Goal: Information Seeking & Learning: Learn about a topic

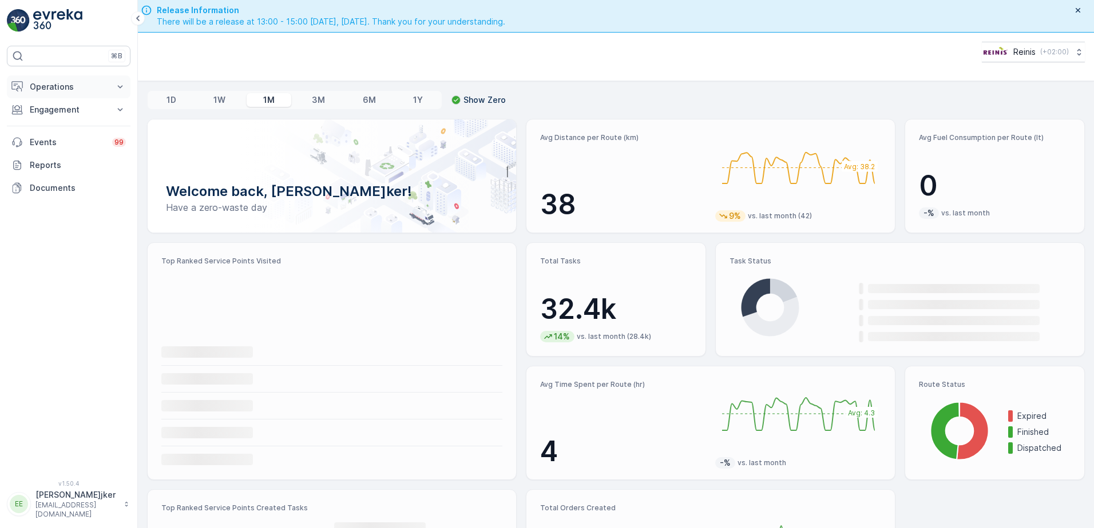
click at [42, 85] on p "Operations" at bounding box center [69, 86] width 78 height 11
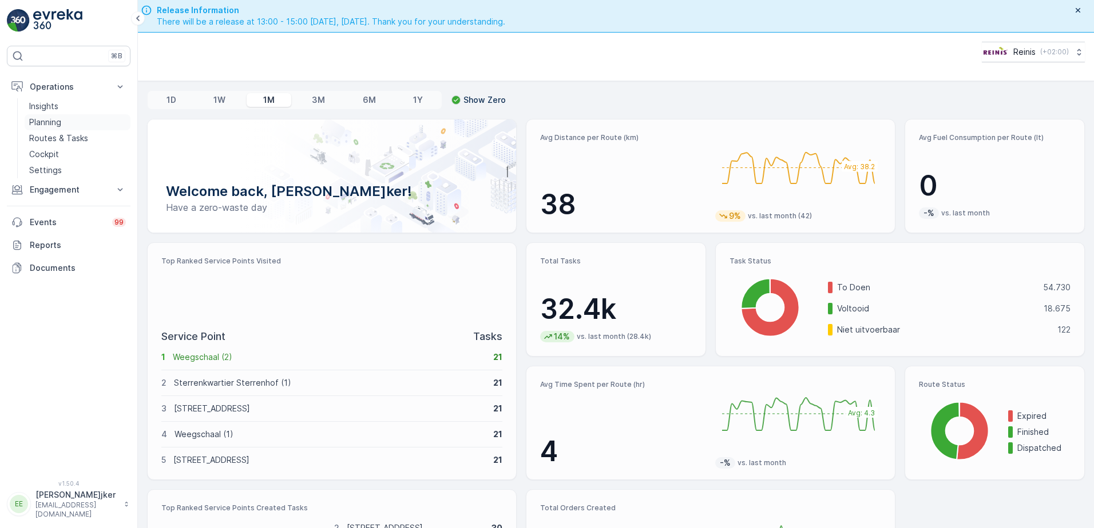
click at [49, 123] on p "Planning" at bounding box center [45, 122] width 32 height 11
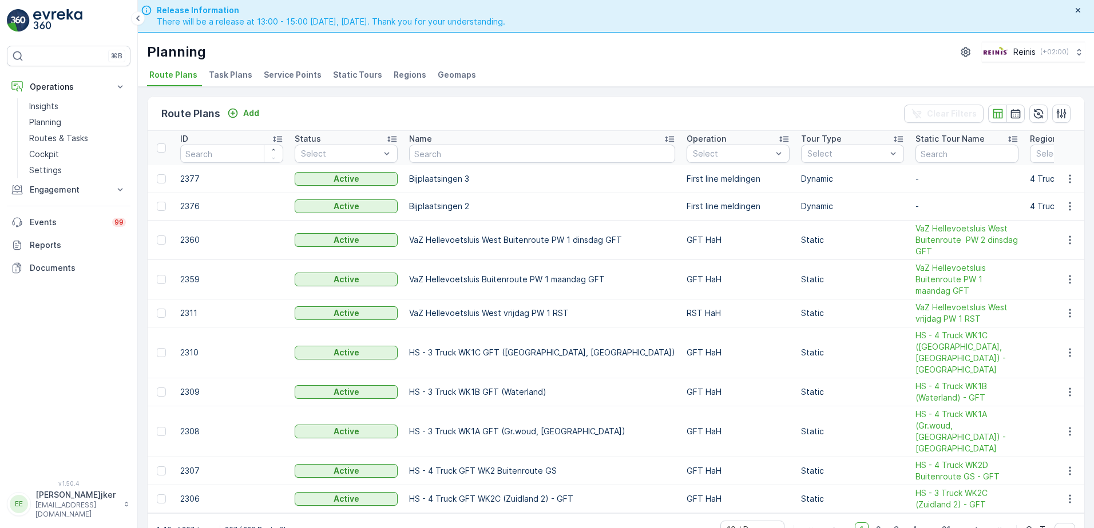
click at [361, 76] on span "Static Tours" at bounding box center [357, 74] width 49 height 11
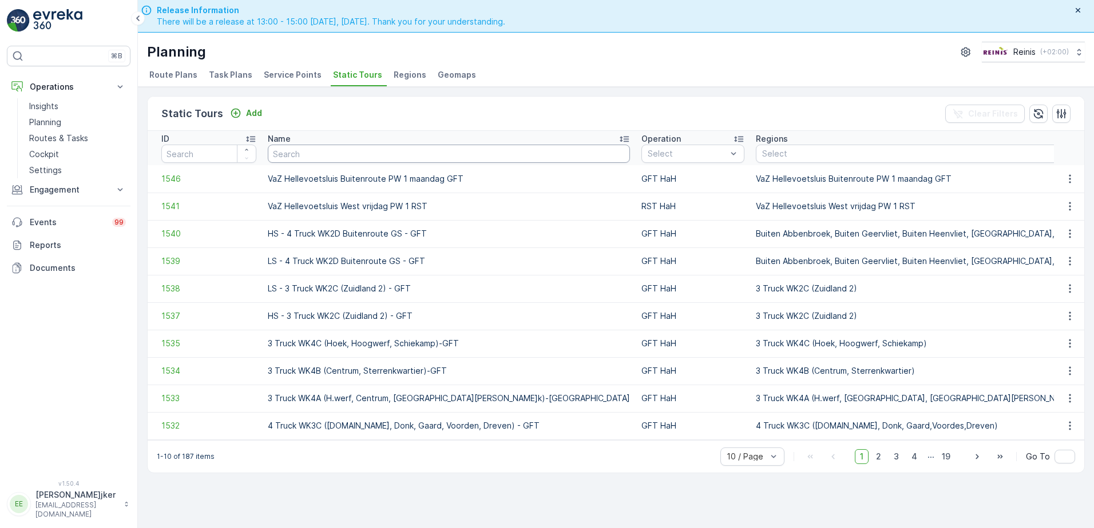
click at [380, 148] on input "text" at bounding box center [449, 154] width 362 height 18
type input "brielle donderdag buitenroute"
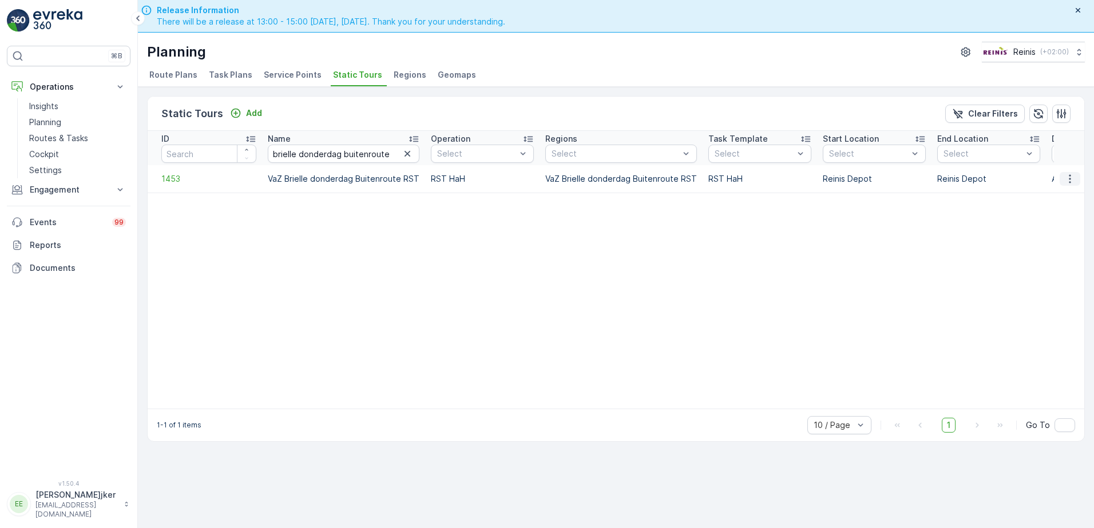
click at [1068, 178] on icon "button" at bounding box center [1069, 178] width 11 height 11
click at [1061, 194] on span "See More Details" at bounding box center [1049, 195] width 66 height 11
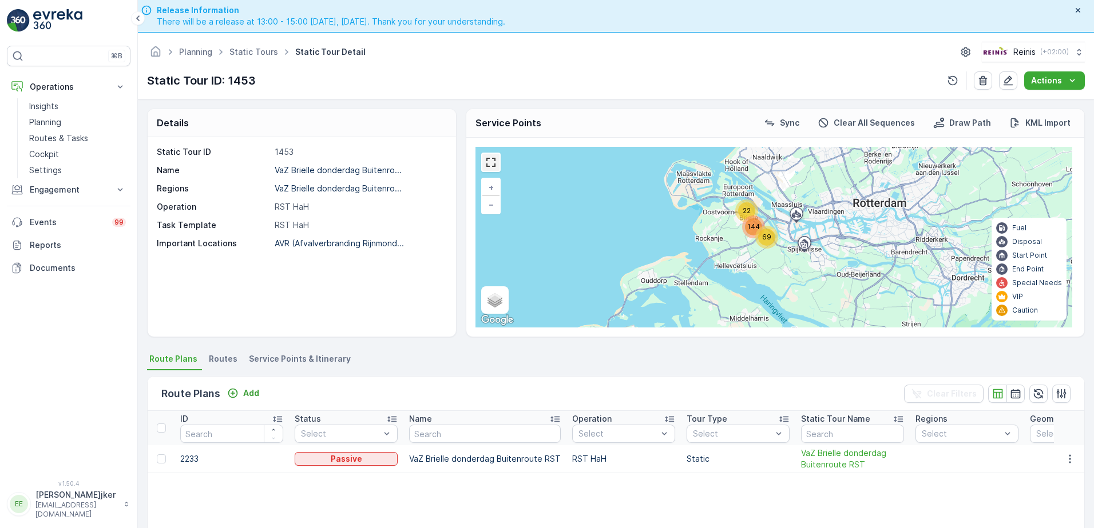
click at [490, 165] on link at bounding box center [490, 162] width 17 height 17
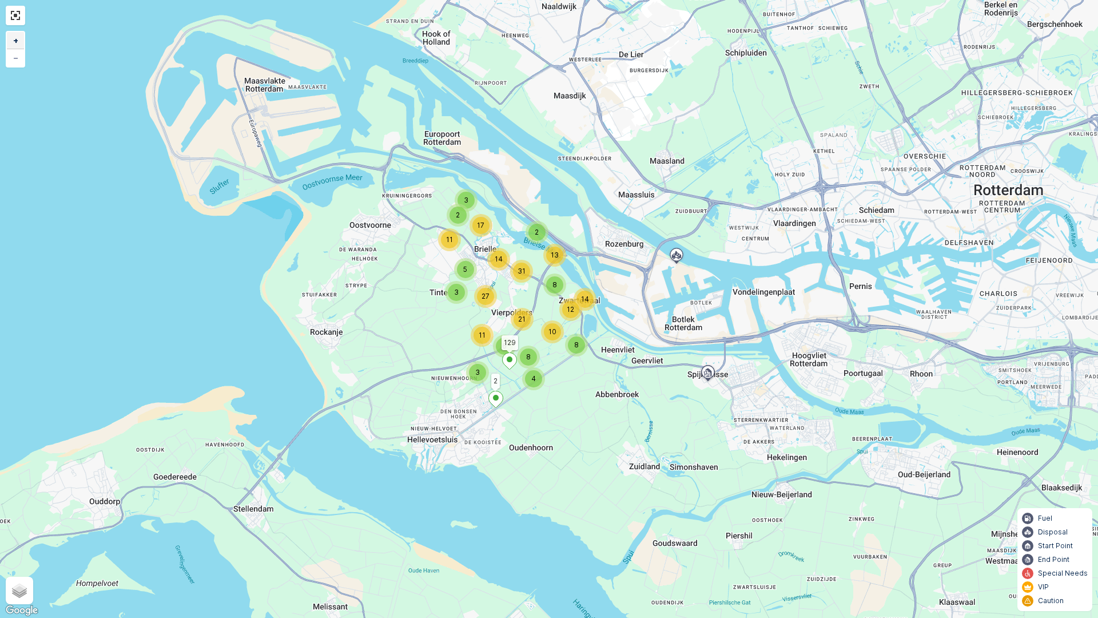
click at [13, 36] on span "+" at bounding box center [15, 40] width 5 height 10
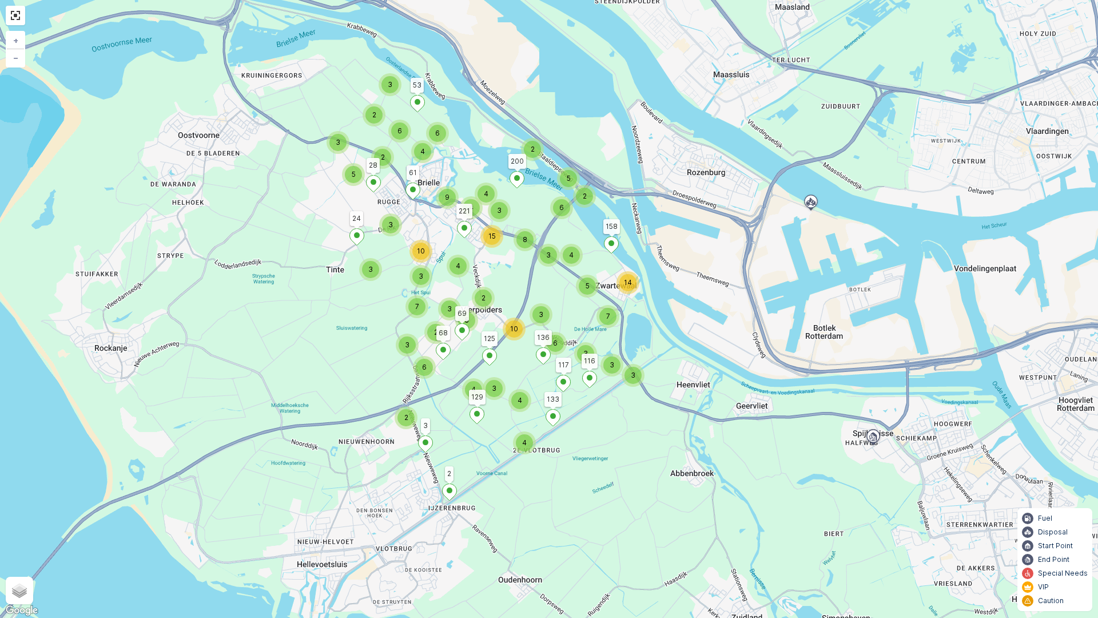
drag, startPoint x: 658, startPoint y: 153, endPoint x: 665, endPoint y: 147, distance: 9.3
click at [665, 147] on div "2 3 6 4 6 2 4 3 4 5 7 14 3 6 3 4 3 3 3 2 3 5 2 5 3 10 2 2 5 6 4 9 3 8 4 15 3 4 …" at bounding box center [549, 309] width 1098 height 618
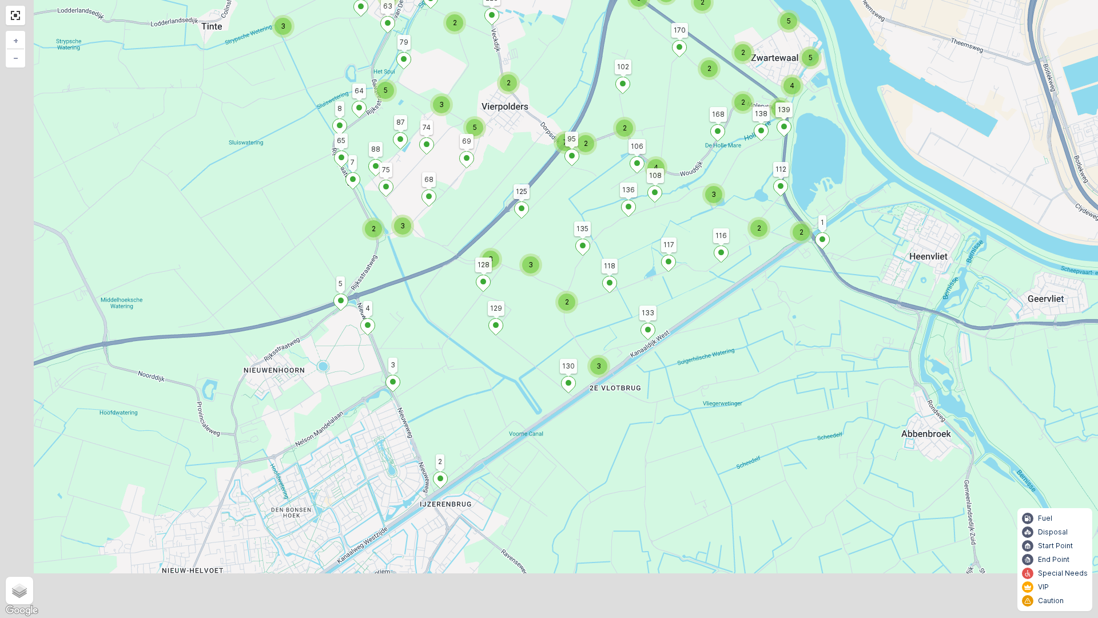
drag, startPoint x: 692, startPoint y: 461, endPoint x: 882, endPoint y: 336, distance: 227.5
click at [882, 336] on div "2 2 3 3 6 3 3 2 2 2 2 2 2 5 4 5 3 4 3 2 2 2 2 2 3 2 2 2 5 2 2 7 2 2 5 4 3 7 2 2…" at bounding box center [549, 309] width 1098 height 618
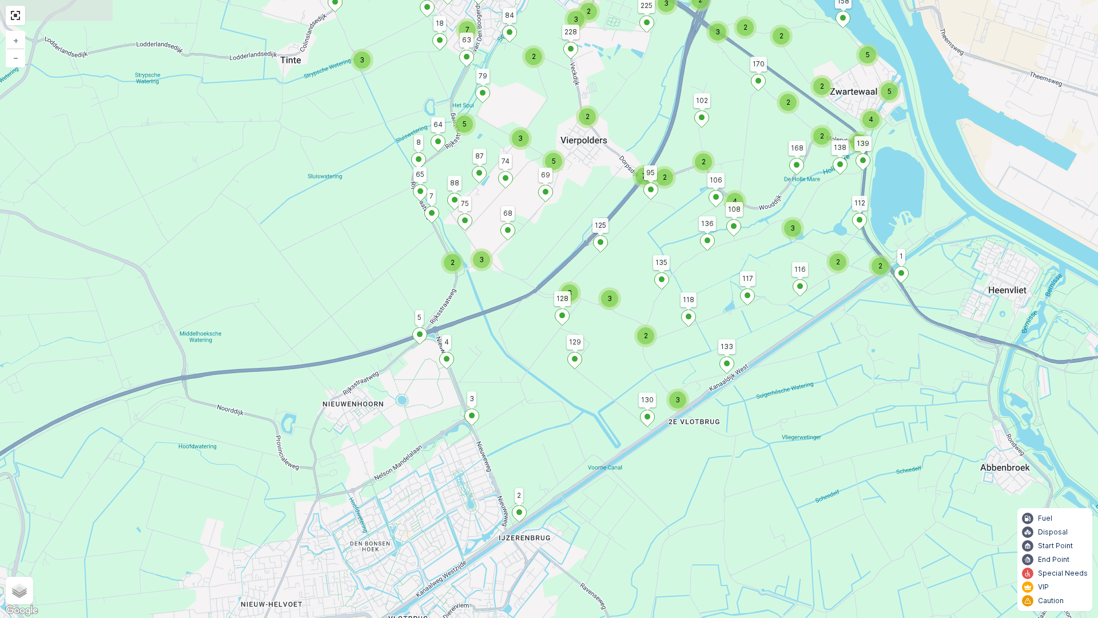
drag, startPoint x: 724, startPoint y: 396, endPoint x: 737, endPoint y: 399, distance: 12.9
click at [736, 400] on div "2 2 3 3 6 3 3 2 2 2 2 2 2 5 4 5 3 4 3 2 2 2 2 2 3 2 2 2 5 2 2 7 2 2 5 4 3 7 2 2…" at bounding box center [549, 309] width 1098 height 618
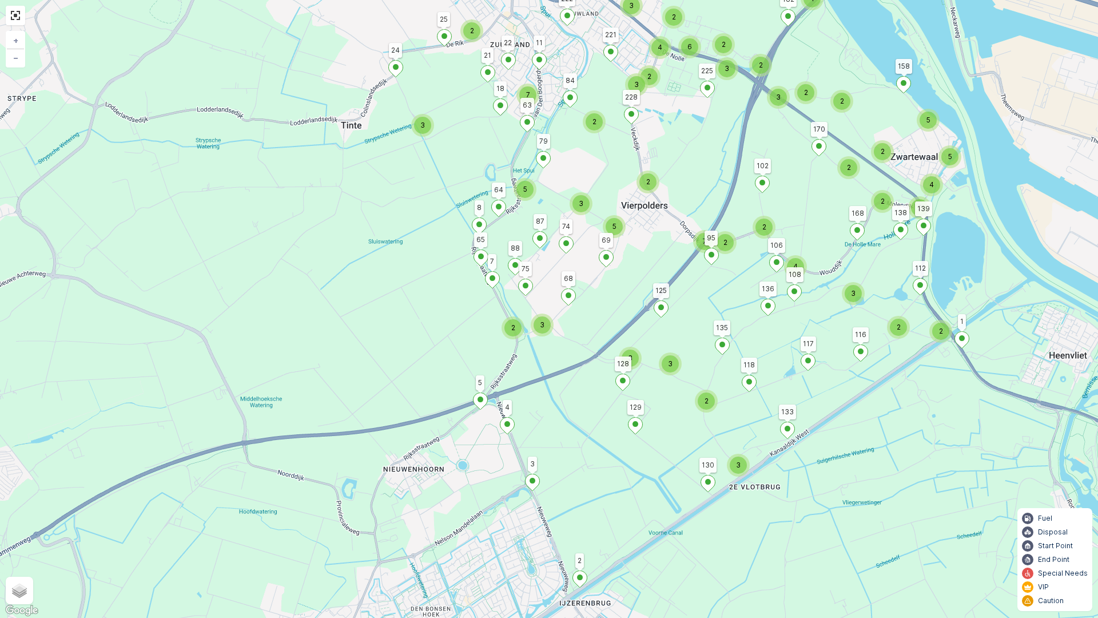
drag, startPoint x: 500, startPoint y: 333, endPoint x: 561, endPoint y: 398, distance: 88.2
click at [561, 398] on div "2 2 3 3 6 3 3 2 2 2 2 2 2 5 4 5 3 4 3 2 2 2 2 2 3 2 2 2 5 2 2 7 2 2 5 4 3 7 2 2…" at bounding box center [549, 309] width 1098 height 618
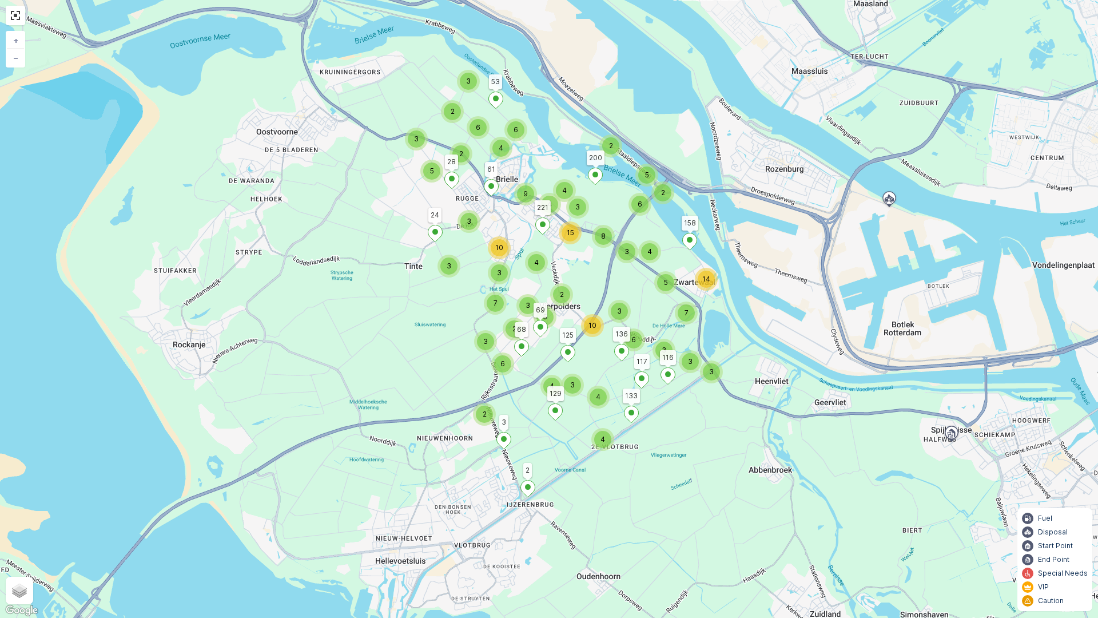
drag, startPoint x: 860, startPoint y: 331, endPoint x: 770, endPoint y: 371, distance: 98.8
click at [770, 371] on div "2 3 6 4 6 2 4 3 4 5 7 14 3 6 3 4 3 3 3 2 3 5 2 5 3 10 2 2 5 6 4 9 3 8 4 15 3 4 …" at bounding box center [549, 309] width 1098 height 618
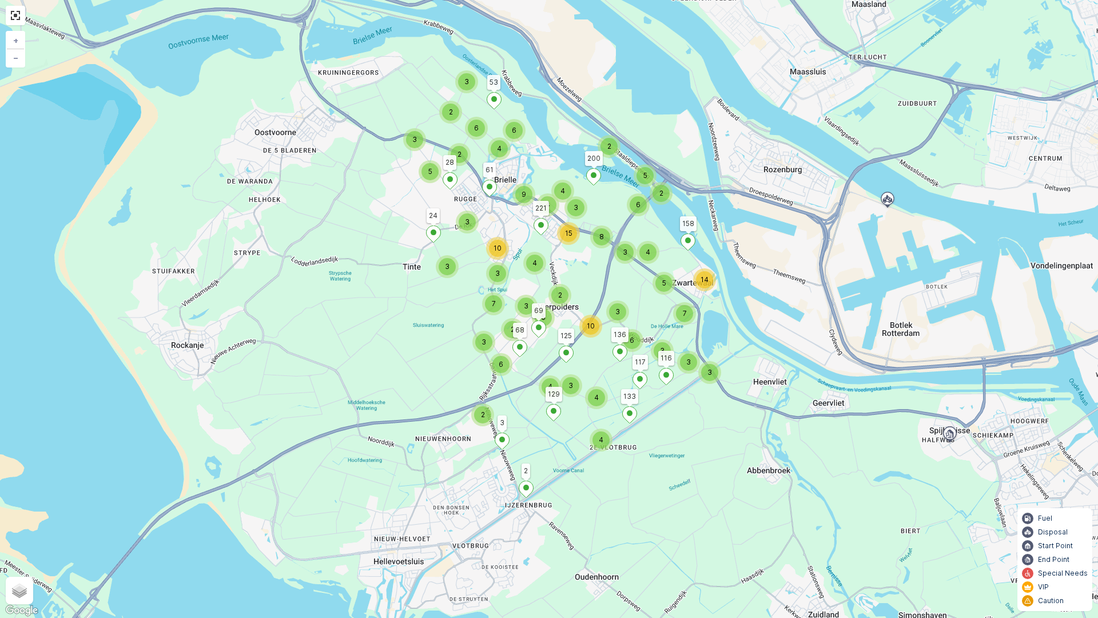
click at [873, 300] on div "2 3 6 4 6 2 4 3 4 5 7 14 3 6 3 4 3 3 3 2 3 5 2 5 3 10 2 2 5 6 4 9 3 8 4 15 3 4 …" at bounding box center [549, 309] width 1098 height 618
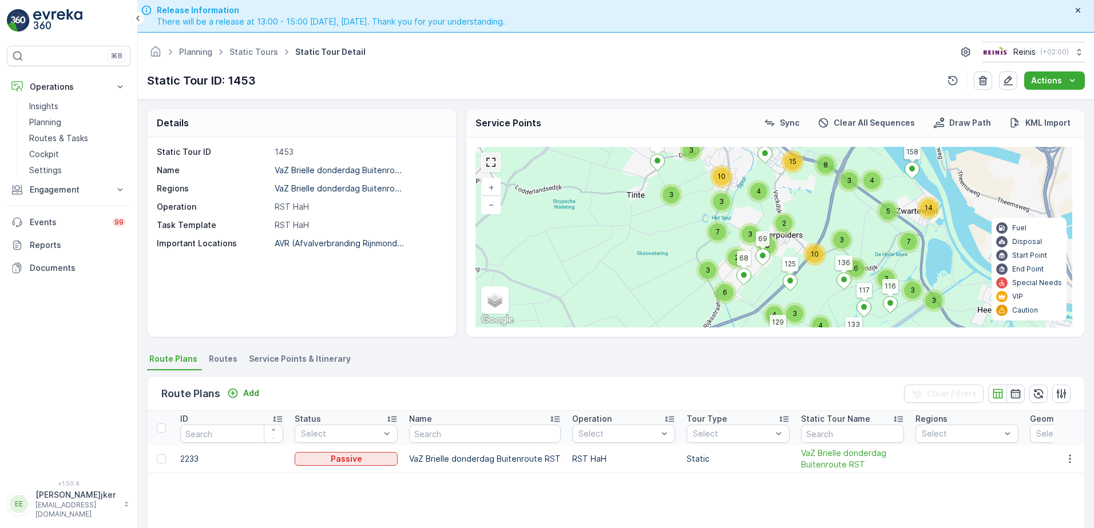
click at [490, 164] on link at bounding box center [490, 162] width 17 height 17
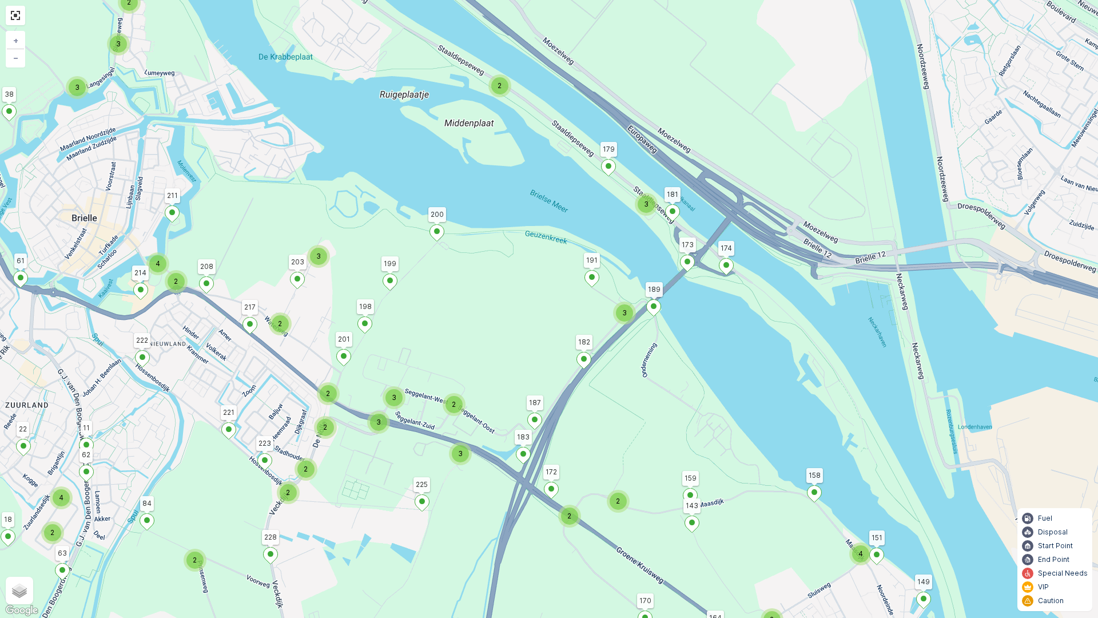
click at [463, 172] on div "2 3 3 3 2 2 2 2 2 2 2 4 2 2 4 2 3 2 2 2 3 2 2 2 2 4 2 3 3 2 2 4 3 2 3 2 3 3 2 2…" at bounding box center [549, 309] width 1098 height 618
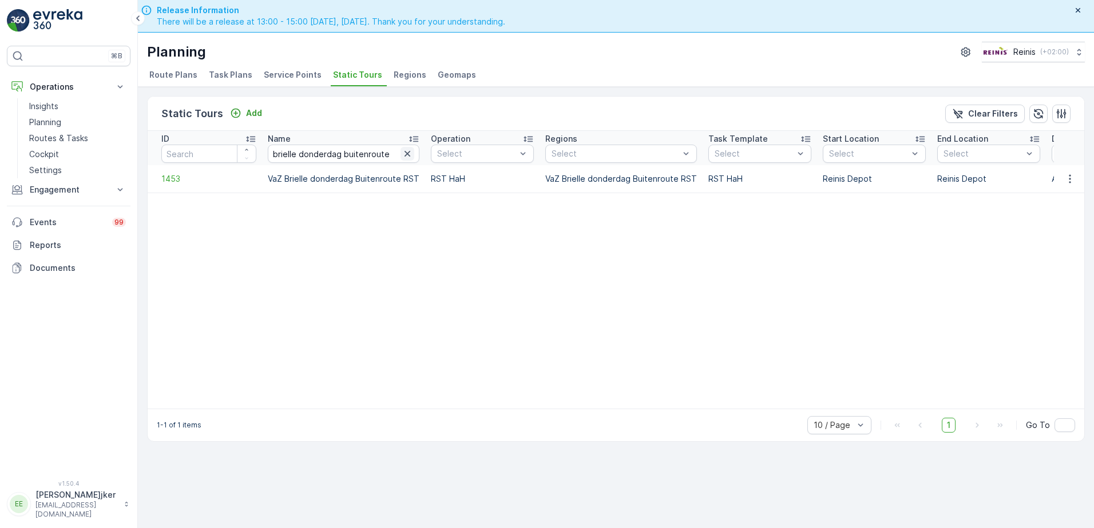
click at [405, 155] on icon "button" at bounding box center [407, 153] width 11 height 11
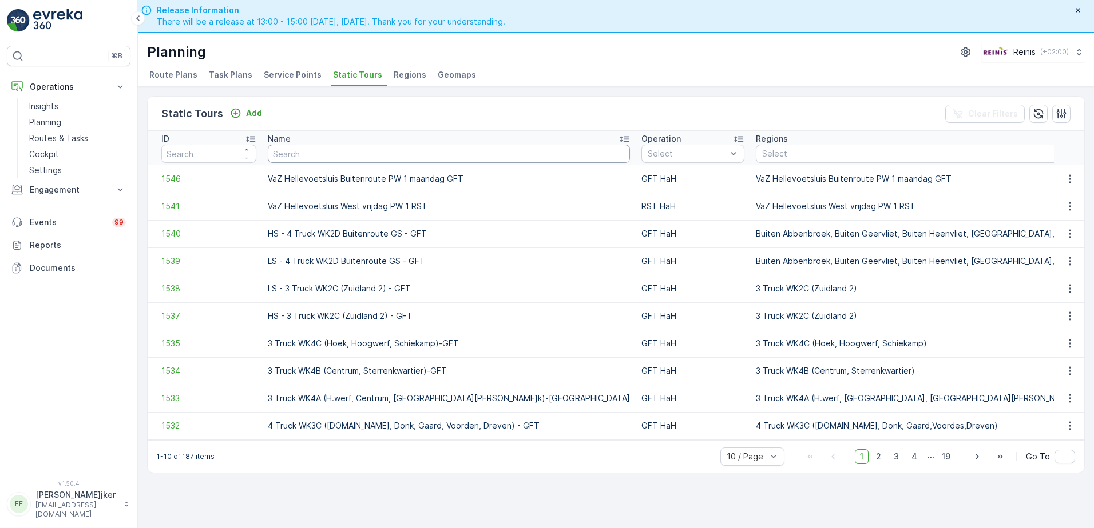
click at [409, 154] on input "text" at bounding box center [449, 154] width 362 height 18
type input "brielle"
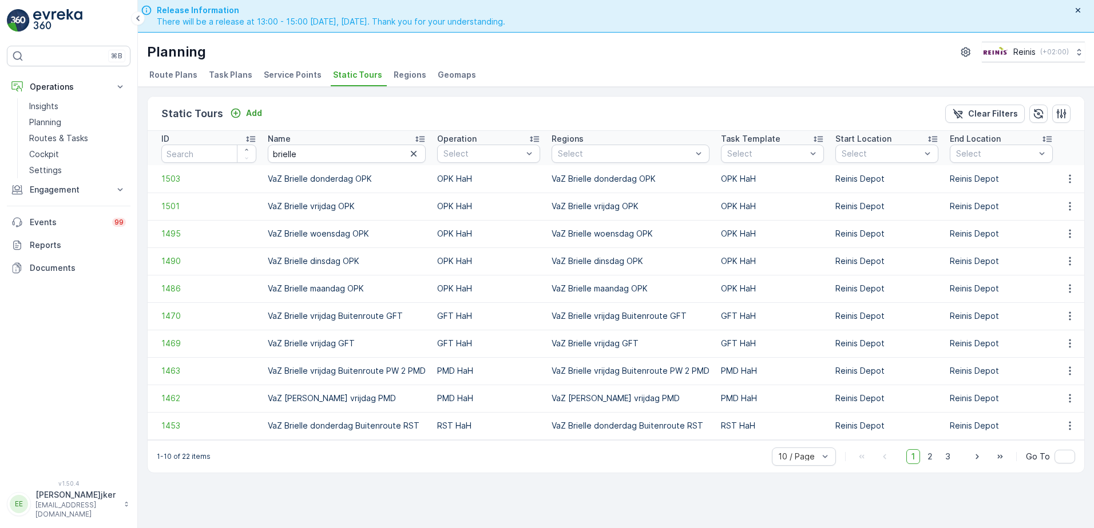
click at [285, 141] on p "Name" at bounding box center [279, 138] width 23 height 11
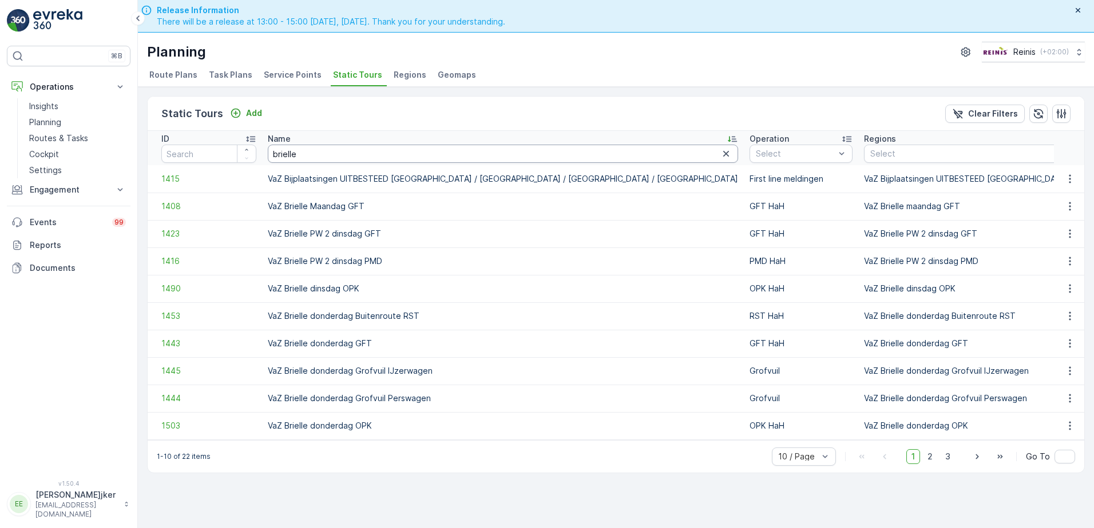
click at [331, 158] on input "brielle" at bounding box center [503, 154] width 470 height 18
type input "brielle donderdag"
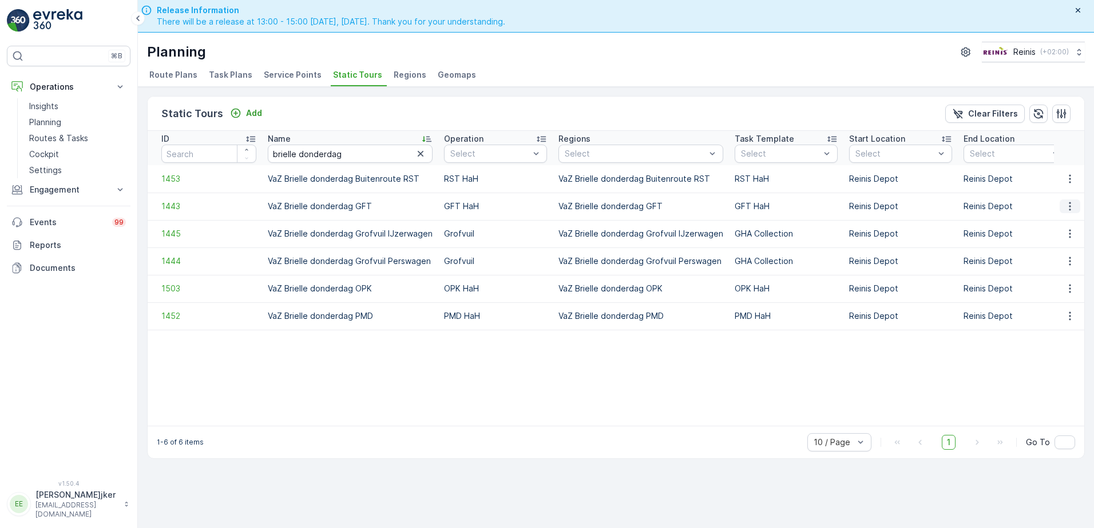
click at [1074, 207] on icon "button" at bounding box center [1069, 206] width 11 height 11
click at [1058, 222] on span "See More Details" at bounding box center [1049, 223] width 66 height 11
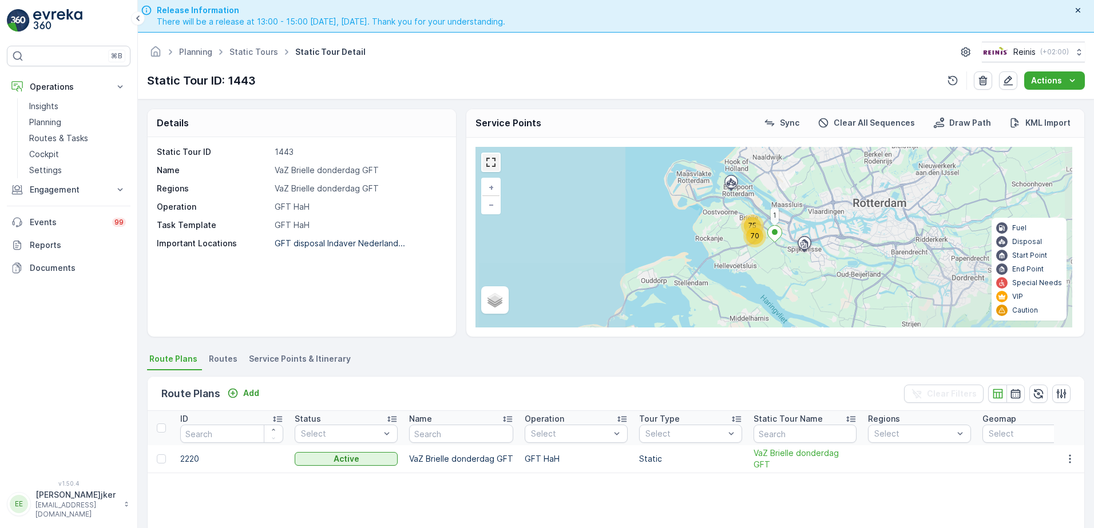
click at [491, 163] on link at bounding box center [490, 162] width 17 height 17
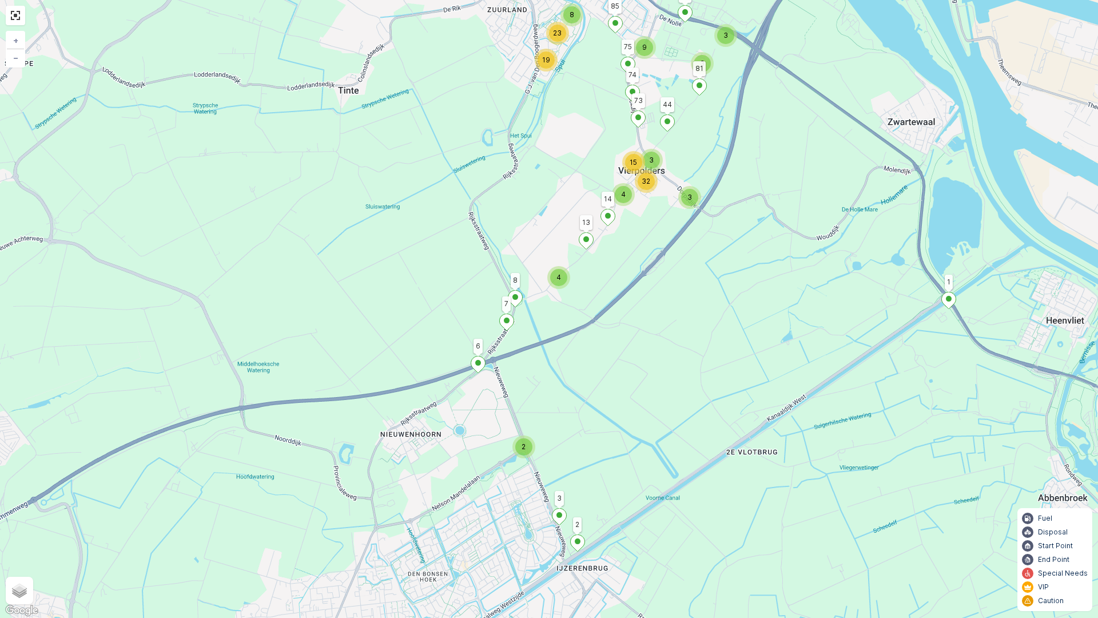
drag, startPoint x: 584, startPoint y: 402, endPoint x: 599, endPoint y: 447, distance: 47.0
click at [602, 448] on div "2 8 3 3 9 23 19 2 3 4 3 32 15 4 1 95 74 81 6 73 44 91 75 85 7 8 2 3 14 13 + − S…" at bounding box center [549, 309] width 1098 height 618
click at [522, 448] on span "2" at bounding box center [524, 447] width 4 height 9
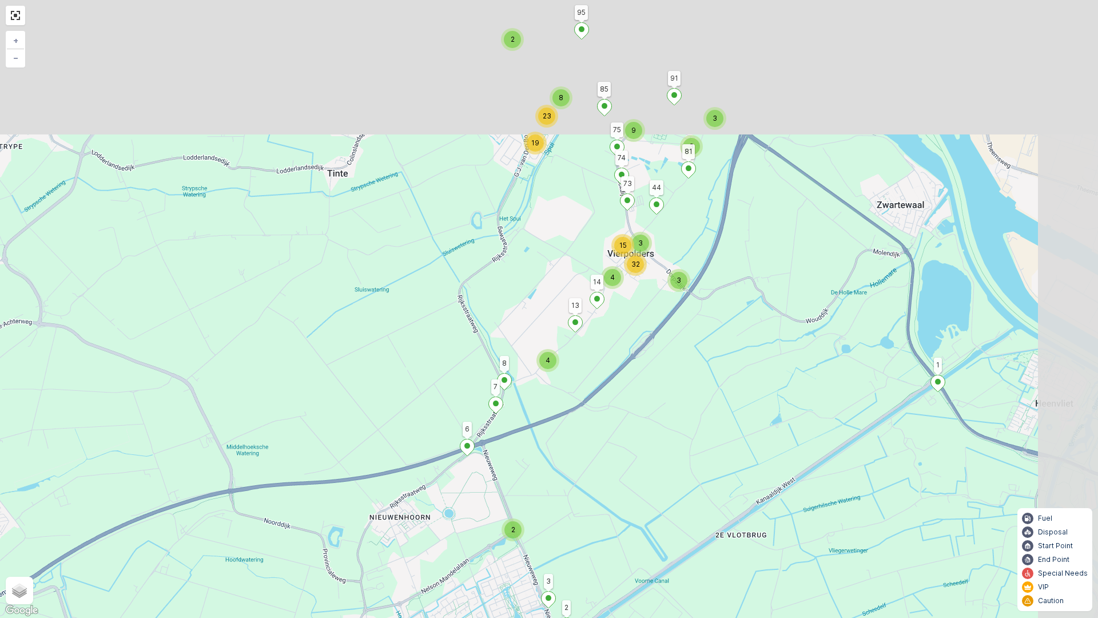
drag, startPoint x: 872, startPoint y: 210, endPoint x: 726, endPoint y: 444, distance: 274.9
click at [726, 444] on div "2 8 3 3 9 23 19 2 3 4 3 32 15 4 1 95 74 81 6 73 44 91 75 85 7 8 2 3 14 13 + − S…" at bounding box center [549, 309] width 1098 height 618
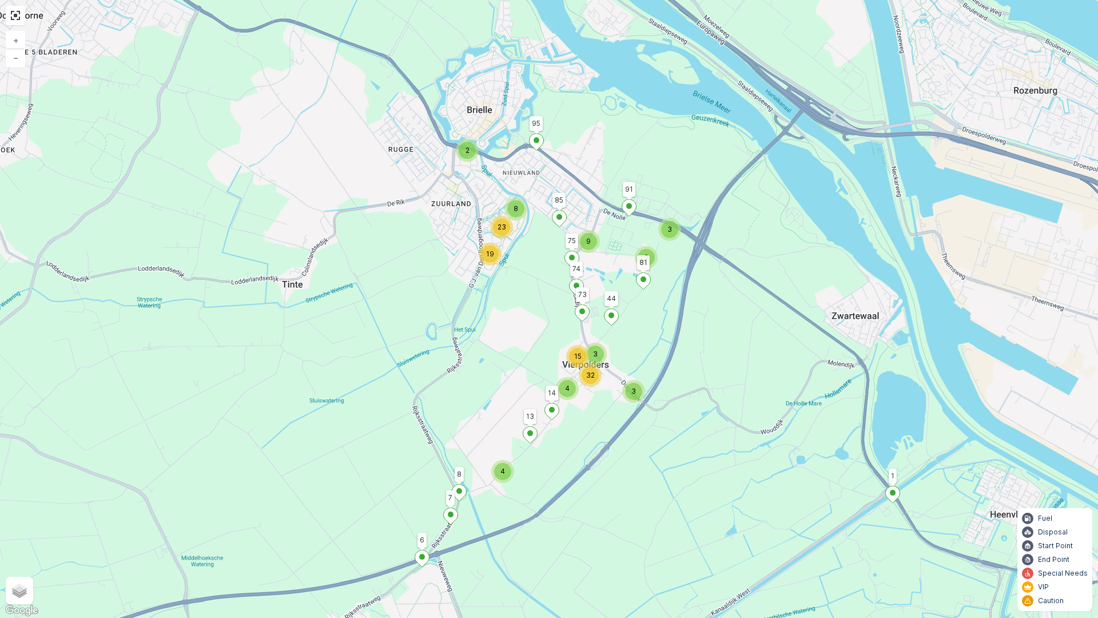
drag, startPoint x: 770, startPoint y: 219, endPoint x: 733, endPoint y: 323, distance: 109.8
click at [733, 323] on div "2 8 3 3 9 23 19 2 3 4 3 32 15 4 1 95 74 81 6 73 44 91 75 85 7 8 2 3 14 13 + − S…" at bounding box center [549, 309] width 1098 height 618
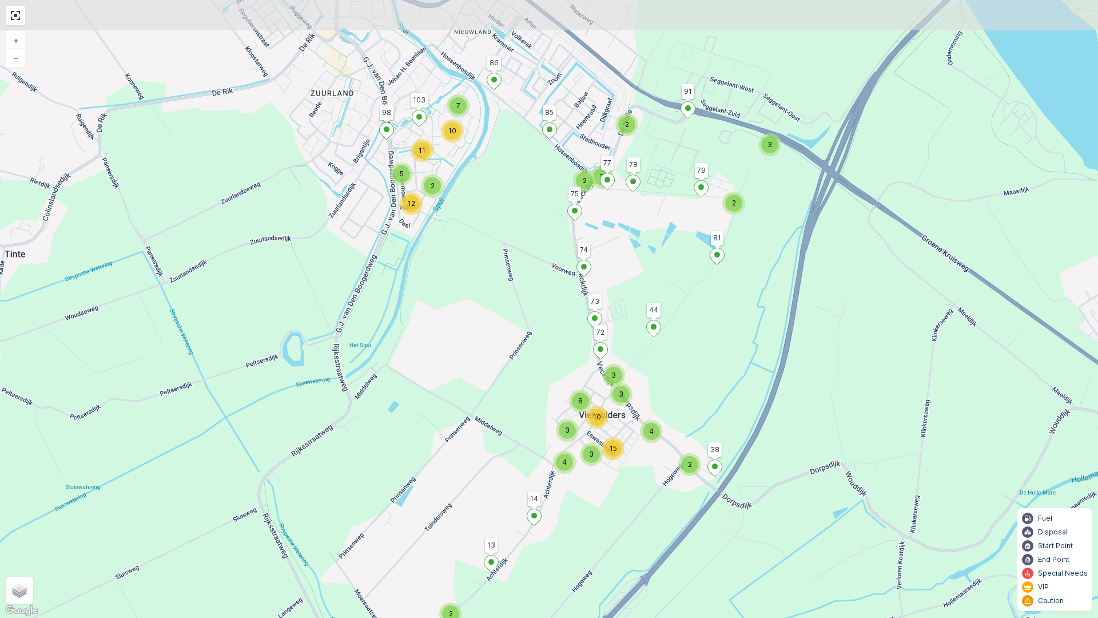
click at [832, 311] on div "7 2 3 2 3 2 10 11 2 5 12 2 4 3 3 4 10 15 3 3 8 2 2 1 95 74 81 6 73 44 91 75 85 …" at bounding box center [549, 309] width 1098 height 618
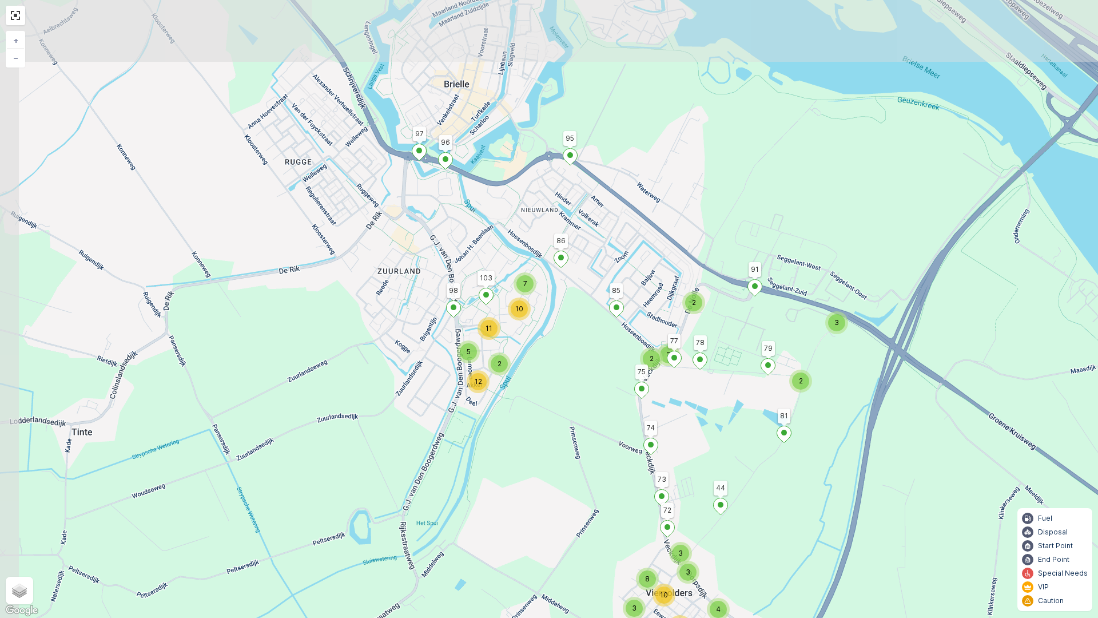
drag, startPoint x: 566, startPoint y: 139, endPoint x: 632, endPoint y: 319, distance: 191.3
click at [632, 319] on div "7 2 3 2 3 2 10 11 2 5 12 2 4 3 3 4 10 15 3 3 8 2 2 1 95 74 81 6 73 44 91 75 85 …" at bounding box center [549, 309] width 1098 height 618
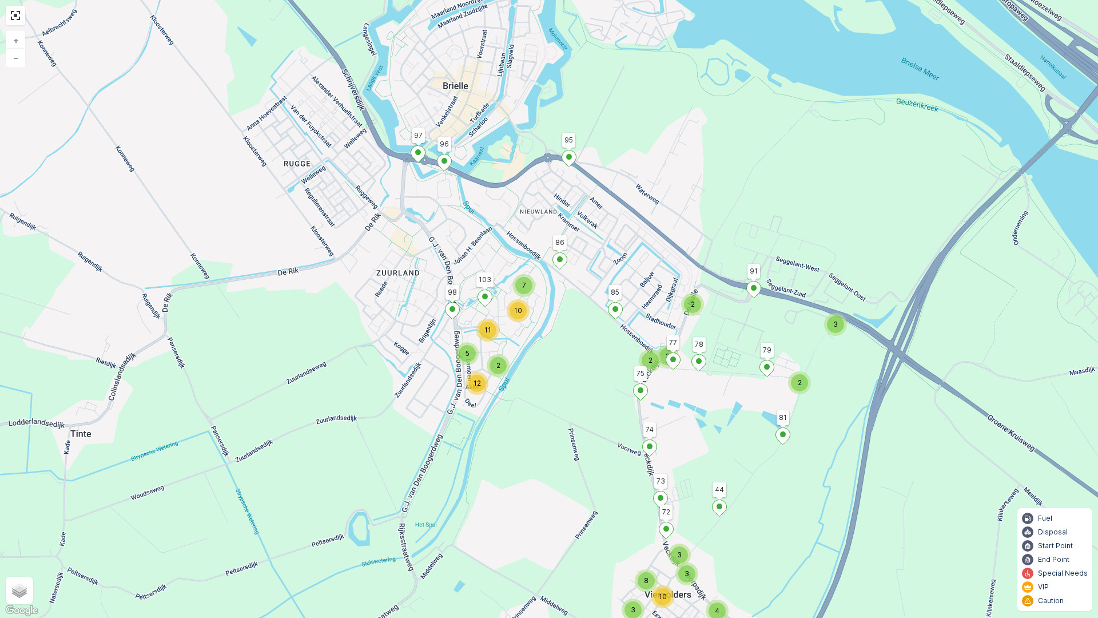
click at [929, 222] on div "7 2 3 2 3 2 10 11 2 5 12 2 4 3 3 4 10 15 3 3 8 2 2 1 95 74 81 6 73 44 91 75 85 …" at bounding box center [549, 309] width 1098 height 618
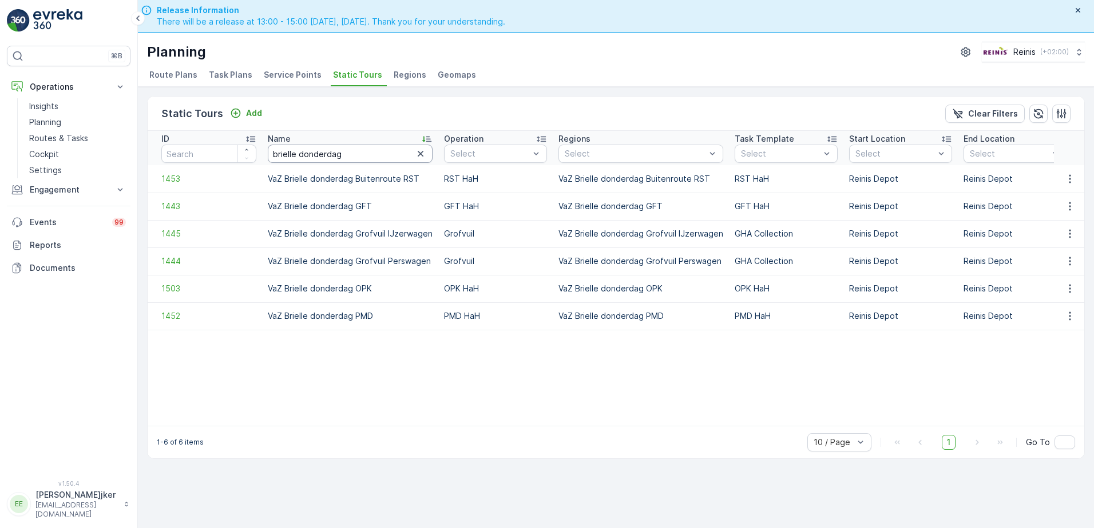
click at [355, 155] on input "brielle donderdag" at bounding box center [350, 154] width 165 height 18
type input "brielle donderdag"
click at [355, 155] on input "brielle donderdag" at bounding box center [350, 154] width 165 height 18
type input "brielle donderdag pmd"
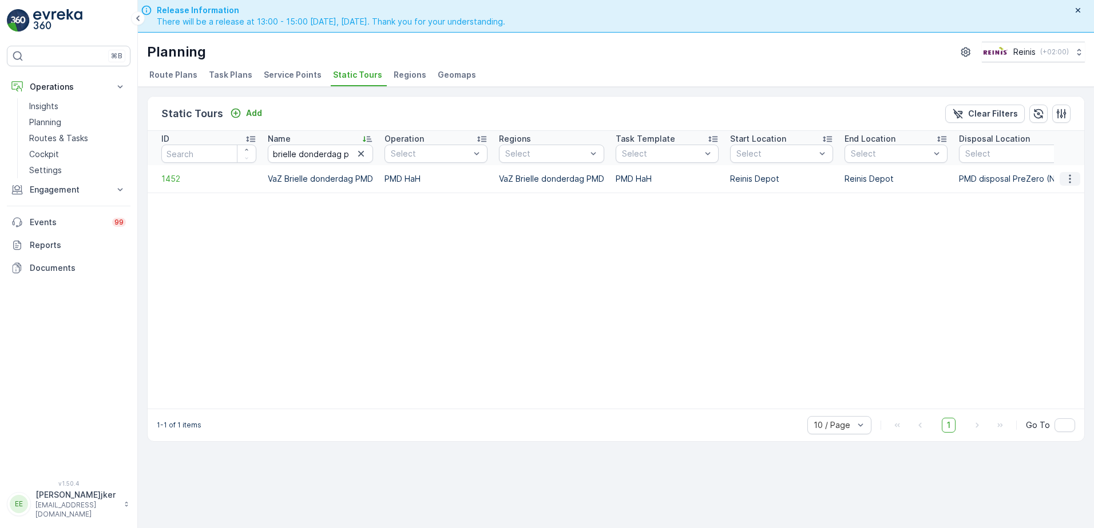
click at [1068, 174] on icon "button" at bounding box center [1069, 178] width 11 height 11
click at [1043, 197] on span "See More Details" at bounding box center [1049, 195] width 66 height 11
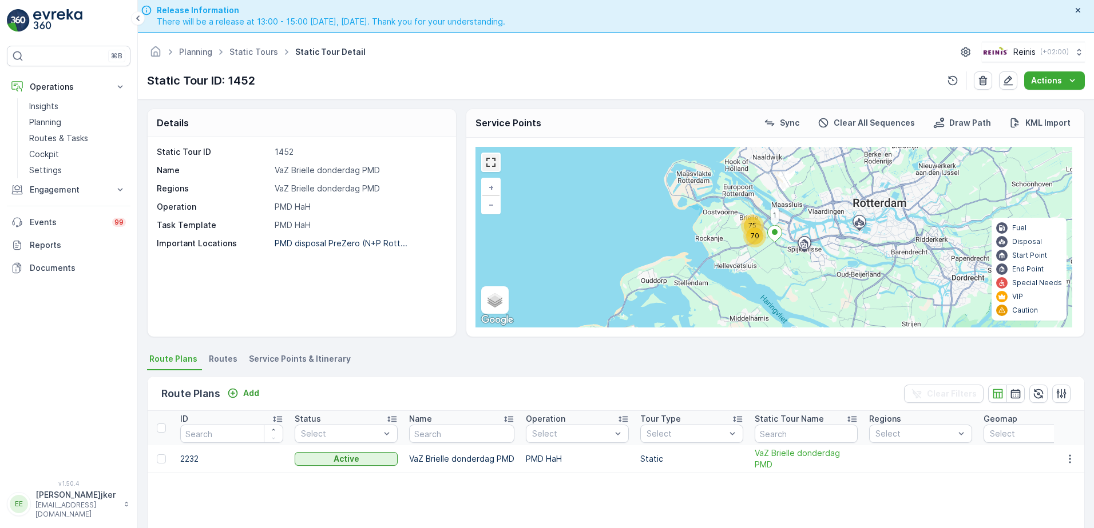
click at [493, 160] on link at bounding box center [490, 162] width 17 height 17
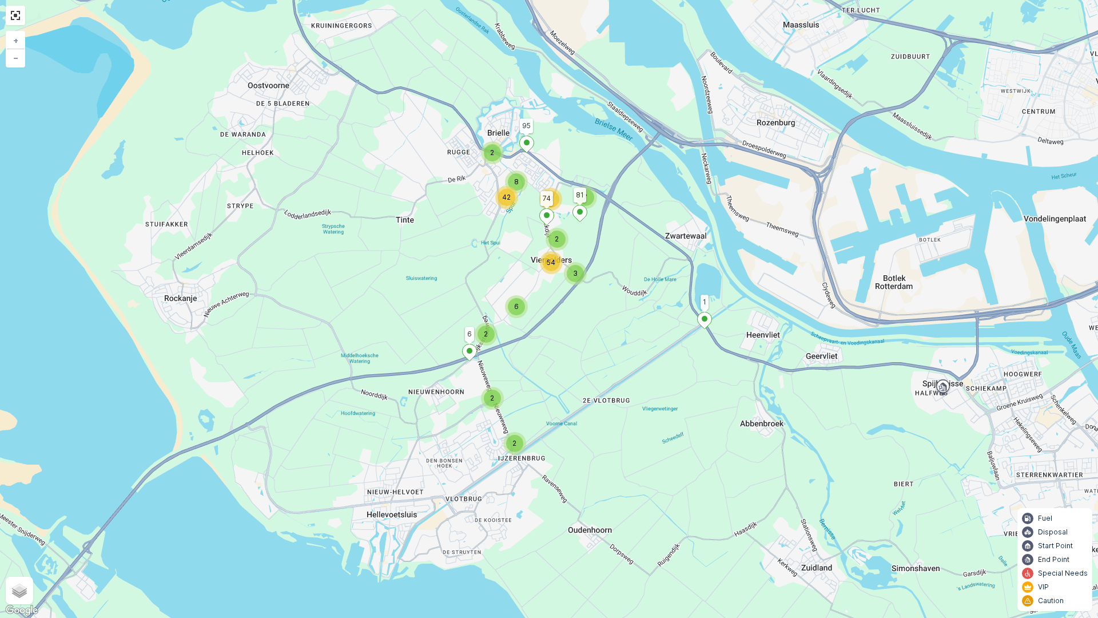
click at [689, 305] on div "2 2 8 7 11 42 2 2 2 3 54 6 1 95 74 81 6 + − Satellite Roadmap Terrain Hybrid Le…" at bounding box center [549, 309] width 1098 height 618
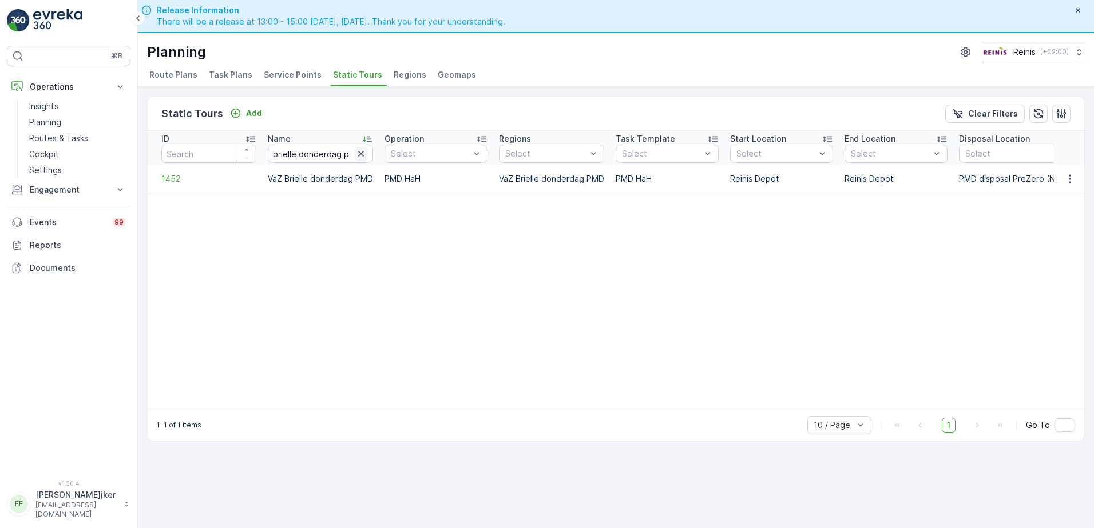
click at [362, 155] on icon "button" at bounding box center [360, 153] width 11 height 11
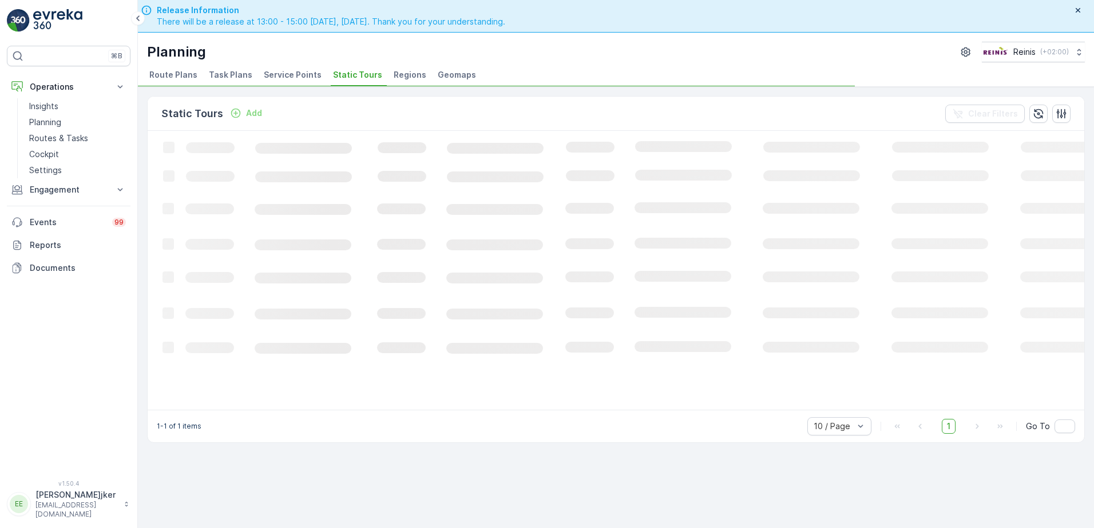
drag, startPoint x: 362, startPoint y: 155, endPoint x: 240, endPoint y: 287, distance: 179.3
click at [240, 286] on icon "Loading..." at bounding box center [697, 269] width 1098 height 277
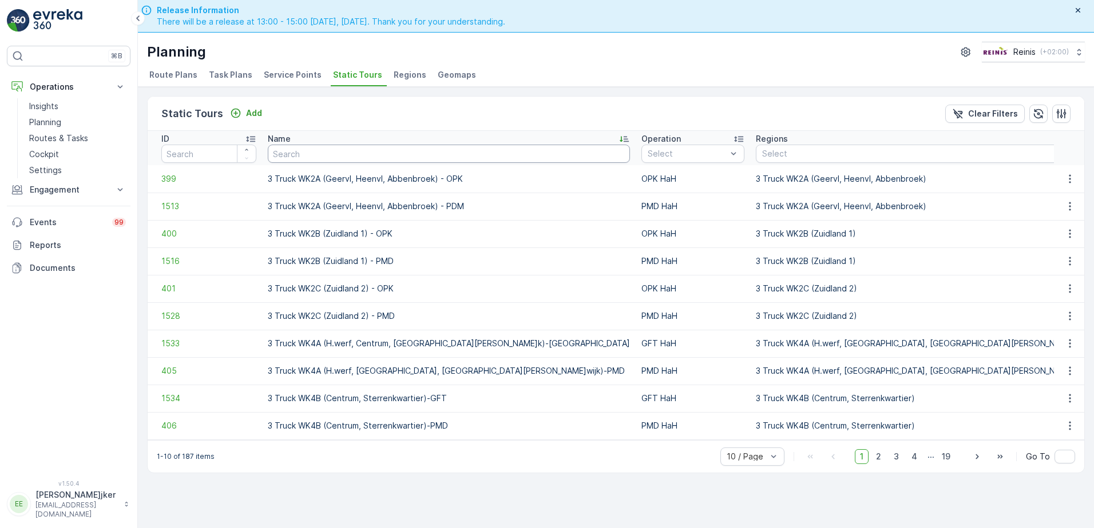
click at [346, 150] on input "text" at bounding box center [449, 154] width 362 height 18
type input "brielle"
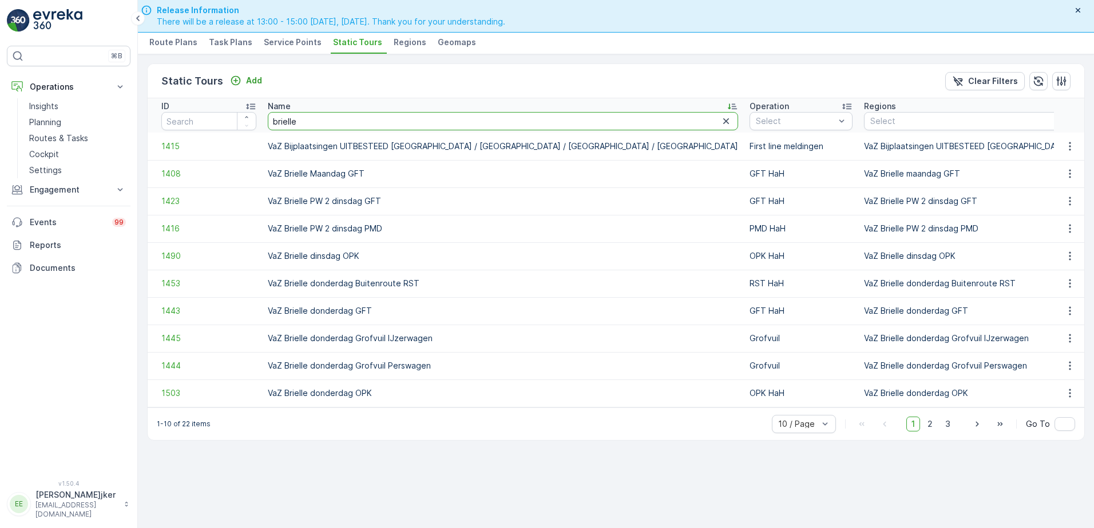
click at [313, 119] on input "brielle" at bounding box center [503, 121] width 470 height 18
type input "brielle pw2"
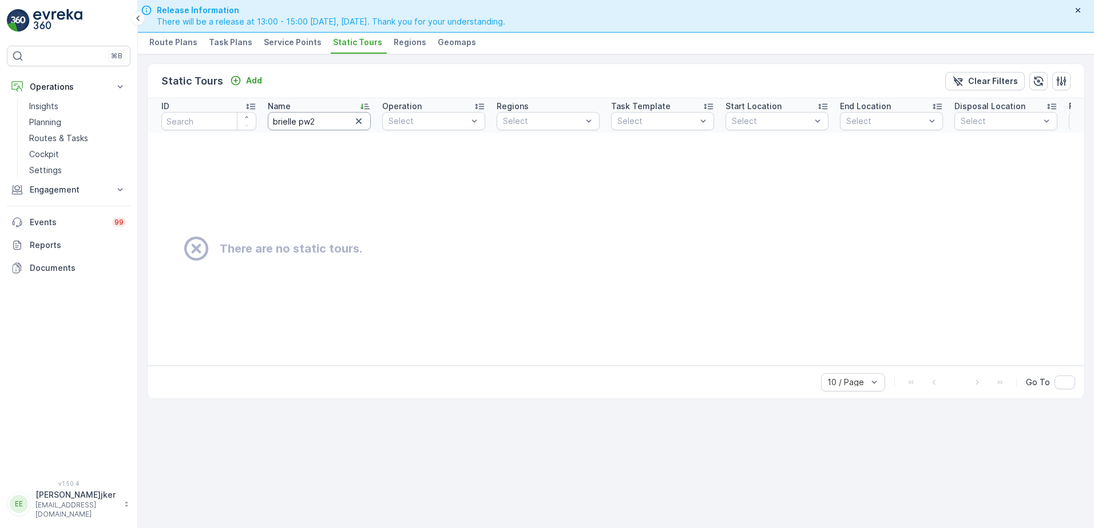
click at [313, 119] on input "brielle pw2" at bounding box center [319, 121] width 103 height 18
type input "brielle pw 2"
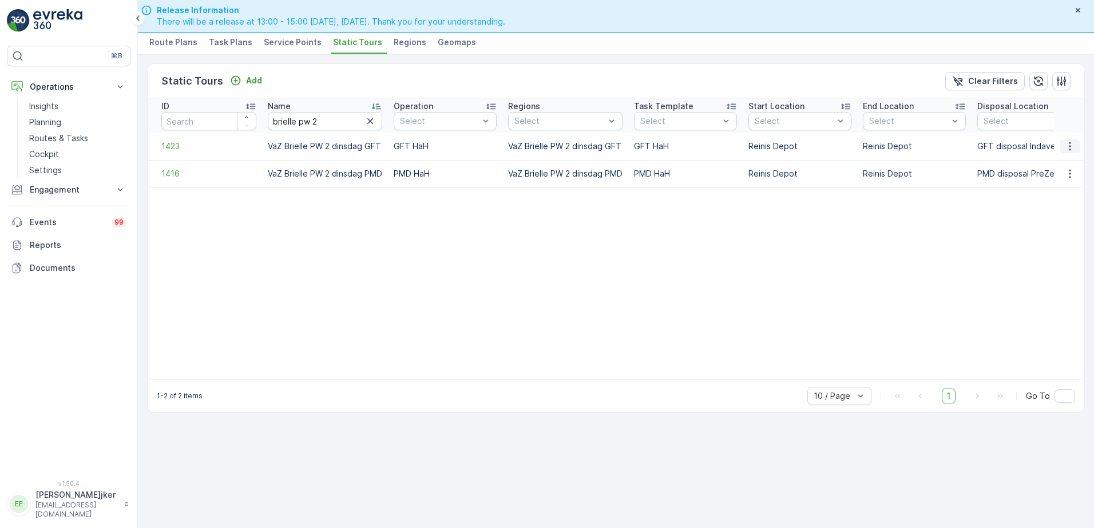
click at [1063, 145] on button "button" at bounding box center [1069, 147] width 21 height 14
click at [1060, 162] on span "See More Details" at bounding box center [1049, 163] width 66 height 11
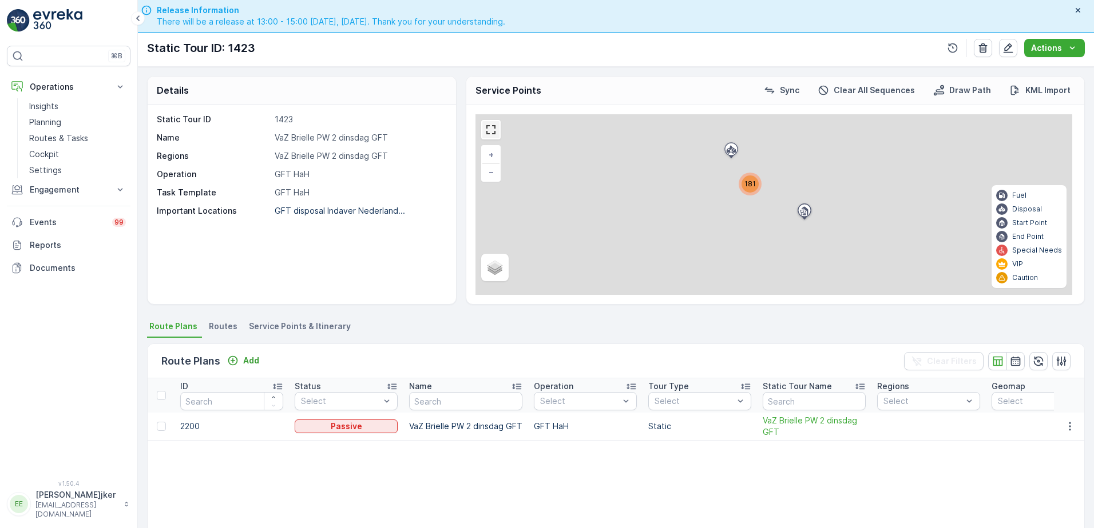
click at [496, 130] on link at bounding box center [490, 129] width 17 height 17
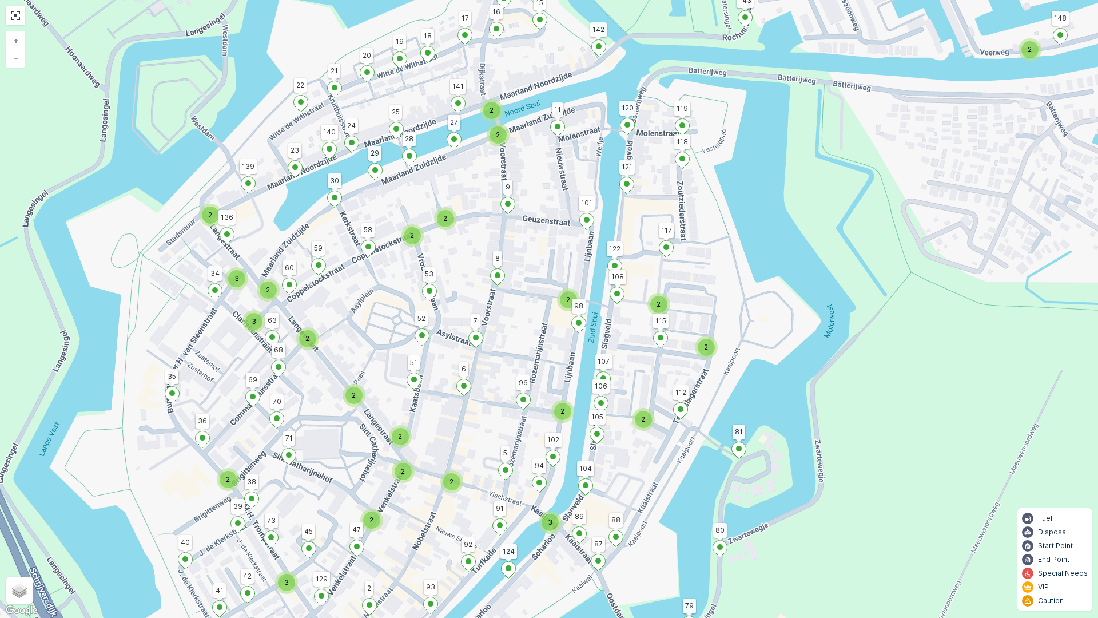
click at [955, 376] on div "3 2 2 2 2 3 2 3 2 2 2 2 2 3 2 3 2 2 2 2 2 2 2 2 2 2 2 2 2 2 2 2 77 81 84 HavlÃ­…" at bounding box center [549, 309] width 1098 height 618
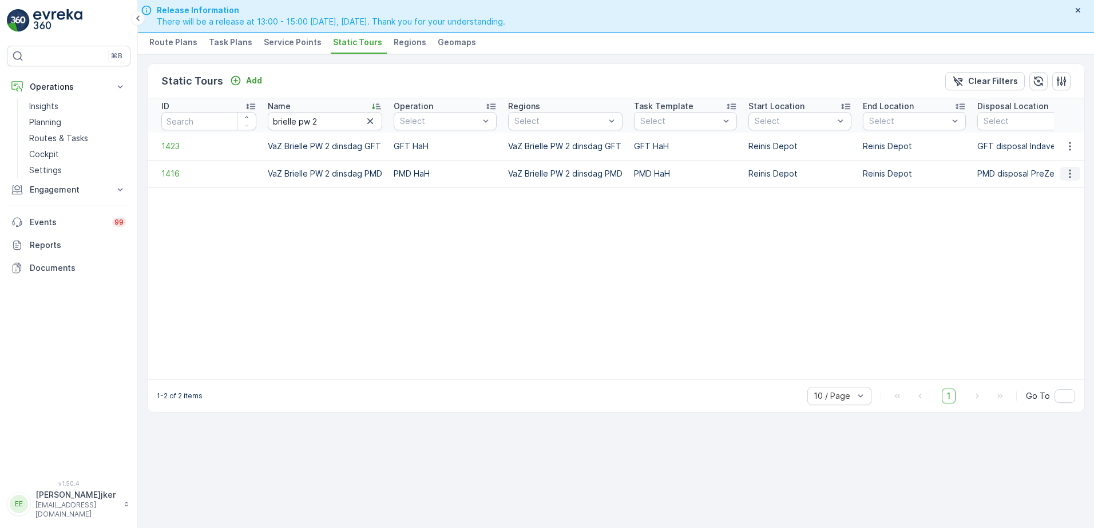
click at [1067, 176] on icon "button" at bounding box center [1069, 173] width 11 height 11
click at [1064, 189] on span "See More Details" at bounding box center [1049, 190] width 66 height 11
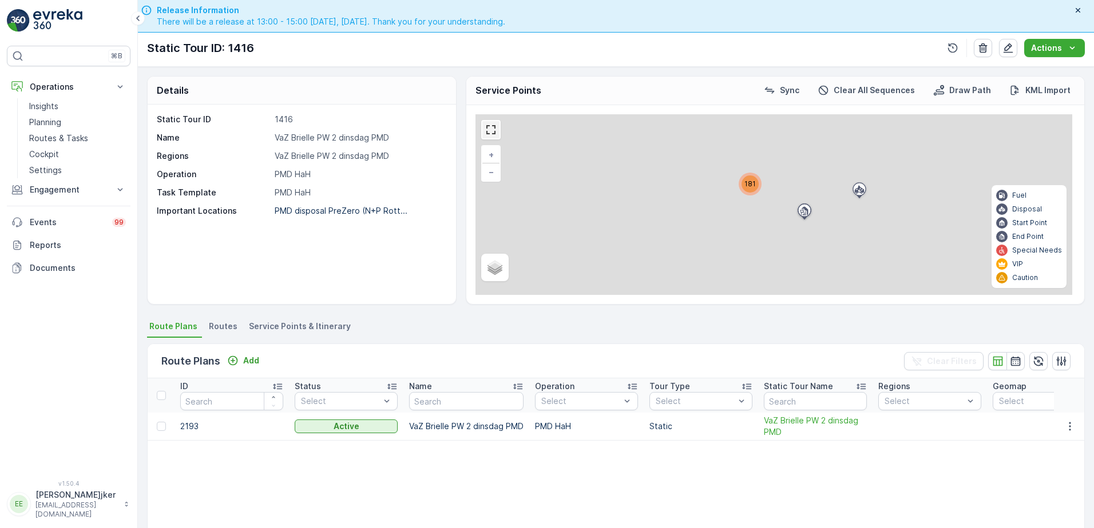
click at [494, 132] on link at bounding box center [490, 129] width 17 height 17
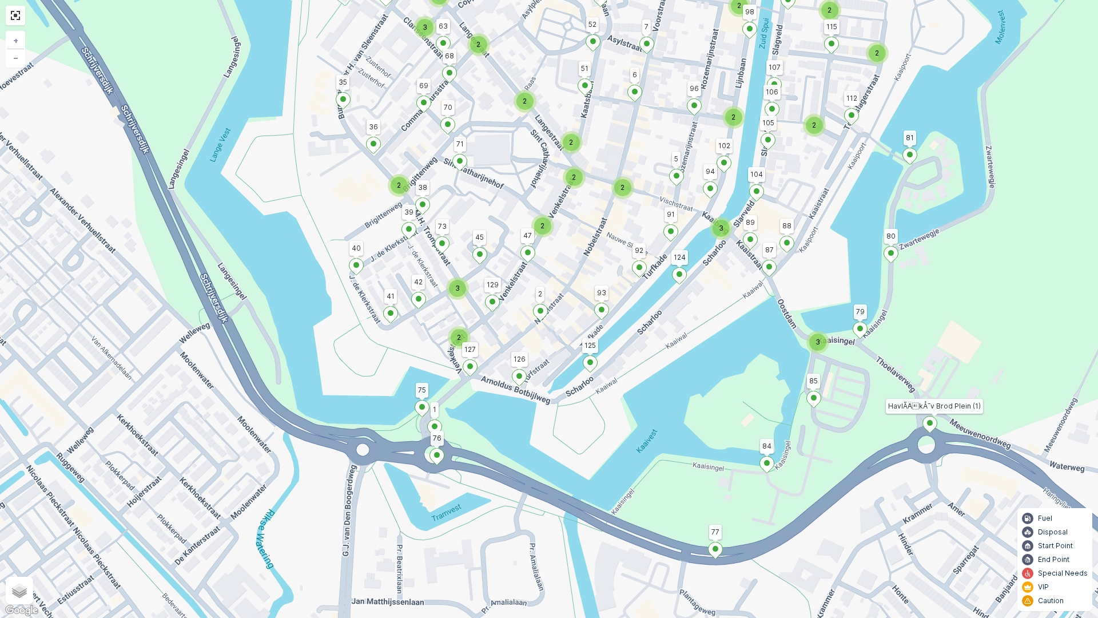
drag, startPoint x: 738, startPoint y: 434, endPoint x: 619, endPoint y: 333, distance: 155.0
click at [619, 333] on div "3 2 2 2 2 3 2 3 2 2 2 2 2 3 2 3 2 2 2 2 2 2 2 2 2 2 2 2 2 2 2 2 77 84 HavlÃ­Äk…" at bounding box center [549, 309] width 1098 height 618
click at [930, 424] on ellipse at bounding box center [930, 423] width 6 height 6
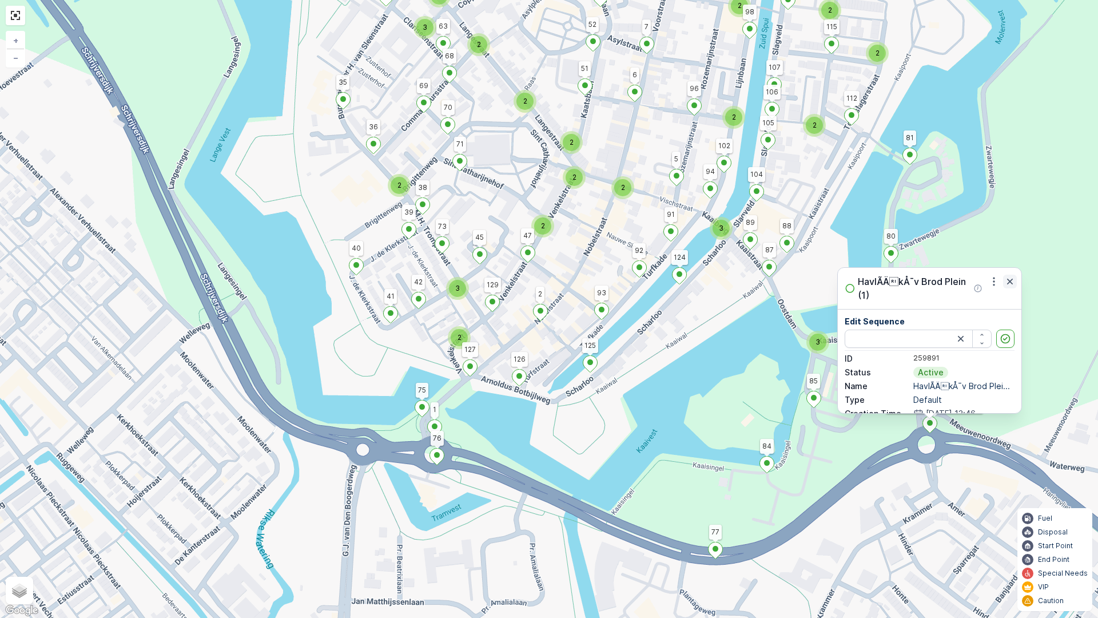
click at [1008, 280] on icon "button" at bounding box center [1010, 282] width 6 height 6
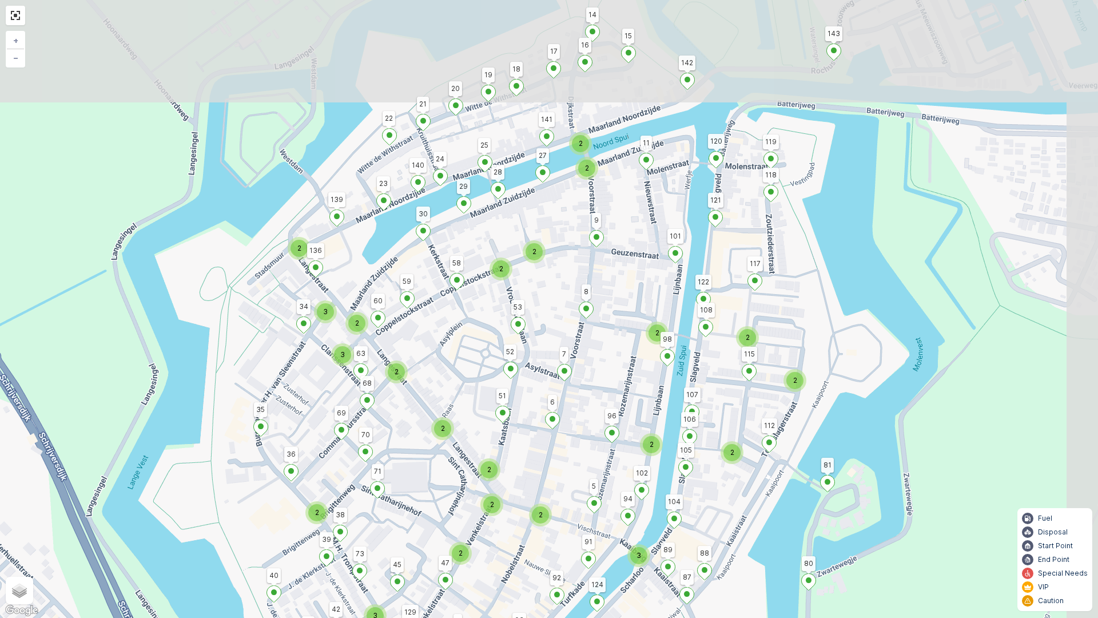
drag, startPoint x: 1000, startPoint y: 173, endPoint x: 922, endPoint y: 503, distance: 339.2
click at [918, 500] on div "3 2 2 2 2 3 2 3 2 2 2 2 2 3 2 3 2 2 2 2 2 2 2 2 2 2 2 2 2 2 2 2 77 84 HavlÃ­Äk…" at bounding box center [549, 309] width 1098 height 618
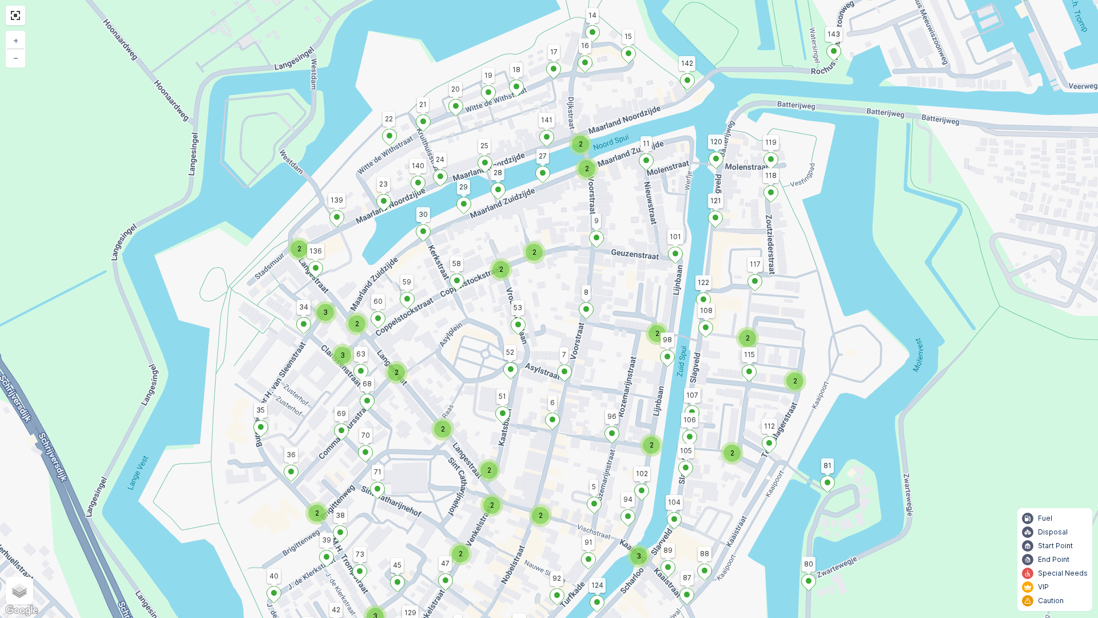
click at [1028, 289] on div "3 2 2 2 2 3 2 3 2 2 2 2 2 3 2 3 2 2 2 2 2 2 2 2 2 2 2 2 2 2 2 2 77 84 HavlÃ­Äk…" at bounding box center [549, 309] width 1098 height 618
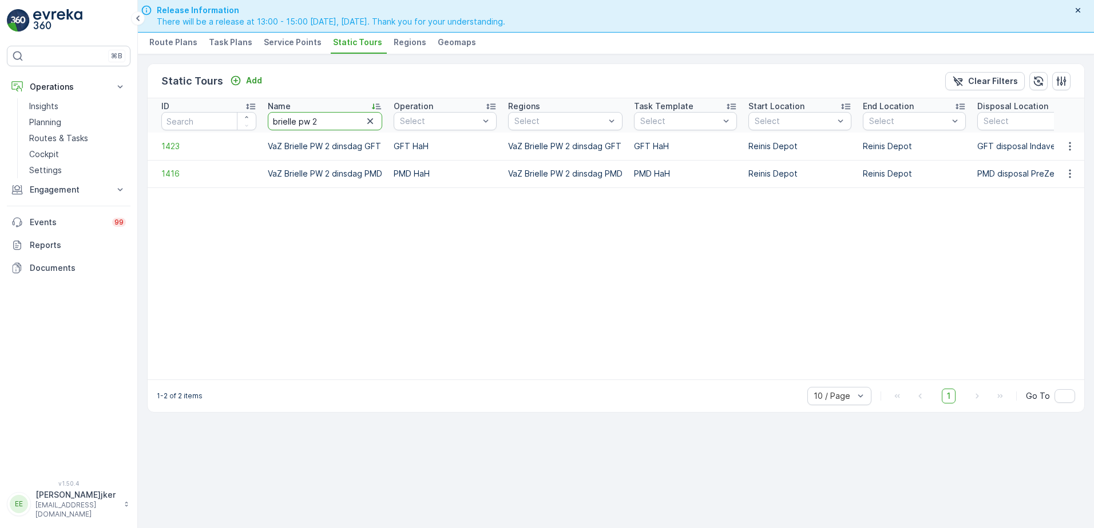
drag, startPoint x: 319, startPoint y: 120, endPoint x: 299, endPoint y: 124, distance: 20.4
click at [299, 124] on input "brielle pw 2" at bounding box center [325, 121] width 114 height 18
type input "brielle vrijdag"
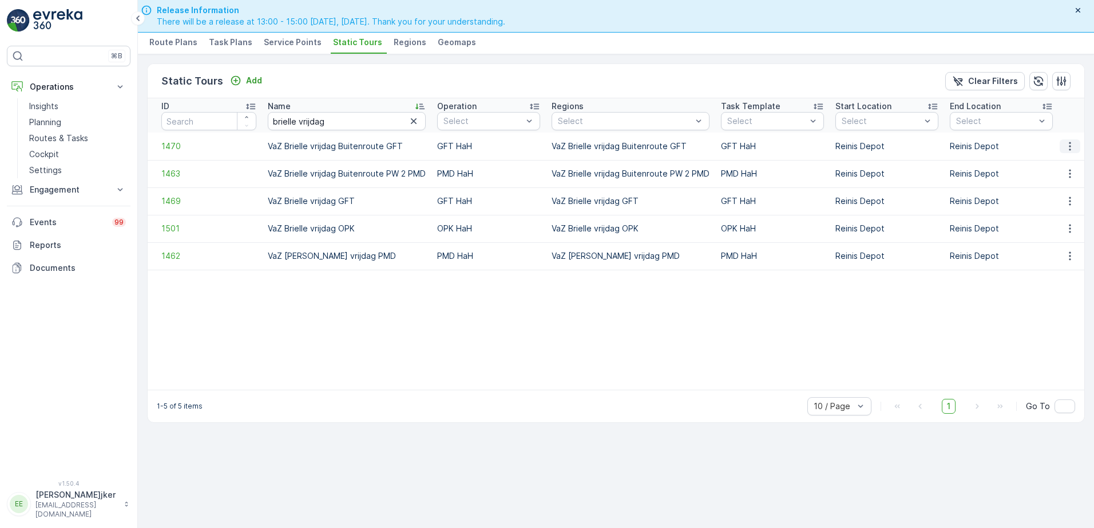
click at [1067, 144] on icon "button" at bounding box center [1069, 146] width 11 height 11
click at [1062, 160] on span "See More Details" at bounding box center [1049, 163] width 66 height 11
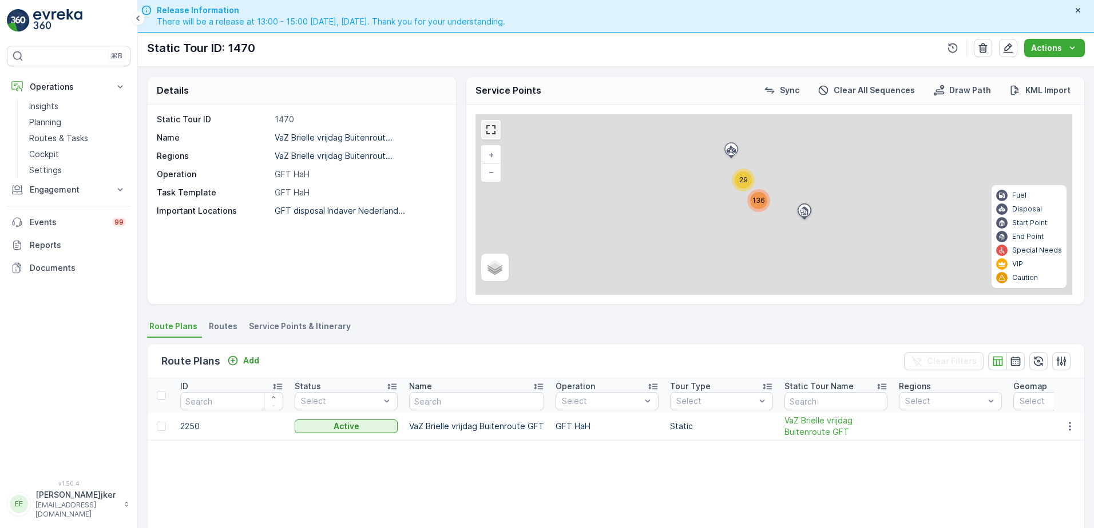
drag, startPoint x: 492, startPoint y: 128, endPoint x: 495, endPoint y: 188, distance: 59.5
click at [492, 128] on link at bounding box center [490, 129] width 17 height 17
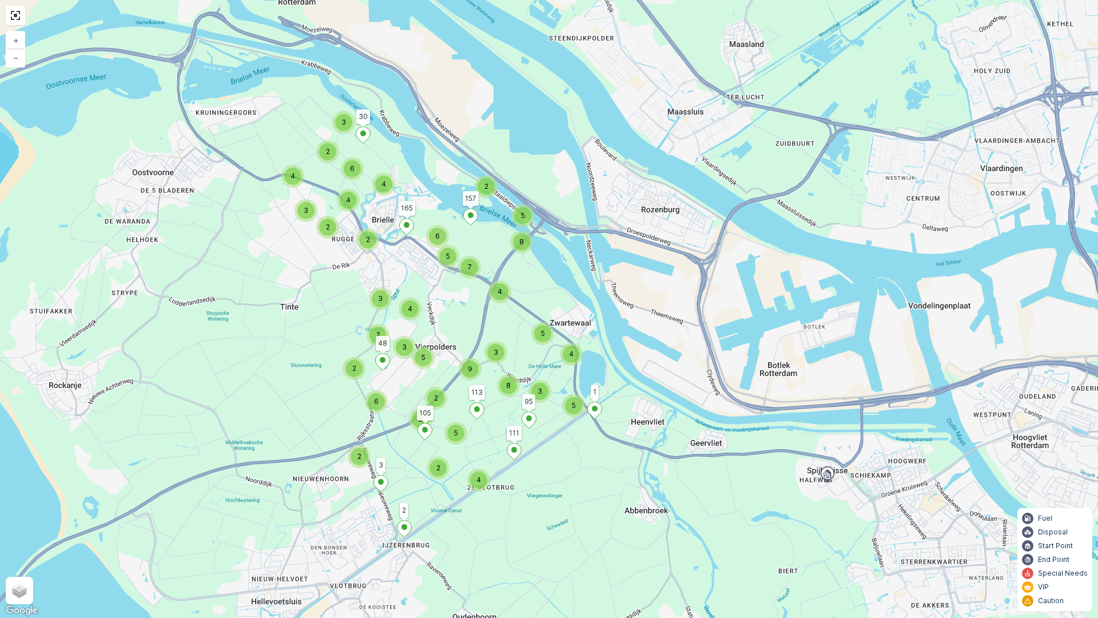
drag, startPoint x: 861, startPoint y: 372, endPoint x: 761, endPoint y: 312, distance: 117.2
click at [761, 312] on div "3 6 4 4 2 3 2 4 5 4 3 8 2 2 5 4 3 5 4 2 2 5 8 7 6 5 2 6 5 4 7 3 2 3 9 5 2 1 113…" at bounding box center [549, 309] width 1098 height 618
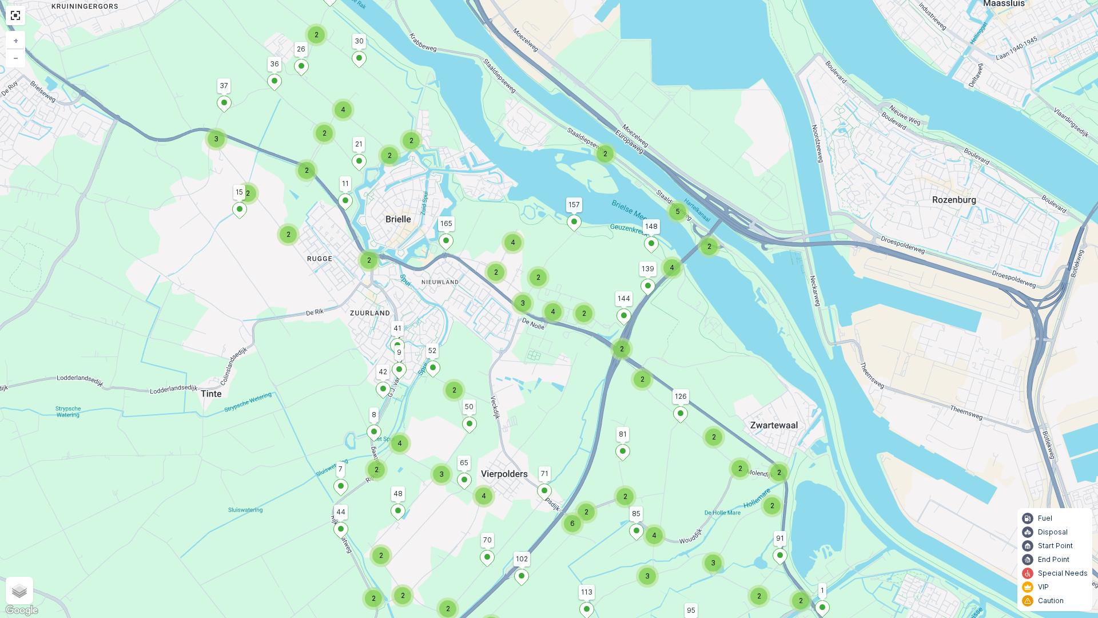
drag, startPoint x: 762, startPoint y: 352, endPoint x: 793, endPoint y: 335, distance: 34.8
click at [793, 335] on div "2 2 4 2 2 2 2 2 3 2 2 2 2 2 4 3 3 2 3 3 2 2 2 2 2 2 5 2 4 4 2 2 4 3 2 2 2 2 3 2…" at bounding box center [549, 309] width 1098 height 618
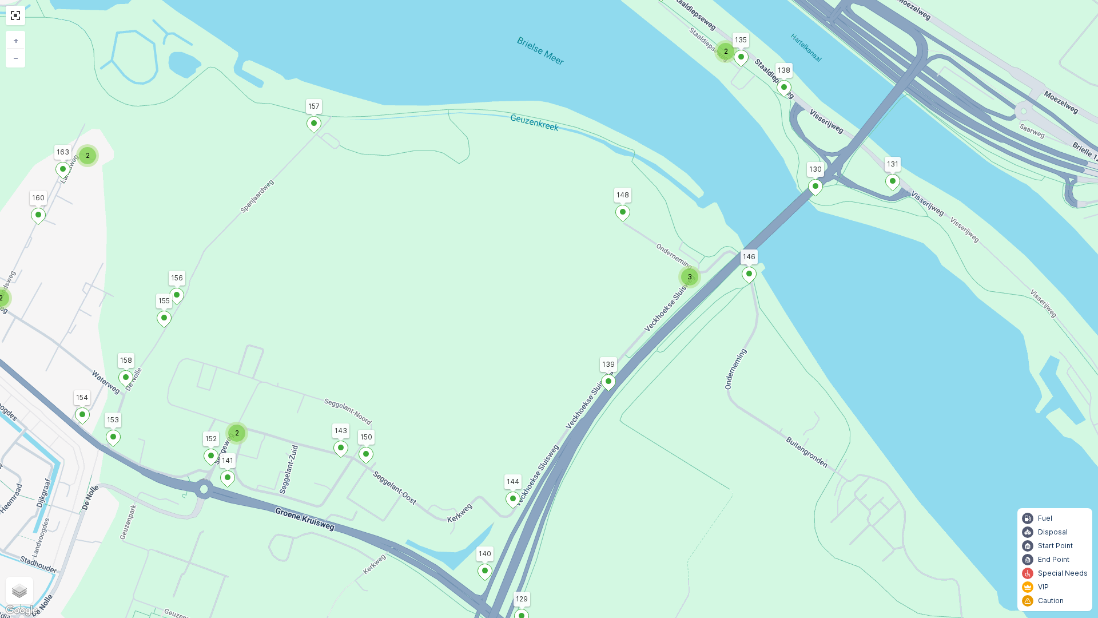
click at [689, 277] on span "3" at bounding box center [689, 276] width 5 height 9
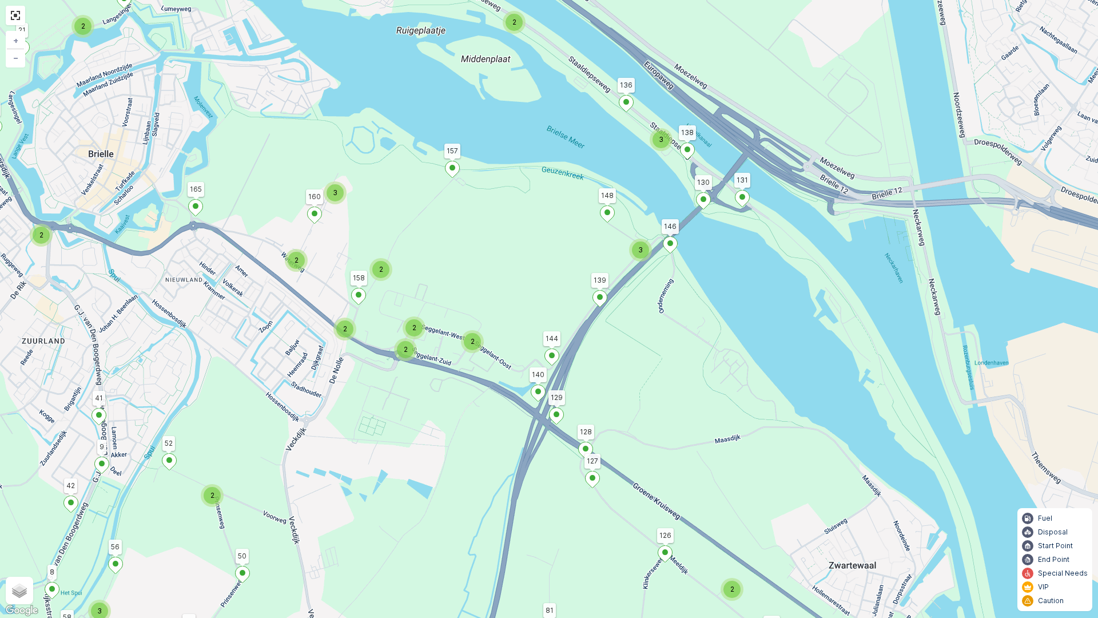
drag, startPoint x: 468, startPoint y: 197, endPoint x: 571, endPoint y: 220, distance: 105.0
click at [571, 220] on div "2 3 2 2 2 2 2 3 2 2 2 2 2 2 3 3 2 2 2 2 3 2 2 2 2 2 2 3 2 2 2 4 4 2 1 113 30 3 …" at bounding box center [549, 309] width 1098 height 618
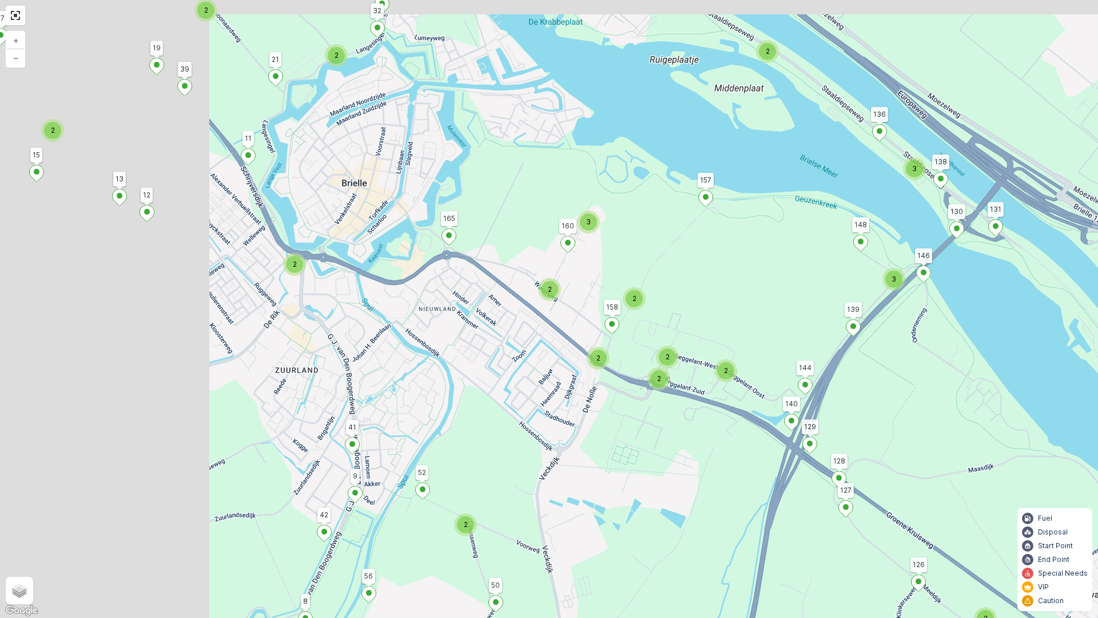
drag, startPoint x: 512, startPoint y: 203, endPoint x: 781, endPoint y: 234, distance: 271.2
click at [779, 234] on div "2 3 2 2 2 2 2 3 2 2 2 2 2 2 3 3 2 2 2 2 3 2 2 2 2 2 2 3 2 2 2 4 4 2 1 113 30 3 …" at bounding box center [549, 309] width 1098 height 618
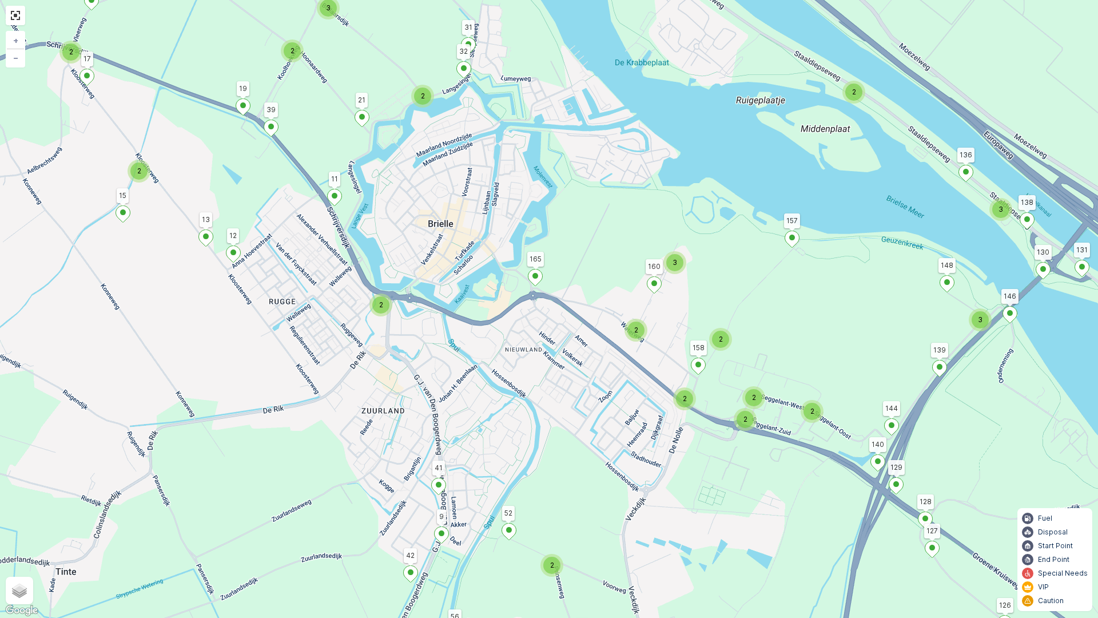
drag, startPoint x: 559, startPoint y: 178, endPoint x: 631, endPoint y: 217, distance: 81.4
click at [631, 217] on div "2 3 2 2 2 2 2 3 2 2 2 2 2 2 3 3 2 2 2 2 3 2 2 2 2 2 2 3 2 2 2 4 4 2 1 113 30 3 …" at bounding box center [549, 309] width 1098 height 618
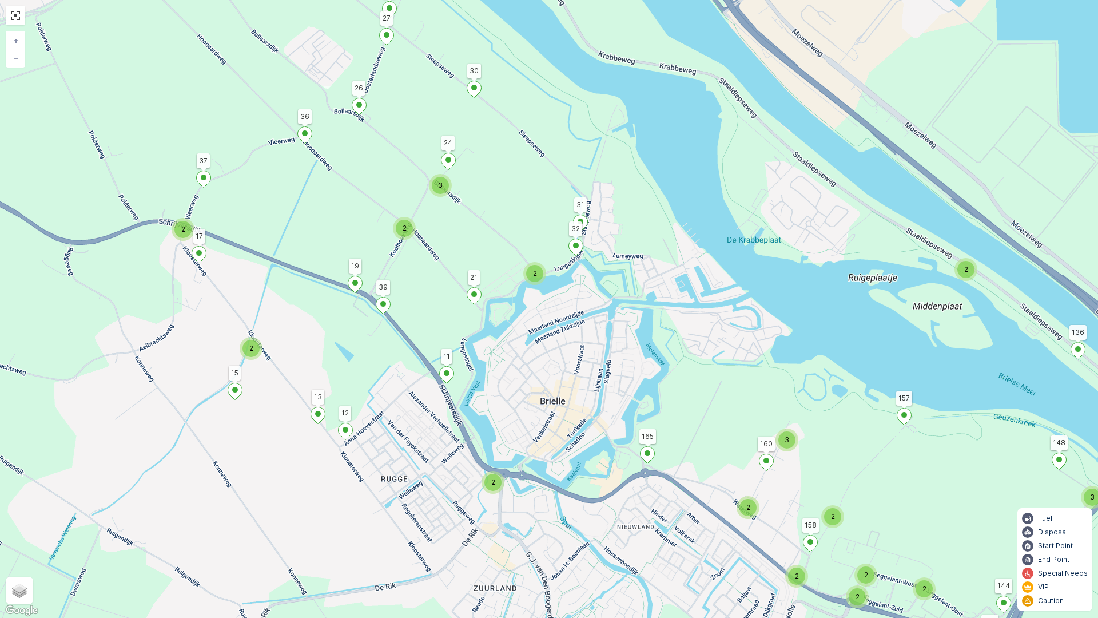
drag, startPoint x: 728, startPoint y: 136, endPoint x: 829, endPoint y: 305, distance: 197.6
click at [841, 315] on div "2 3 2 2 2 2 2 3 2 2 2 2 2 2 3 3 2 2 2 2 3 2 2 2 2 2 2 3 2 2 2 4 4 2 1 113 30 3 …" at bounding box center [549, 309] width 1098 height 618
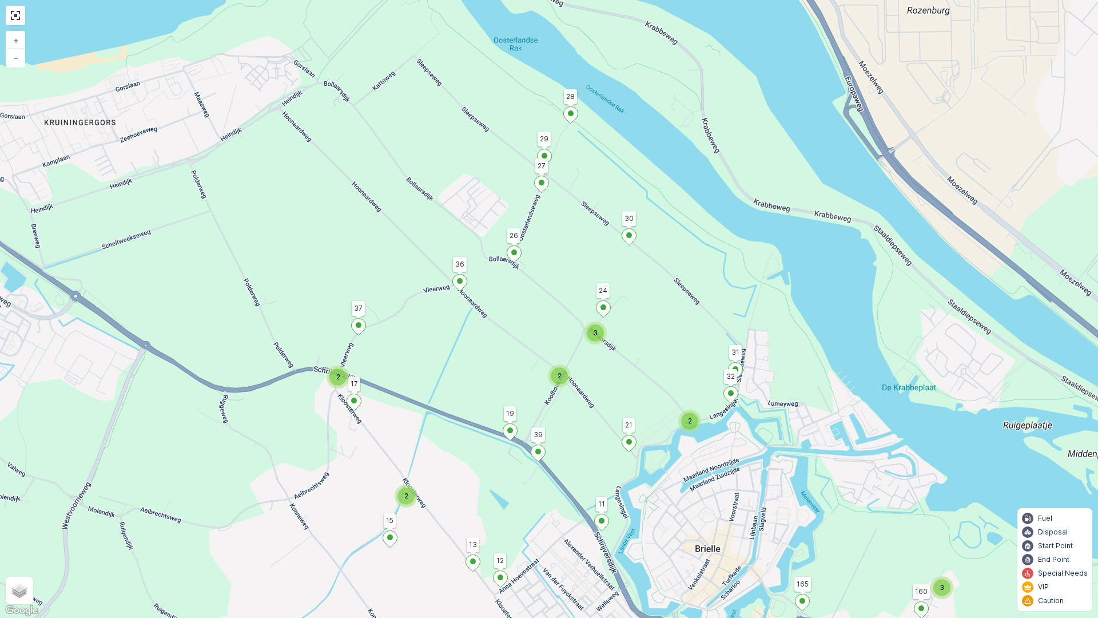
drag, startPoint x: 754, startPoint y: 177, endPoint x: 908, endPoint y: 323, distance: 212.0
click at [908, 323] on div "2 3 2 2 2 2 2 3 2 2 2 2 2 2 3 3 2 2 2 2 3 2 2 2 2 2 2 3 2 2 2 4 4 2 1 113 30 3 …" at bounding box center [549, 309] width 1098 height 618
click at [921, 244] on div "2 3 2 2 2 2 2 3 2 2 2 2 2 2 3 3 2 2 2 2 3 2 2 2 2 2 2 3 2 2 2 4 4 2 1 113 30 3 …" at bounding box center [549, 309] width 1098 height 618
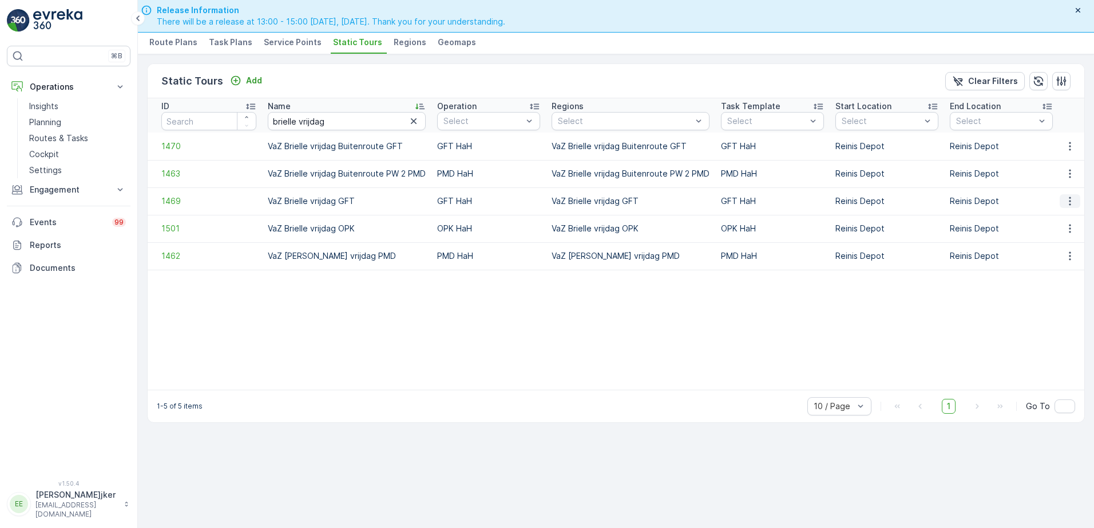
click at [1068, 204] on icon "button" at bounding box center [1069, 201] width 11 height 11
click at [1064, 220] on span "See More Details" at bounding box center [1049, 218] width 66 height 11
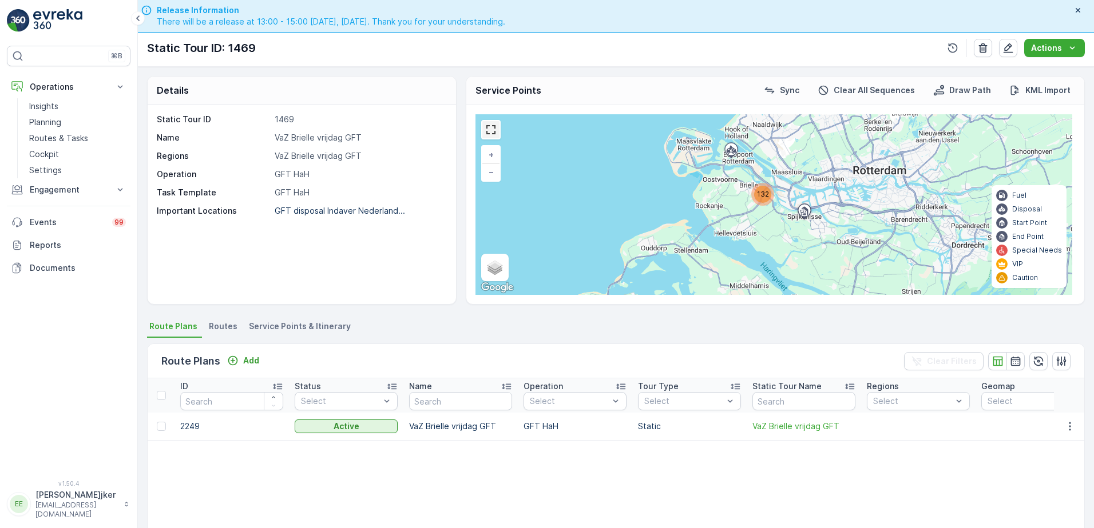
click at [492, 132] on link at bounding box center [490, 129] width 17 height 17
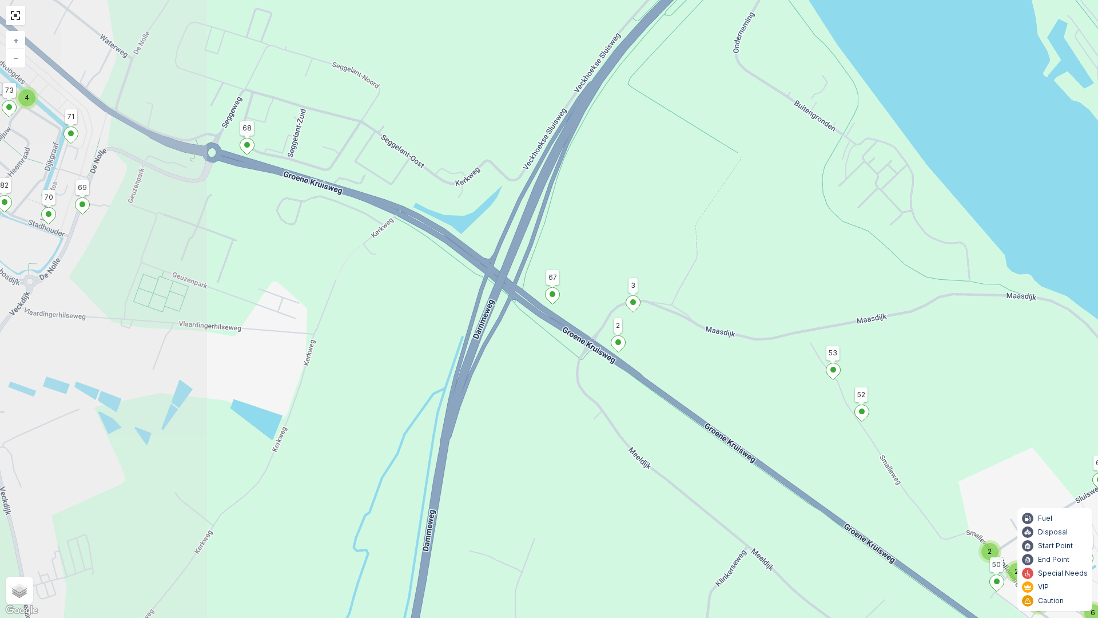
drag, startPoint x: 487, startPoint y: 227, endPoint x: 881, endPoint y: 375, distance: 421.0
click at [881, 375] on div "3 4 2 2 3 4 2 2 2 2 2 4 2 2 2 2 2 2 2 3 4 3 2 2 2 6 4 3 3 2 2 2 4 3 82 68 1 4 6…" at bounding box center [549, 309] width 1098 height 618
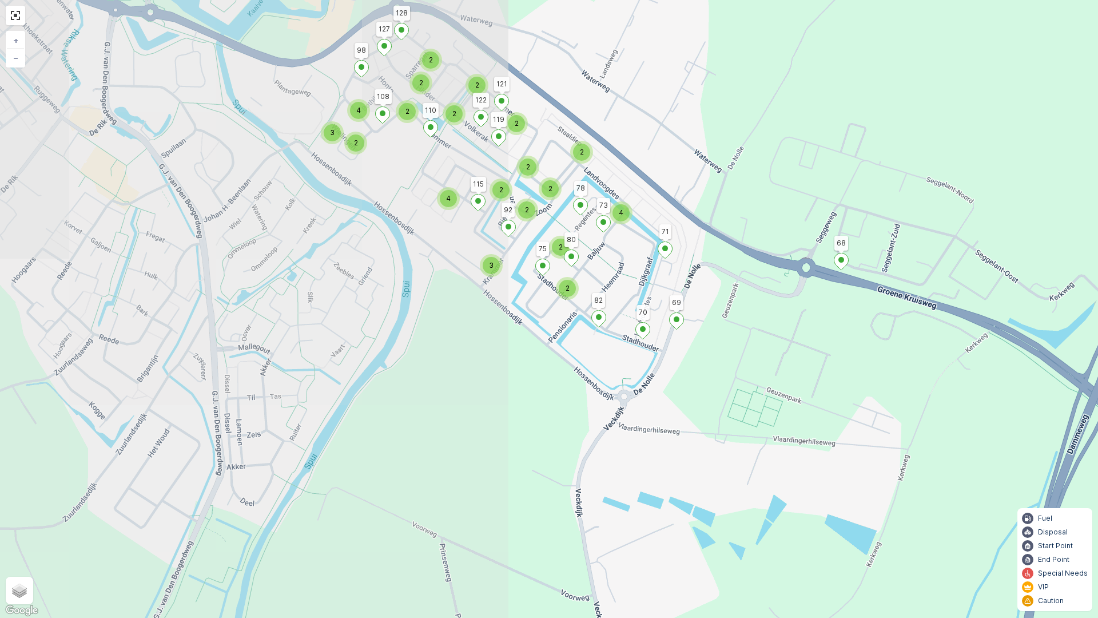
drag, startPoint x: 229, startPoint y: 292, endPoint x: 828, endPoint y: 405, distance: 609.3
click at [828, 405] on div "3 4 2 2 3 4 2 2 2 2 2 4 2 2 2 2 2 2 2 3 4 3 2 2 2 6 4 3 3 2 2 2 4 3 82 68 1 4 6…" at bounding box center [549, 309] width 1098 height 618
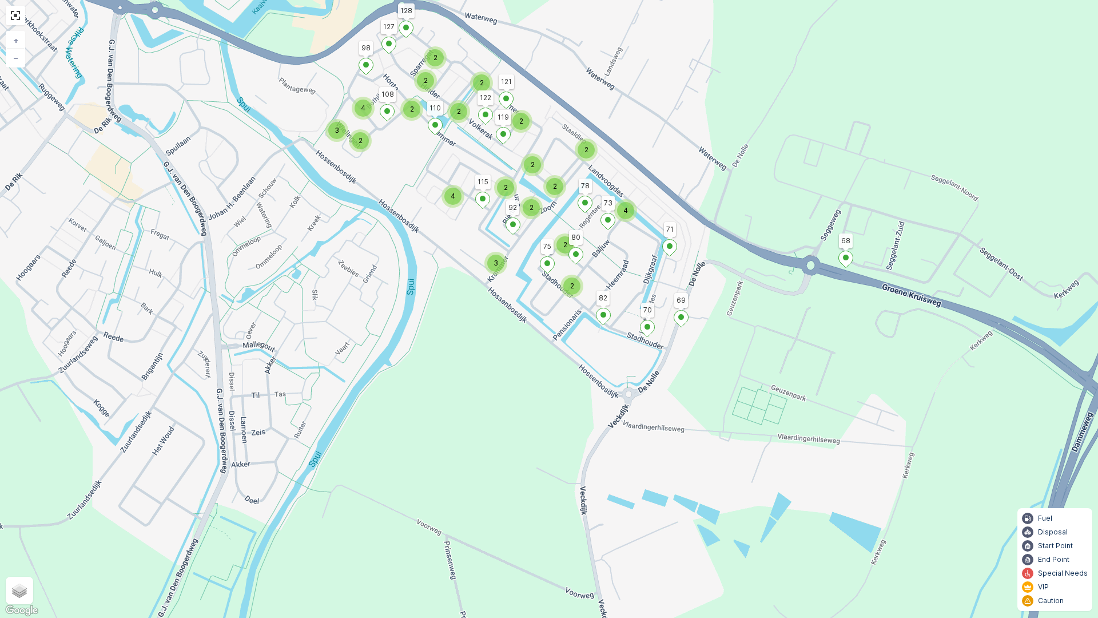
click at [604, 311] on icon at bounding box center [604, 316] width 14 height 17
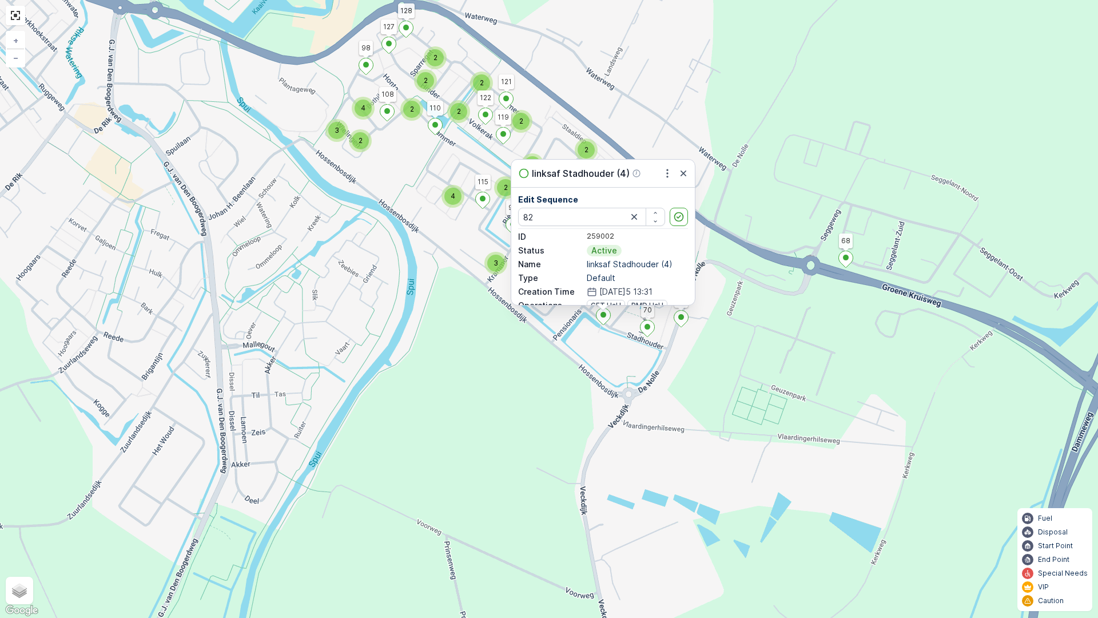
click at [844, 324] on div "3 4 2 2 3 4 2 2 2 2 2 4 2 2 2 2 2 2 2 3 4 3 2 2 2 6 4 3 3 2 2 2 4 3 82 68 1 4 6…" at bounding box center [549, 309] width 1098 height 618
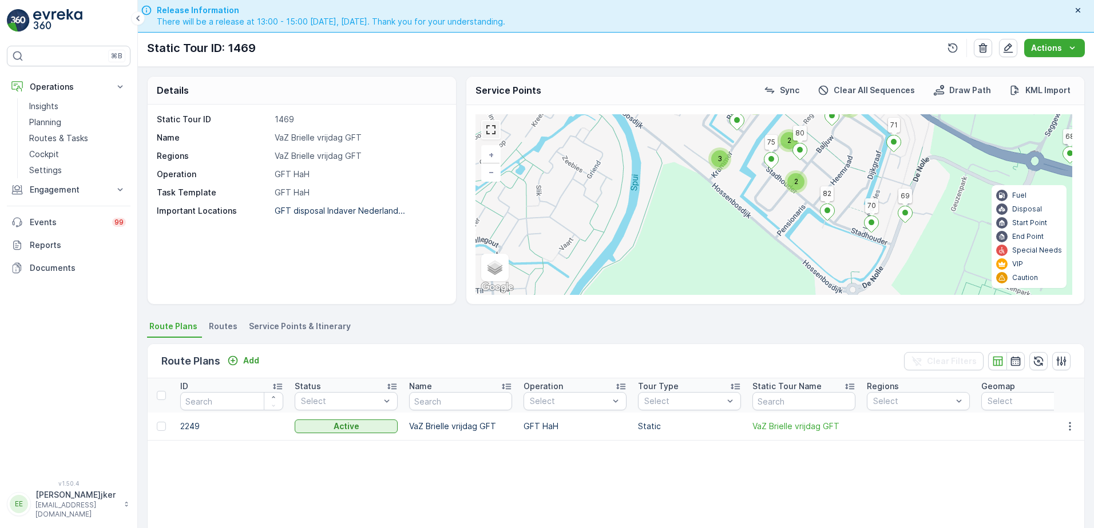
click at [483, 127] on link at bounding box center [490, 129] width 17 height 17
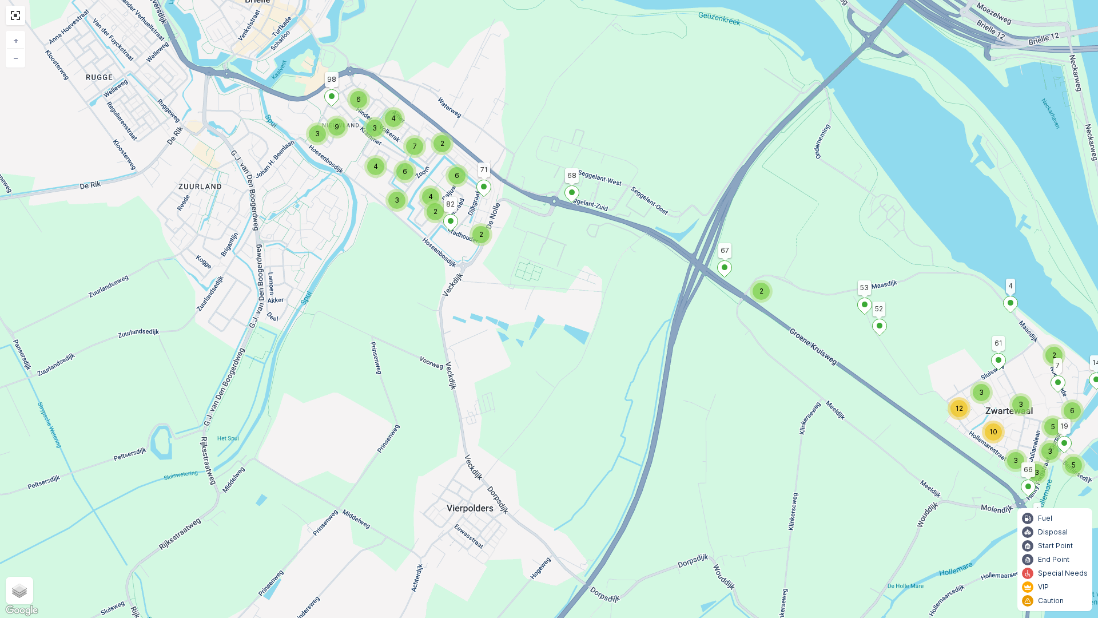
drag, startPoint x: 432, startPoint y: 203, endPoint x: 268, endPoint y: 110, distance: 188.0
click at [268, 110] on div "3 4 2 4 3 2 6 3 6 9 2 6 4 7 2 3 12 10 2 5 3 3 3 3 6 5 82 68 1 4 61 14 71 98 53 …" at bounding box center [549, 309] width 1098 height 618
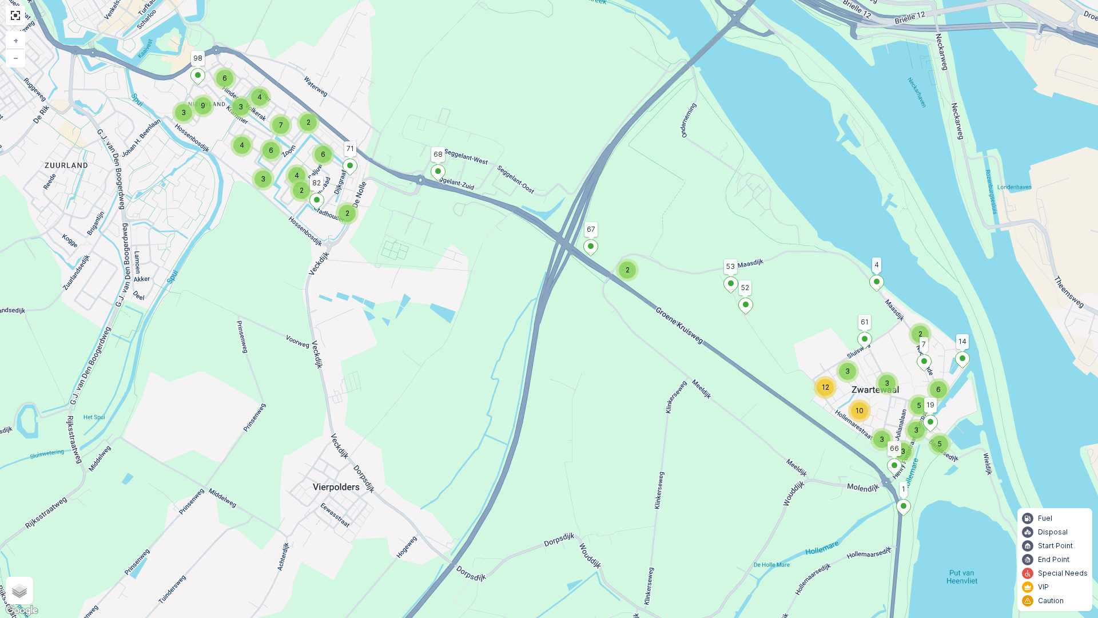
drag, startPoint x: 545, startPoint y: 284, endPoint x: 544, endPoint y: 316, distance: 31.5
click at [544, 316] on div "3 4 2 4 3 2 6 3 6 9 2 6 4 7 2 3 12 10 2 5 3 3 3 3 6 5 82 68 1 4 61 14 71 98 53 …" at bounding box center [549, 309] width 1098 height 618
click at [650, 336] on div "3 4 2 4 3 2 6 3 6 9 2 6 4 7 2 3 12 10 2 5 3 3 3 3 6 5 82 68 1 4 61 14 71 98 53 …" at bounding box center [549, 309] width 1098 height 618
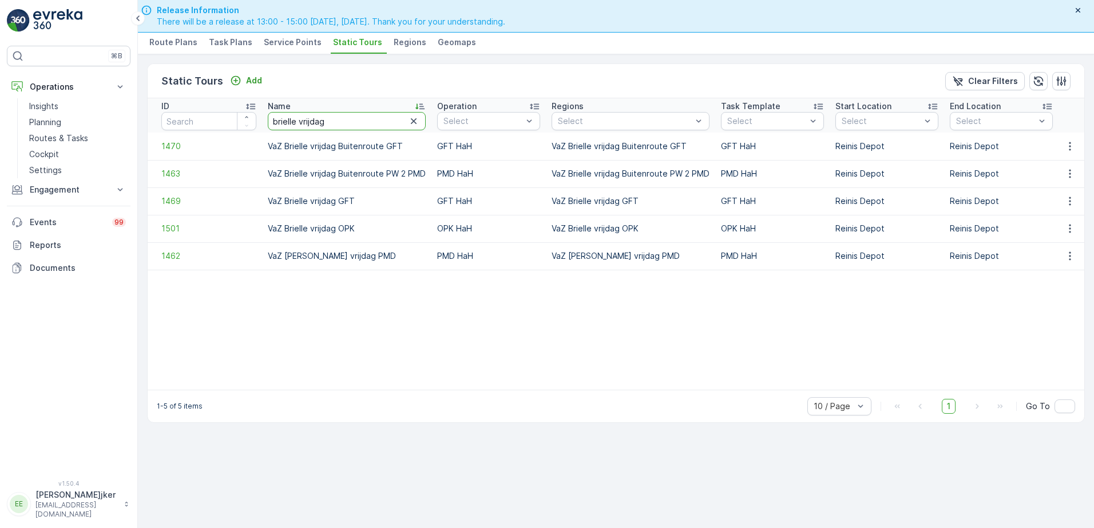
drag, startPoint x: 324, startPoint y: 120, endPoint x: 300, endPoint y: 122, distance: 24.1
click at [300, 122] on input "brielle vrijdag" at bounding box center [347, 121] width 158 height 18
type input "brielle woensdag"
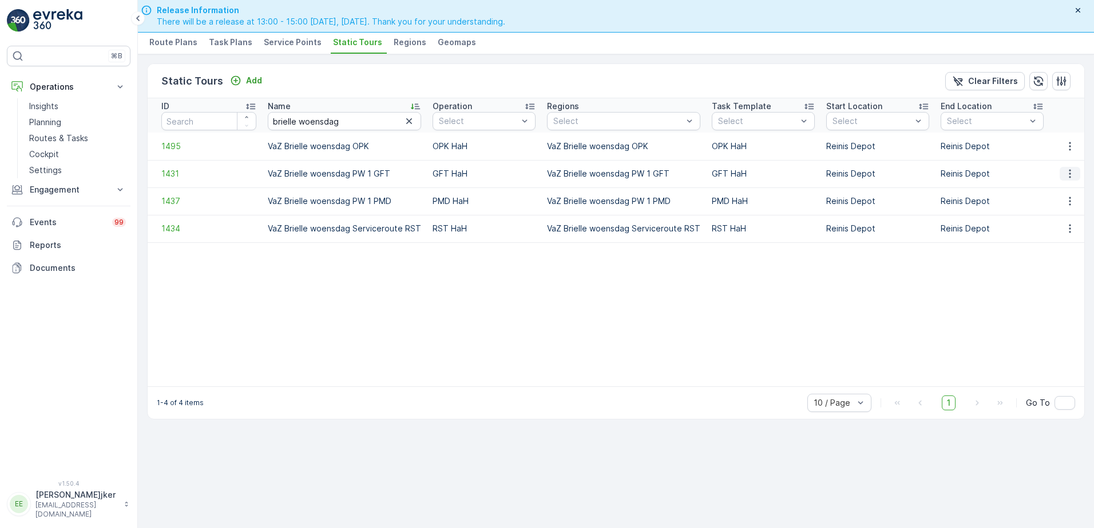
click at [1072, 171] on icon "button" at bounding box center [1069, 173] width 11 height 11
click at [1070, 189] on span "See More Details" at bounding box center [1049, 190] width 66 height 11
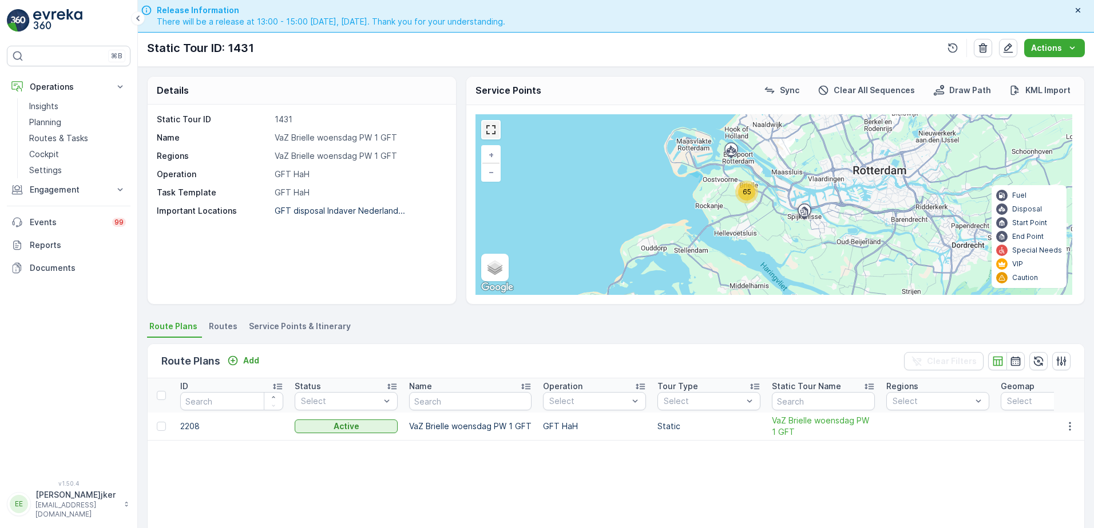
click at [484, 132] on link at bounding box center [490, 129] width 17 height 17
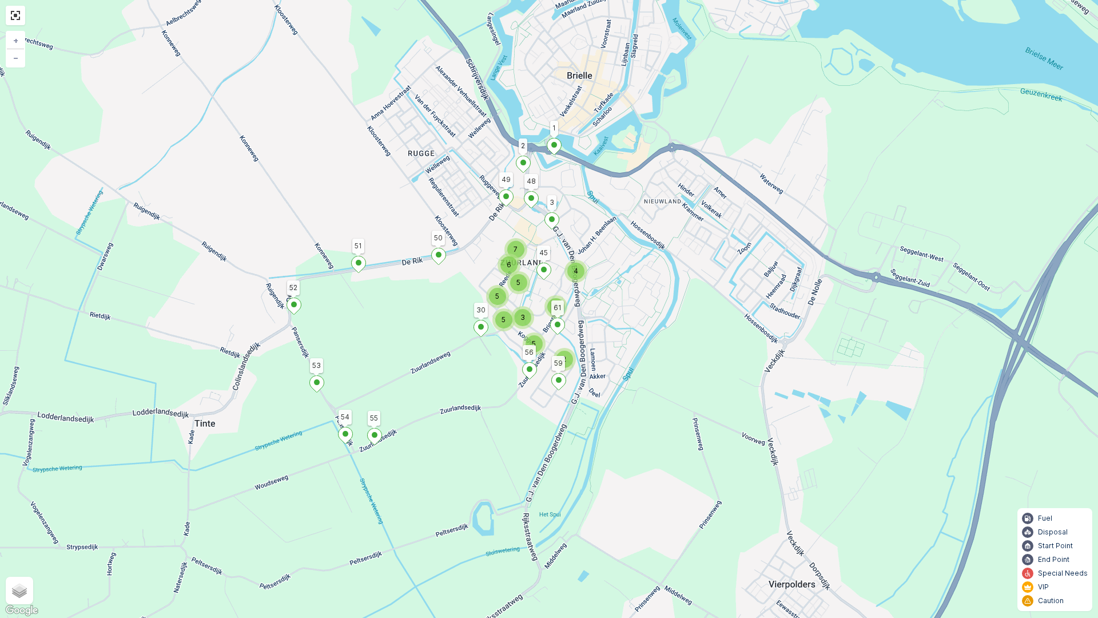
click at [811, 342] on div "5 5 5 6 7 3 4 7 5 2 52 53 51 50 1 2 55 54 30 3 48 49 61 45 56 59 + − Satellite …" at bounding box center [549, 309] width 1098 height 618
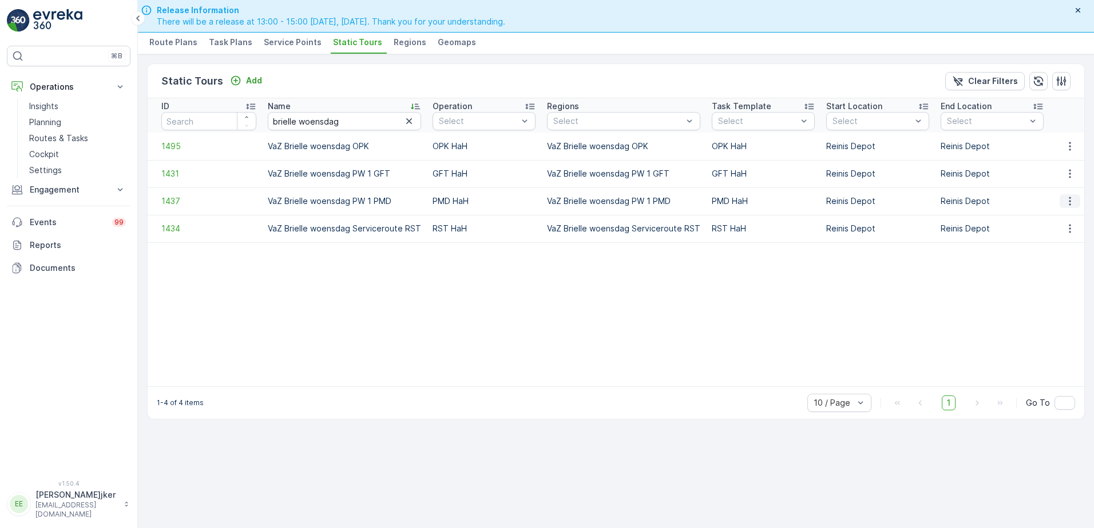
click at [1074, 201] on icon "button" at bounding box center [1069, 201] width 11 height 11
click at [1066, 214] on span "See More Details" at bounding box center [1049, 218] width 66 height 11
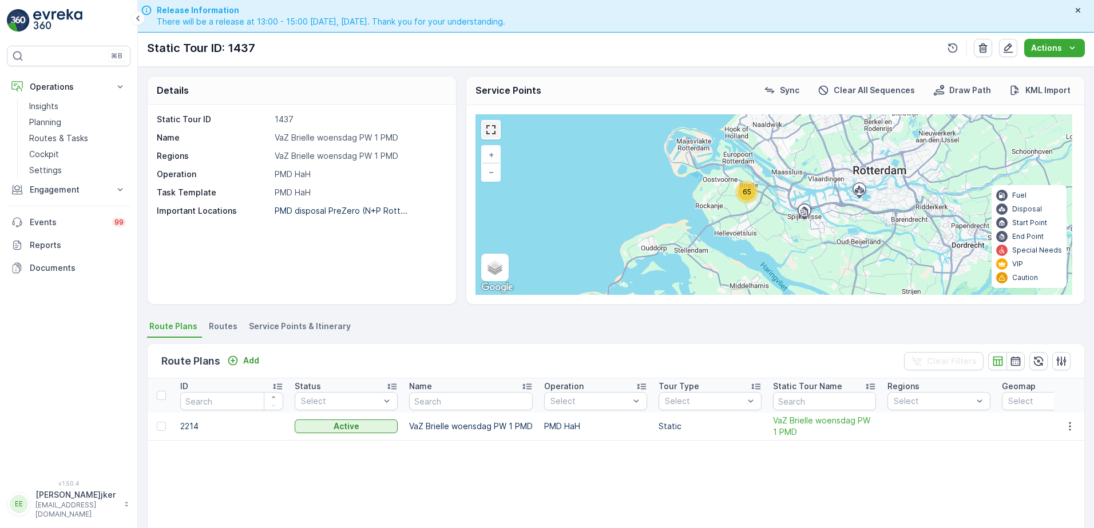
click at [493, 130] on link at bounding box center [490, 129] width 17 height 17
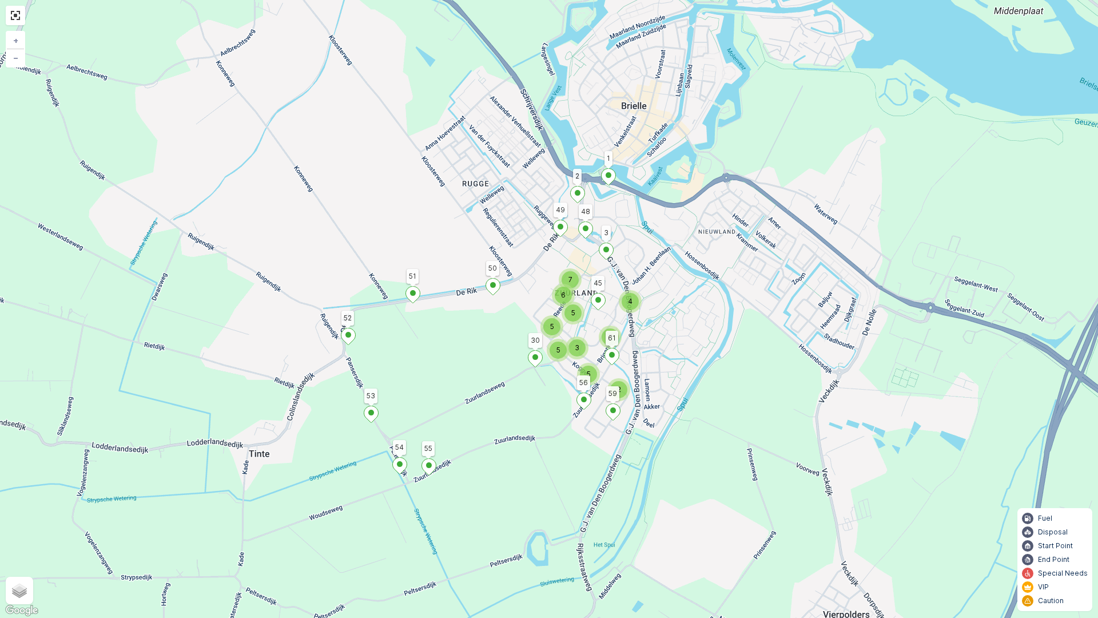
drag, startPoint x: 784, startPoint y: 394, endPoint x: 704, endPoint y: 337, distance: 97.6
click at [704, 337] on div "5 5 5 6 7 3 4 7 5 2 52 53 51 50 1 2 55 54 30 3 48 49 61 45 56 59 + − Satellite …" at bounding box center [549, 309] width 1098 height 618
click at [544, 344] on div "5 5 5 6 7 3 4 7 5 2 52 53 51 50 1 2 55 54 30 3 48 49 61 45 56 59 + − Satellite …" at bounding box center [549, 309] width 1098 height 618
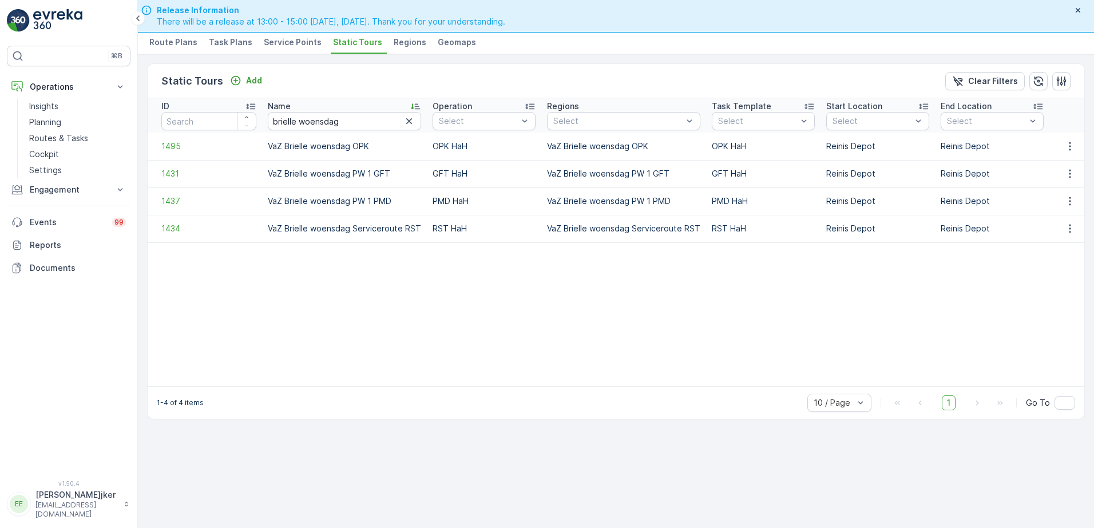
drag, startPoint x: 110, startPoint y: 2, endPoint x: 249, endPoint y: 306, distance: 334.5
click at [250, 306] on td at bounding box center [205, 303] width 114 height 24
drag, startPoint x: 301, startPoint y: 120, endPoint x: 169, endPoint y: 124, distance: 132.2
click at [196, 120] on tr "ID Name brielle woensdag Operation Select Regions Select Task Template Select S…" at bounding box center [831, 115] width 1366 height 34
type input "hellevoetsluis buitenroute"
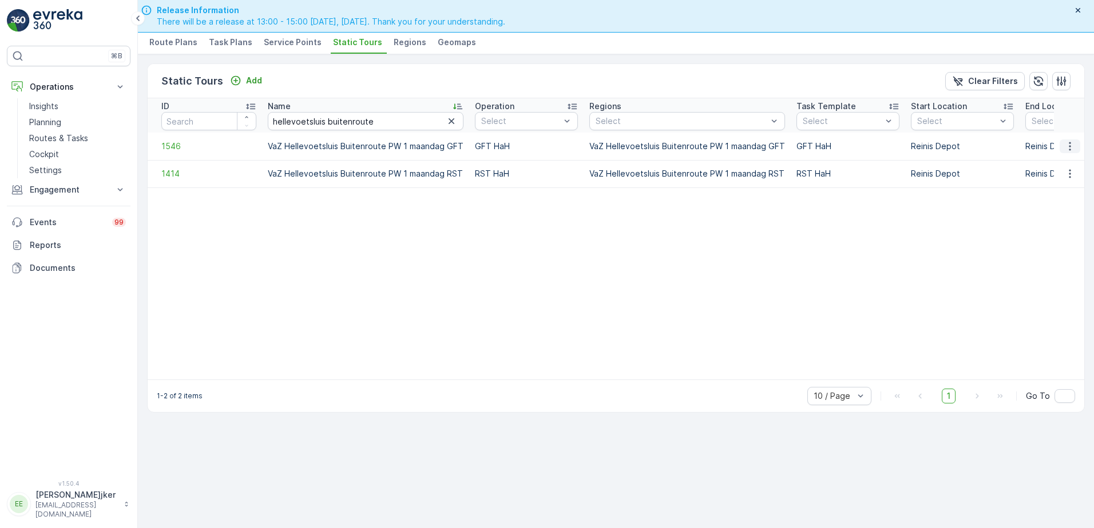
click at [1067, 146] on icon "button" at bounding box center [1069, 146] width 11 height 11
click at [1062, 163] on span "See More Details" at bounding box center [1049, 163] width 66 height 11
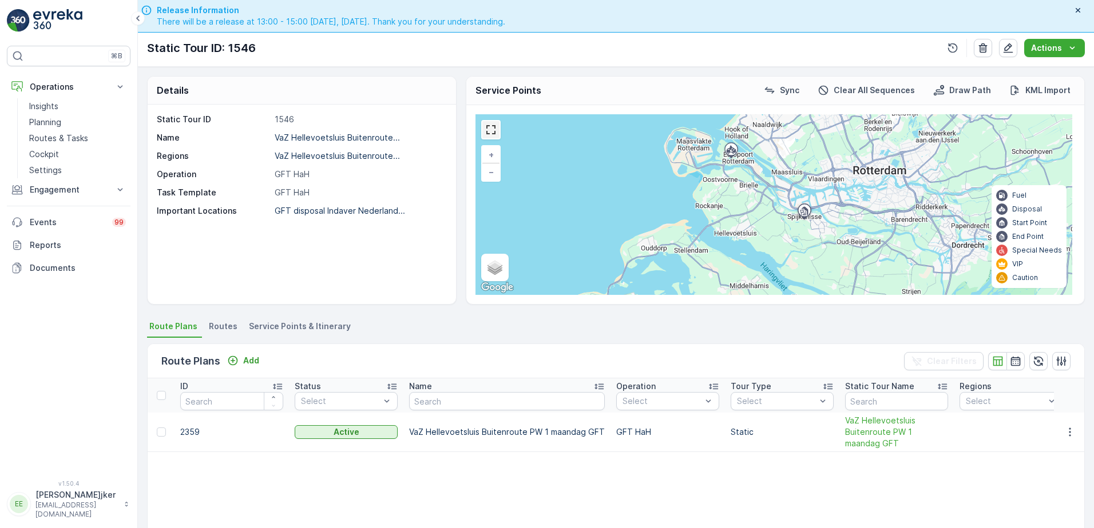
click at [484, 128] on link at bounding box center [490, 129] width 17 height 17
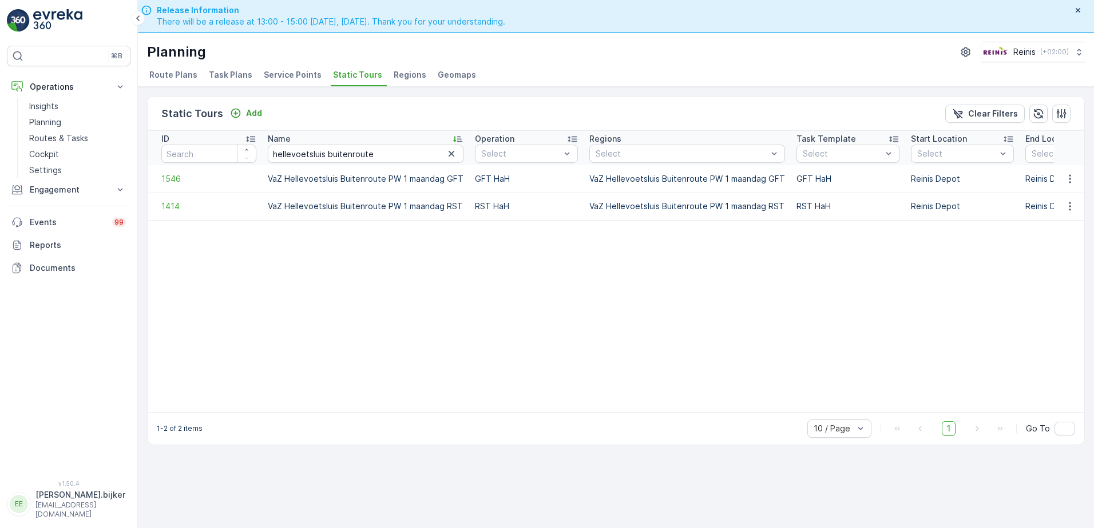
scroll to position [33, 0]
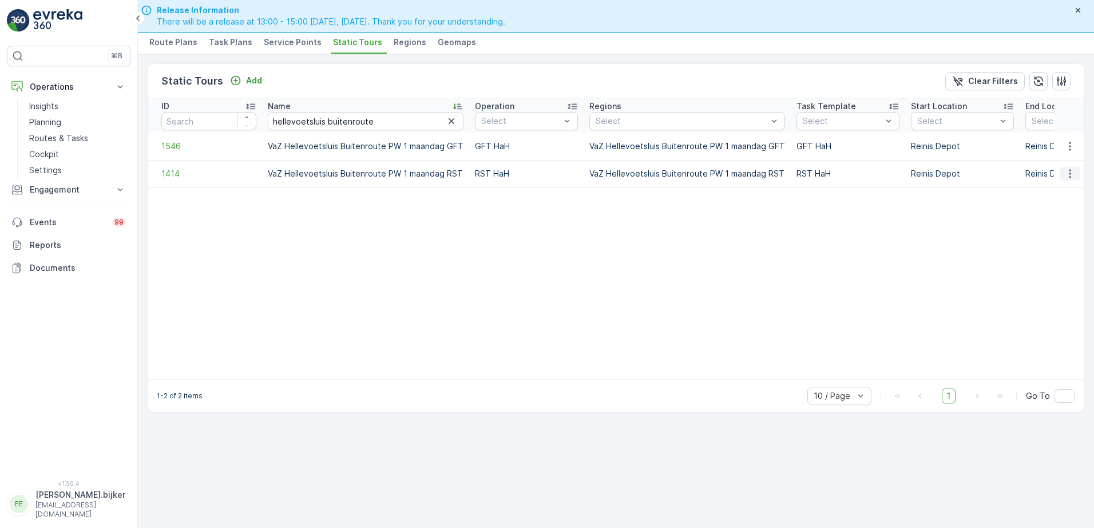
click at [1071, 172] on icon "button" at bounding box center [1069, 173] width 11 height 11
click at [1063, 188] on span "See More Details" at bounding box center [1049, 190] width 66 height 11
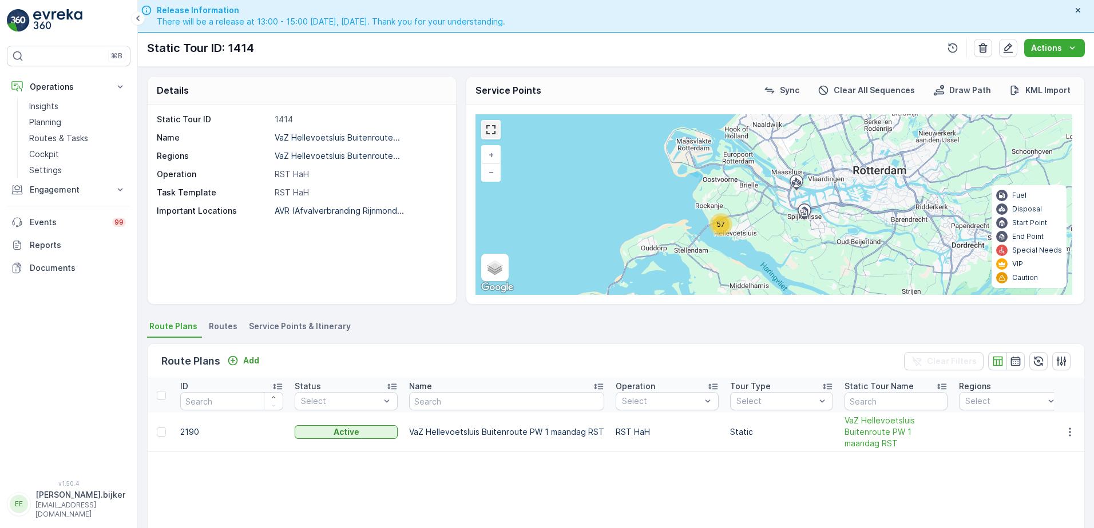
click at [489, 127] on link at bounding box center [490, 129] width 17 height 17
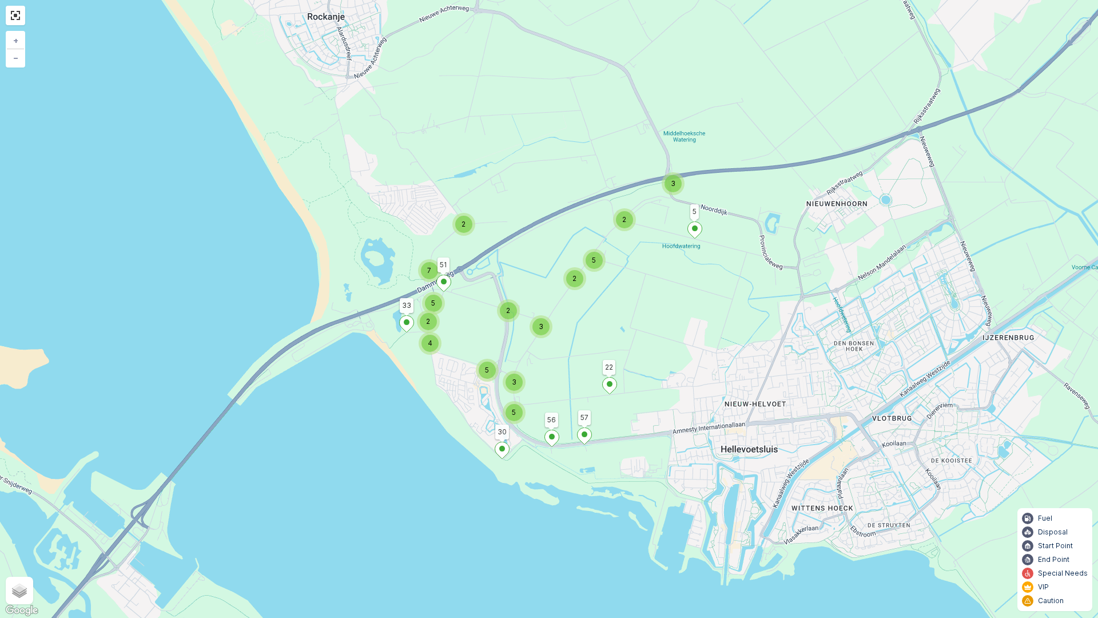
click at [581, 292] on div "3 2 2 2 5 3 5 3 2 5 7 2 4 5 5 30 22 56 57 51 33 + − Satellite Roadmap Terrain H…" at bounding box center [549, 309] width 1098 height 618
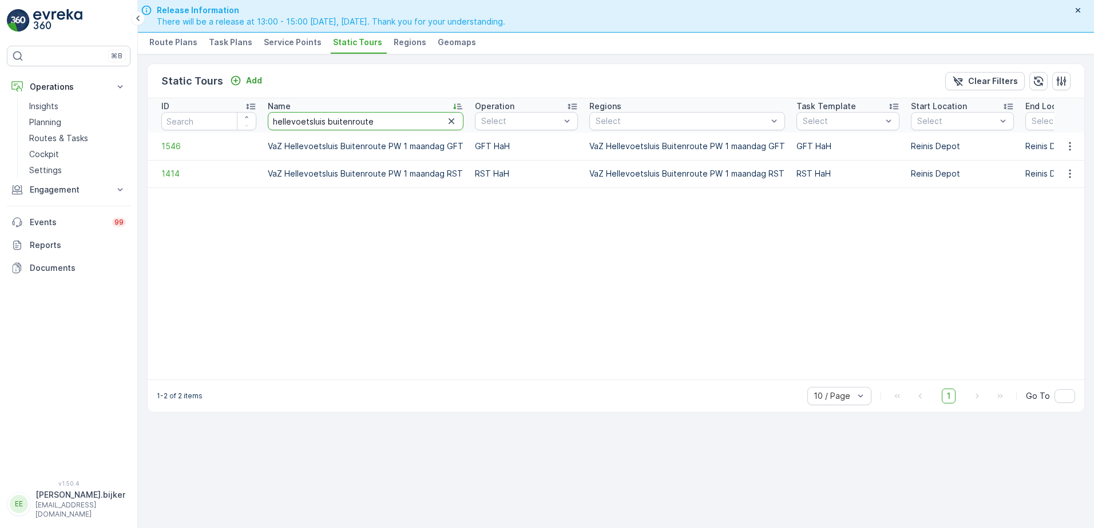
click at [326, 125] on input "hellevoetsluis buitenroute" at bounding box center [366, 121] width 196 height 18
drag, startPoint x: 324, startPoint y: 124, endPoint x: 521, endPoint y: 183, distance: 205.9
click at [649, 235] on table "ID Name hellevoetsluis buitenroute Operation Select Regions Select Task Templat…" at bounding box center [856, 238] width 1417 height 281
drag, startPoint x: 369, startPoint y: 120, endPoint x: 325, endPoint y: 122, distance: 43.5
click at [325, 122] on input "hellevoetsluis buitenroute" at bounding box center [366, 121] width 196 height 18
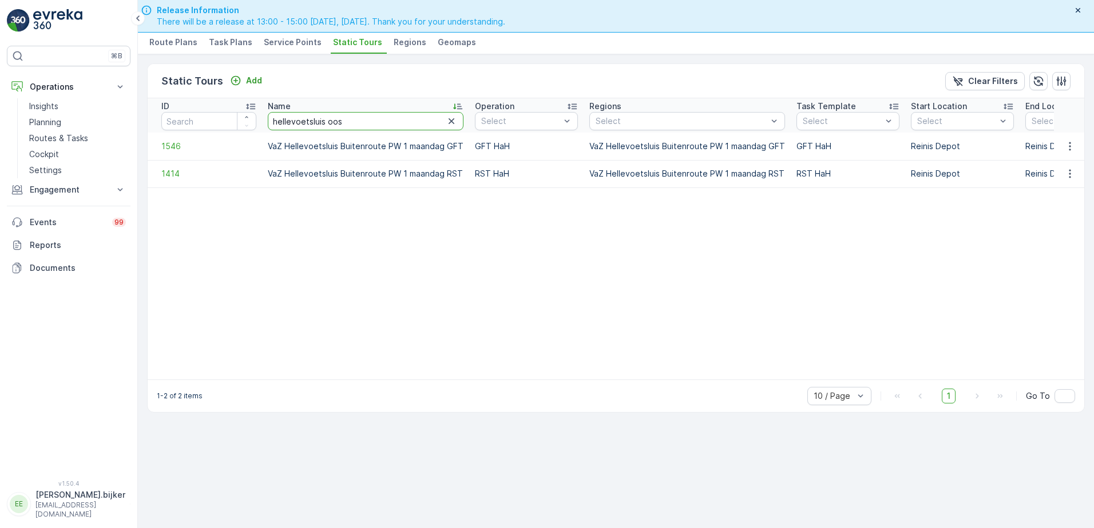
type input "hellevoetsluis oost"
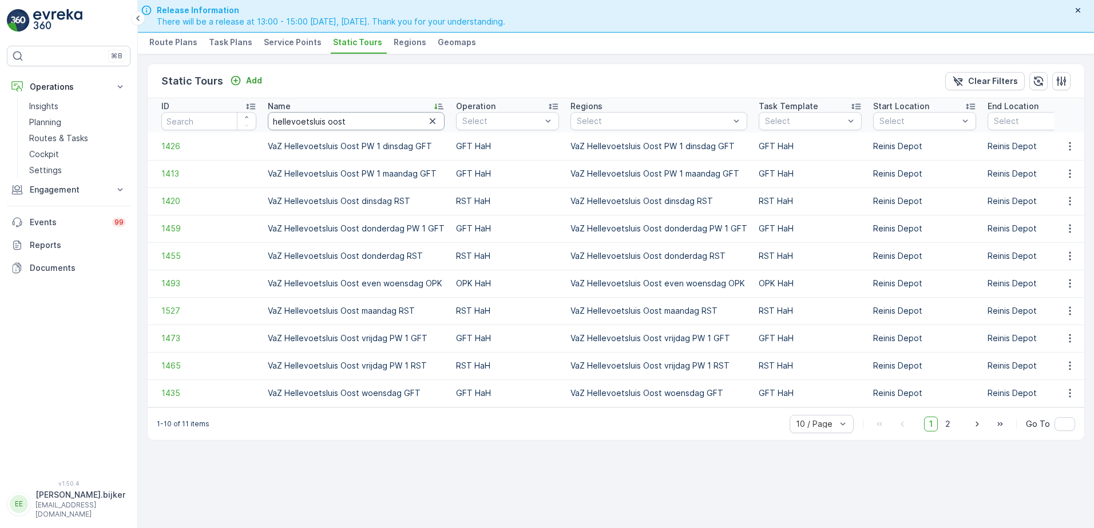
click at [377, 121] on input "hellevoetsluis oost" at bounding box center [356, 121] width 177 height 18
type input "hellevoetsluis oost dinsdag"
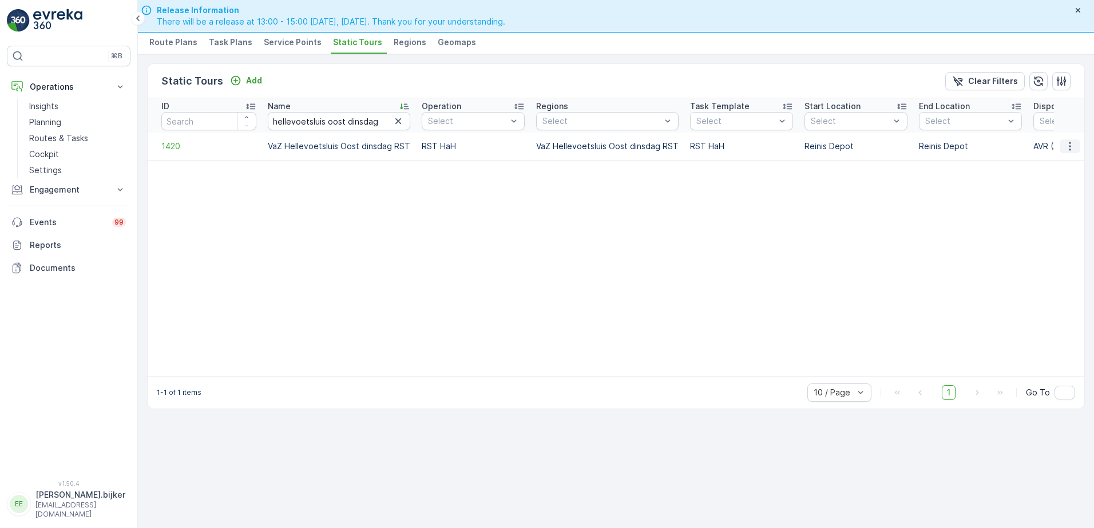
click at [1070, 148] on icon "button" at bounding box center [1069, 146] width 11 height 11
click at [1067, 163] on span "See More Details" at bounding box center [1049, 163] width 66 height 11
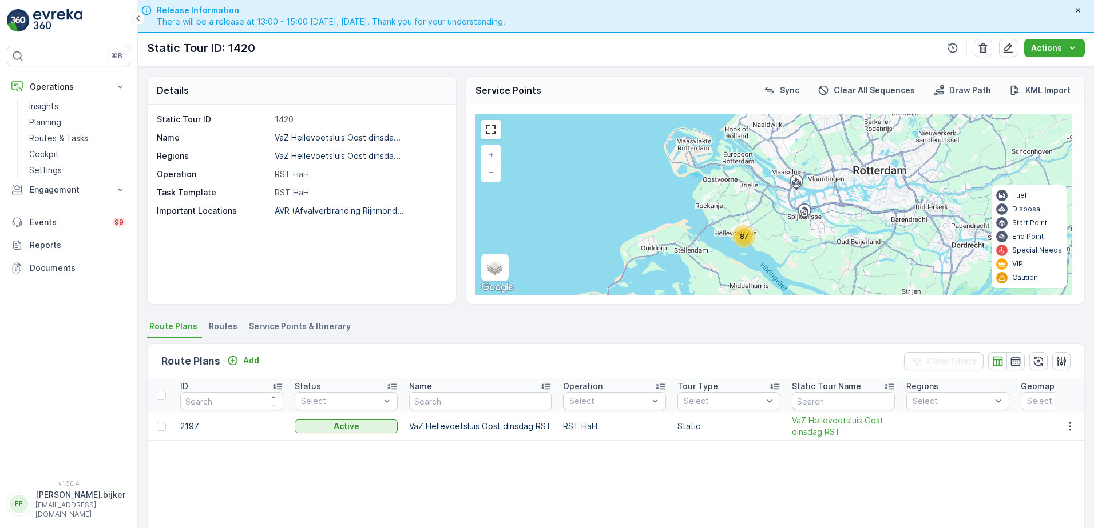
click at [479, 133] on div "87 + − Satellite Roadmap Terrain Hybrid Leaflet Keyboard shortcuts Map Data Map…" at bounding box center [773, 204] width 597 height 181
click at [482, 132] on link at bounding box center [490, 129] width 17 height 17
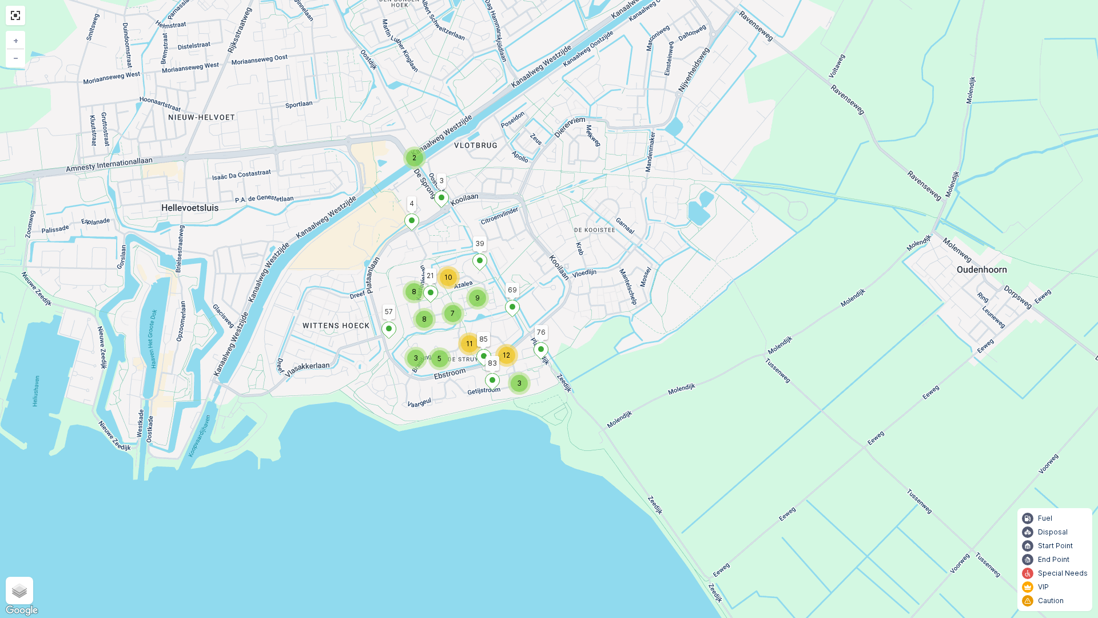
drag, startPoint x: 651, startPoint y: 256, endPoint x: 644, endPoint y: 289, distance: 34.6
click at [644, 289] on div "2 3 5 7 9 12 11 3 8 8 10 69 76 83 3 4 85 21 57 39 + − Satellite Roadmap Terrain…" at bounding box center [549, 309] width 1098 height 618
click at [13, 37] on span "+" at bounding box center [15, 40] width 5 height 10
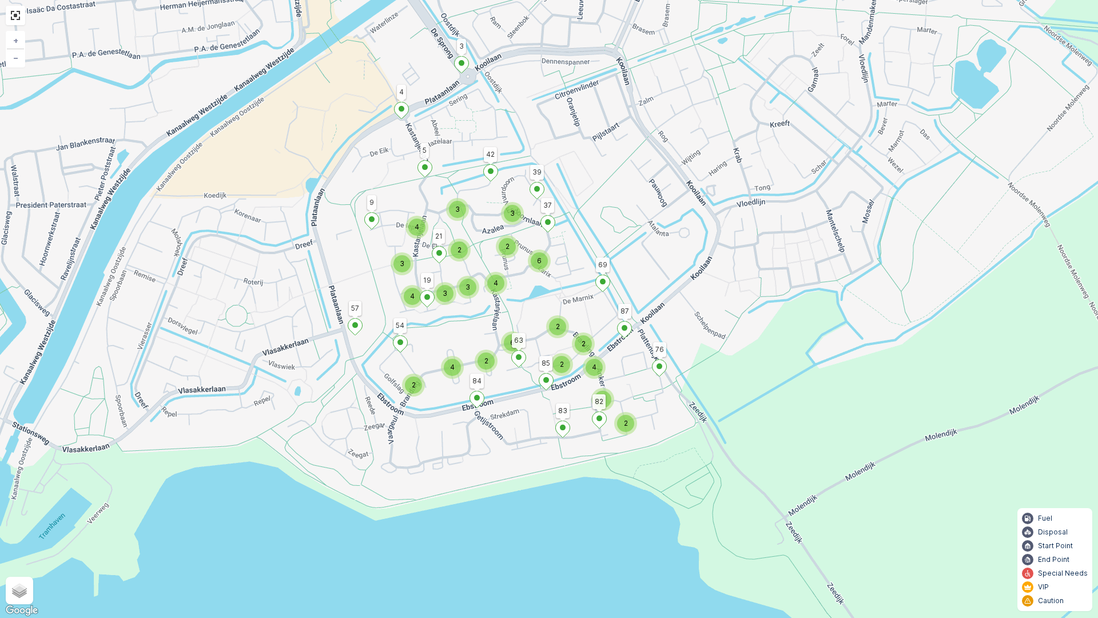
drag, startPoint x: 619, startPoint y: 324, endPoint x: 736, endPoint y: 292, distance: 121.5
click at [736, 292] on div "2 4 3 4 2 6 3 2 2 4 2 2 6 2 3 4 4 3 2 3 3 69 76 83 3 4 85 21 57 39 1 2 82 84 37…" at bounding box center [549, 309] width 1098 height 618
click at [913, 353] on div "2 4 3 4 2 6 3 2 2 4 2 2 6 2 3 4 4 3 2 3 3 69 76 83 3 4 85 21 57 39 1 2 82 84 37…" at bounding box center [549, 309] width 1098 height 618
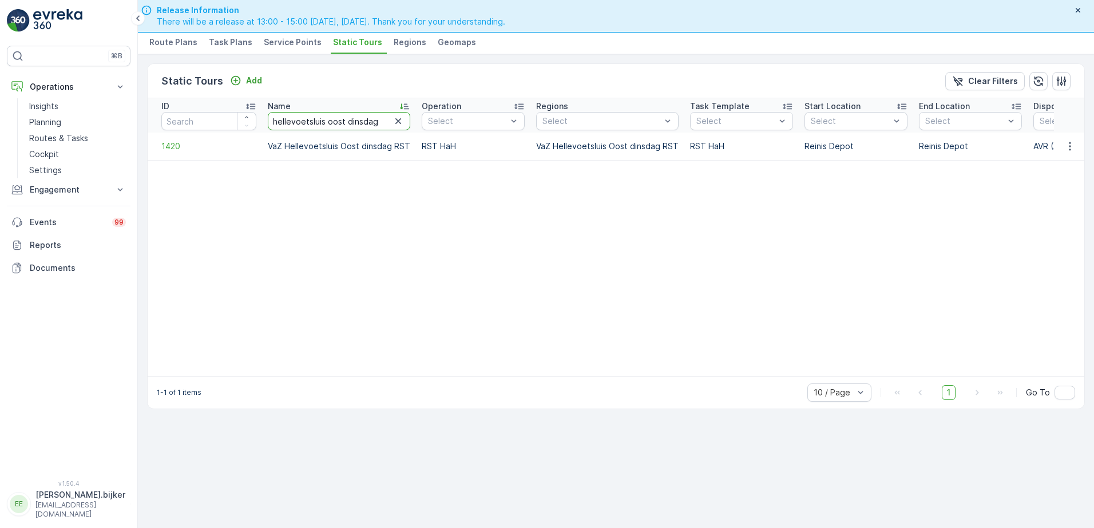
drag, startPoint x: 375, startPoint y: 122, endPoint x: 347, endPoint y: 122, distance: 27.5
click at [347, 122] on input "hellevoetsluis oost dinsdag" at bounding box center [339, 121] width 142 height 18
type input "hellevoetsluis oost donderdag"
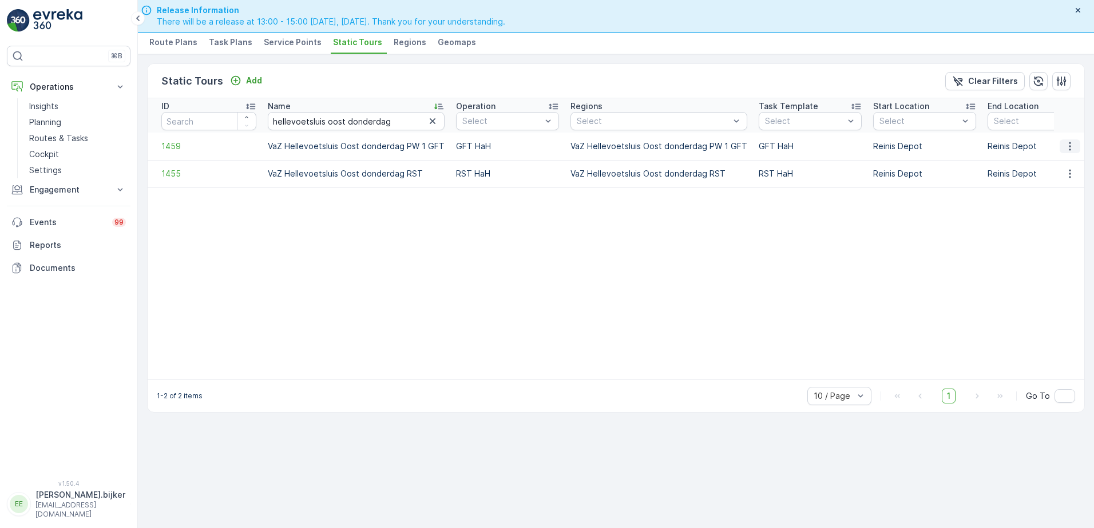
click at [1072, 144] on icon "button" at bounding box center [1069, 146] width 11 height 11
click at [1056, 162] on span "See More Details" at bounding box center [1049, 163] width 66 height 11
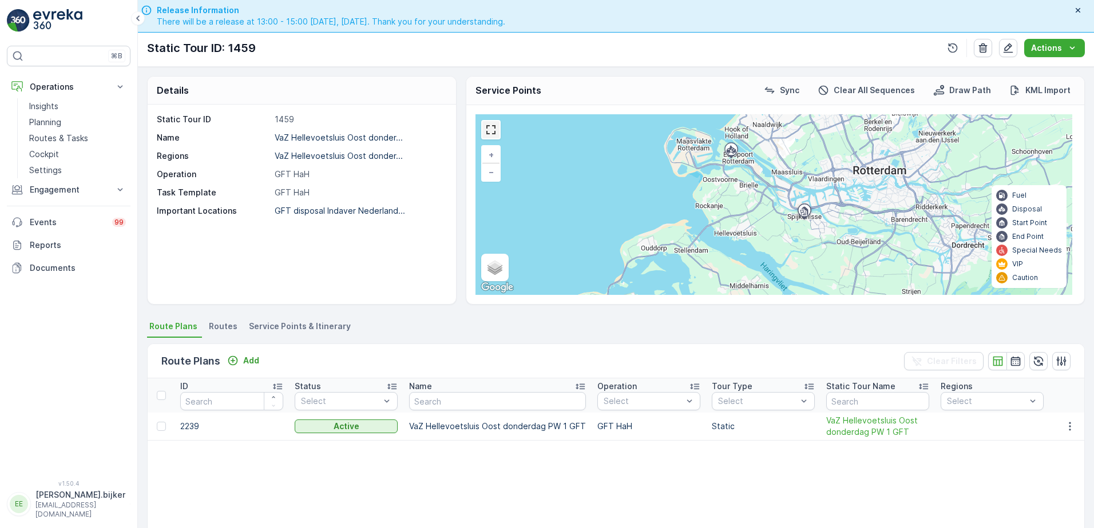
click at [487, 128] on link at bounding box center [490, 129] width 17 height 17
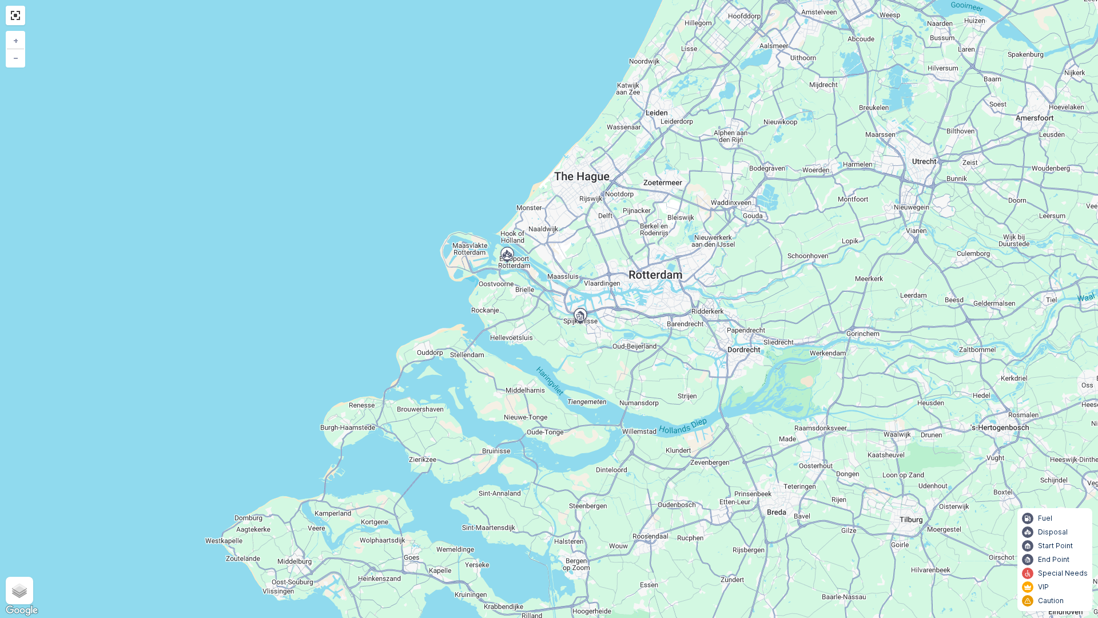
click at [304, 145] on div "+ − Satellite Roadmap Terrain Hybrid Leaflet Keyboard shortcuts Map Data Map da…" at bounding box center [549, 309] width 1098 height 618
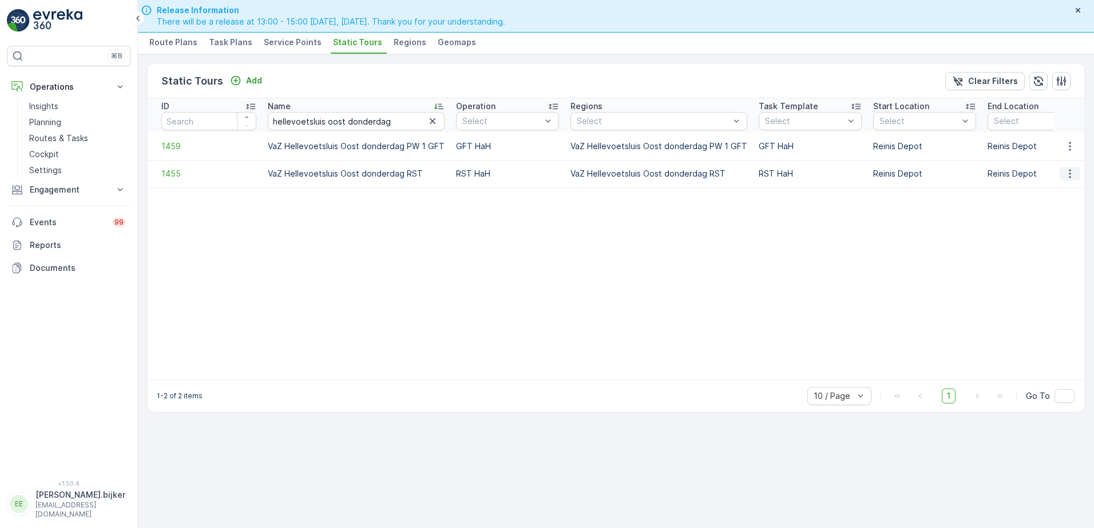
click at [1071, 171] on icon "button" at bounding box center [1069, 173] width 11 height 11
click at [1059, 190] on span "See More Details" at bounding box center [1049, 190] width 66 height 11
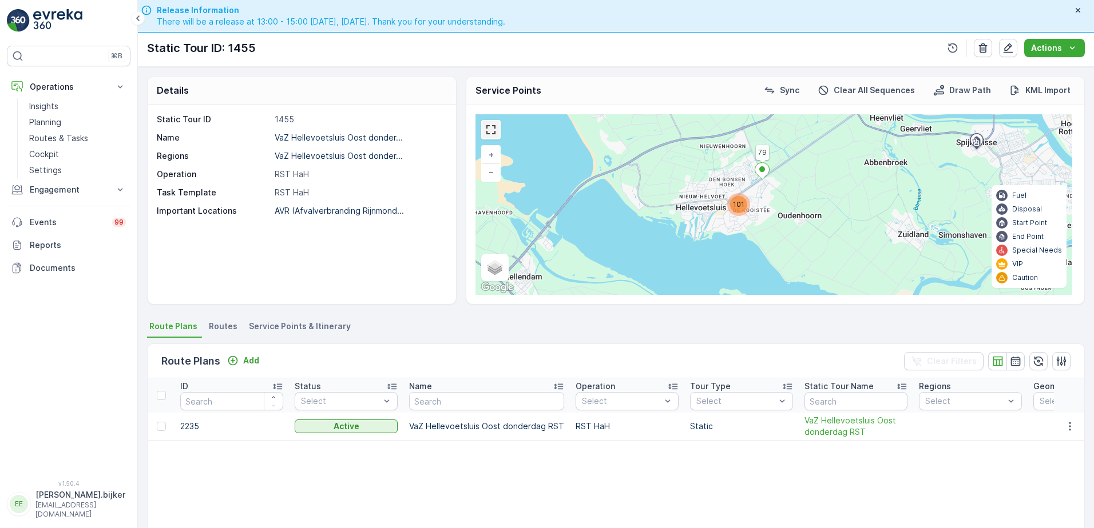
click at [494, 131] on link at bounding box center [490, 129] width 17 height 17
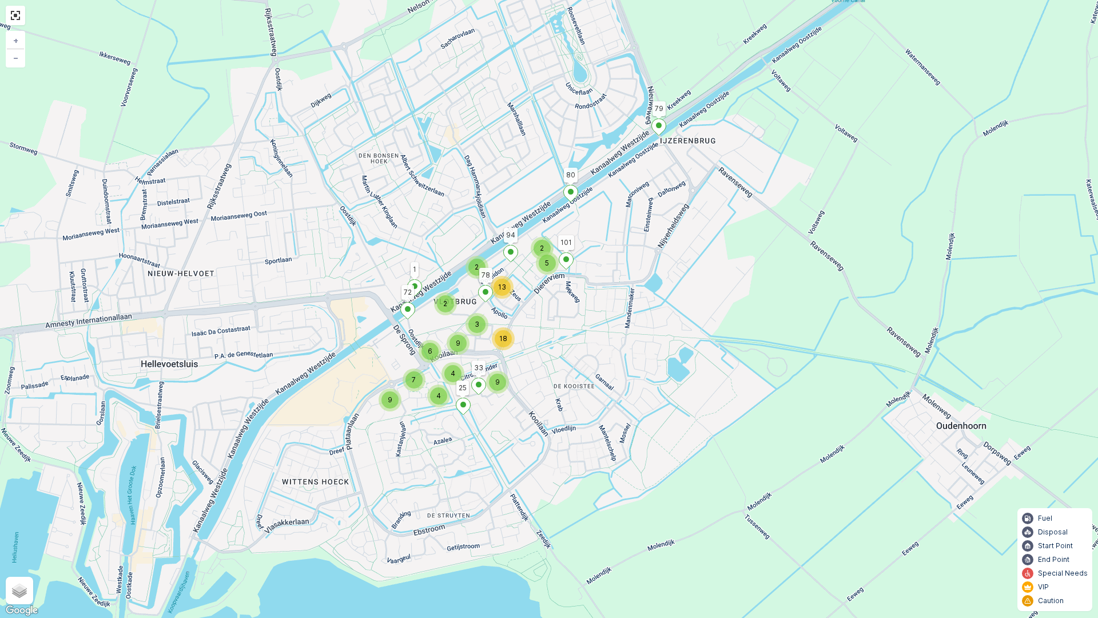
drag, startPoint x: 718, startPoint y: 243, endPoint x: 694, endPoint y: 286, distance: 49.2
click at [694, 286] on div "6 4 4 7 9 2 2 5 2 13 3 9 9 18 79 80 72 33 25 1 101 94 78 + − Satellite Roadmap …" at bounding box center [549, 309] width 1098 height 618
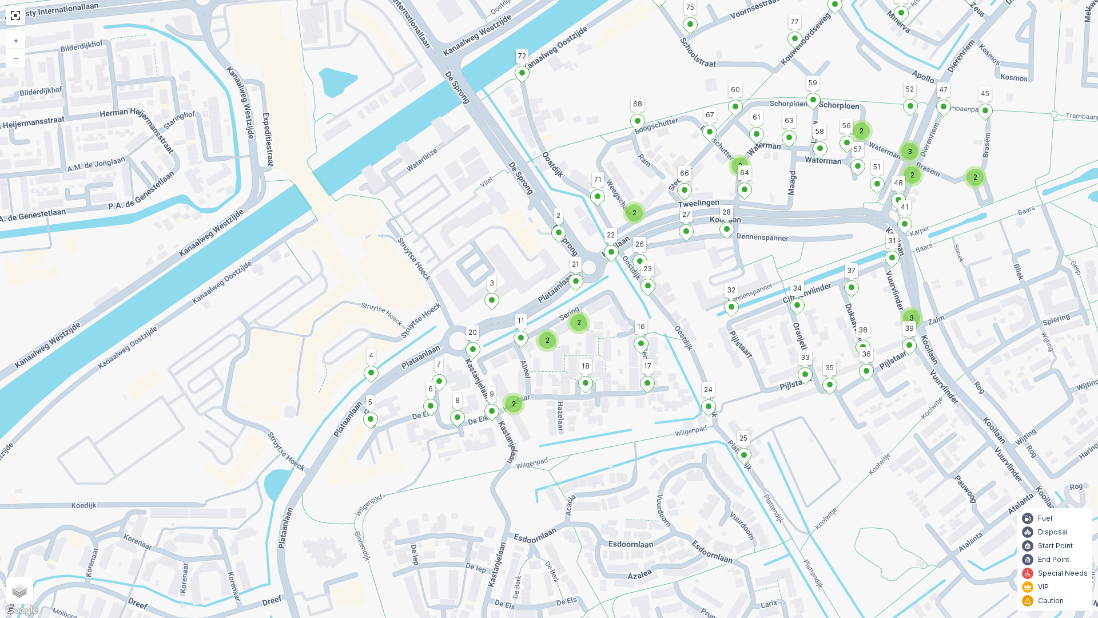
click at [514, 405] on span "2" at bounding box center [514, 403] width 4 height 9
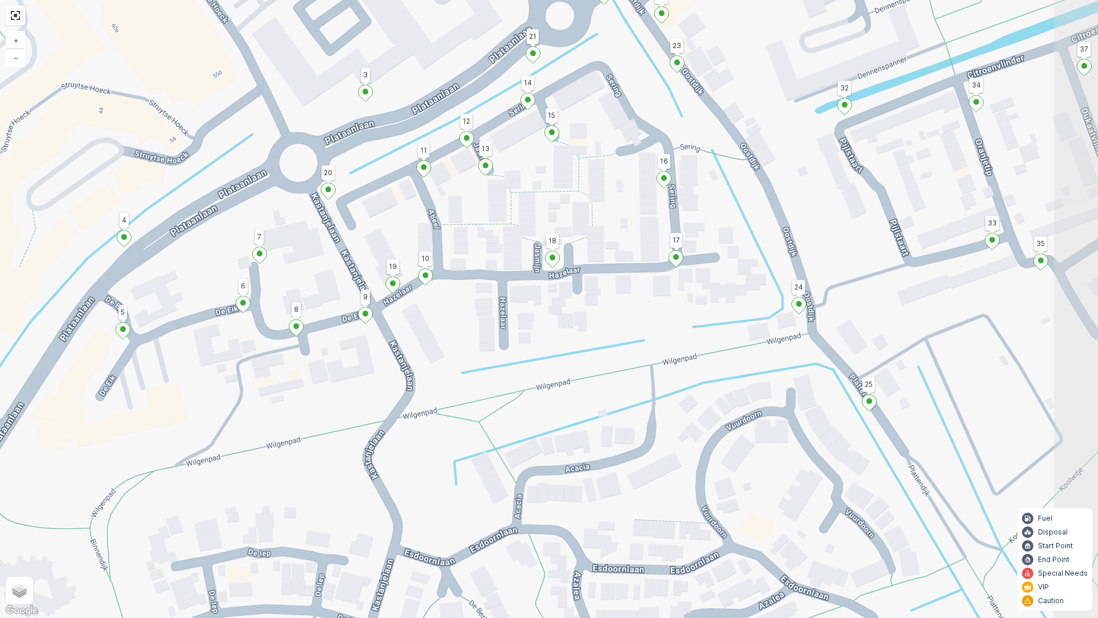
drag, startPoint x: 699, startPoint y: 396, endPoint x: 559, endPoint y: 376, distance: 140.9
click at [559, 376] on div "2 2 2 2 79 80 72 33 25 1 101 94 78 22 2 68 71 34 32 26 23 24 18 16 17 3 21 11 2…" at bounding box center [549, 309] width 1098 height 618
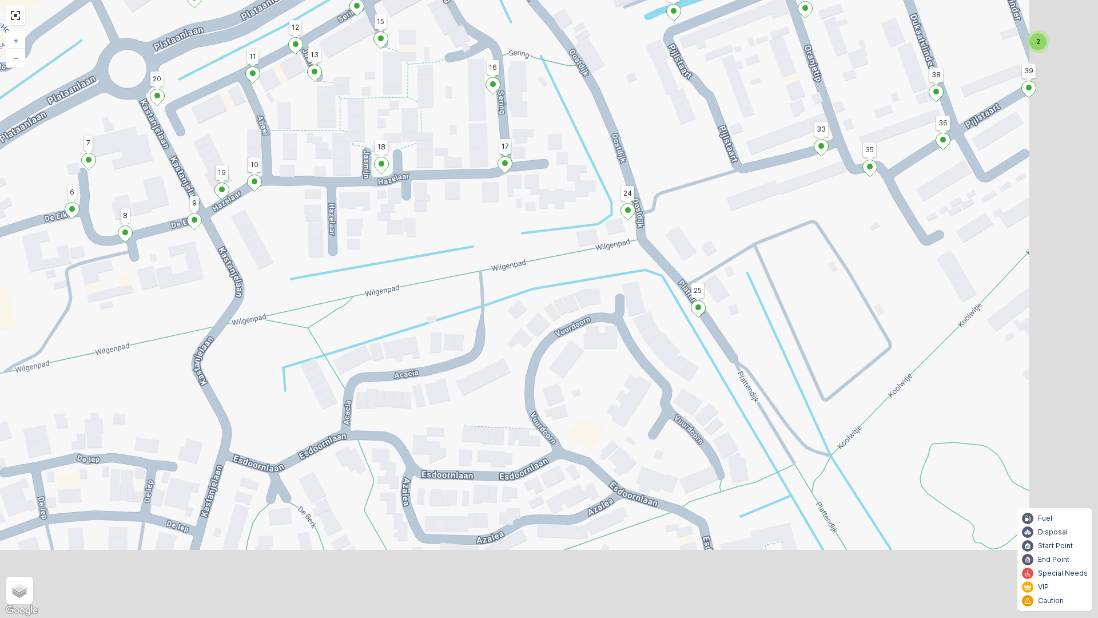
drag, startPoint x: 797, startPoint y: 449, endPoint x: 622, endPoint y: 352, distance: 200.7
click at [622, 352] on div "2 2 2 2 79 80 72 33 25 1 101 94 78 22 2 68 71 34 32 26 23 24 18 16 17 3 21 11 2…" at bounding box center [549, 309] width 1098 height 618
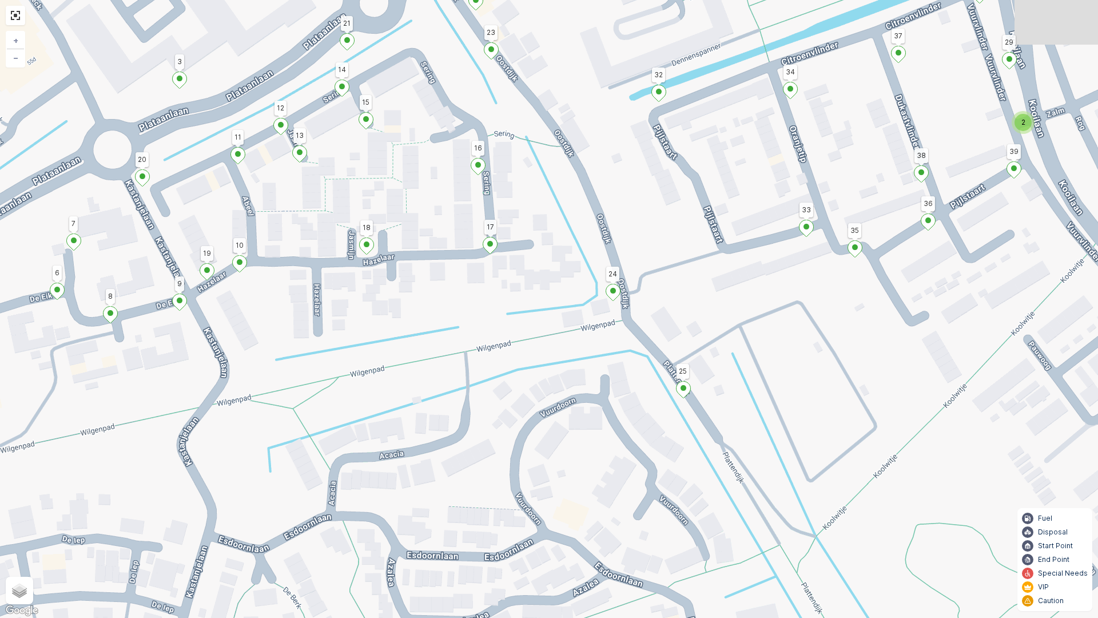
drag, startPoint x: 820, startPoint y: 309, endPoint x: 809, endPoint y: 396, distance: 87.0
click at [809, 396] on div "2 2 2 2 79 80 72 33 25 1 101 94 78 22 2 68 71 34 32 26 23 24 18 16 17 3 21 11 2…" at bounding box center [549, 309] width 1098 height 618
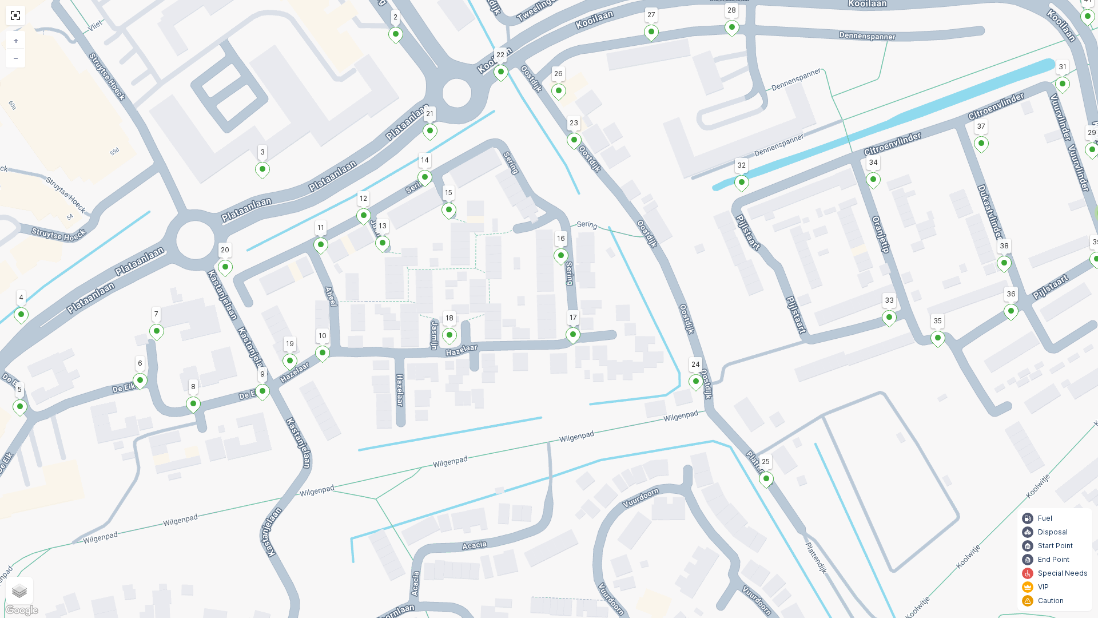
drag, startPoint x: 614, startPoint y: 209, endPoint x: 981, endPoint y: 434, distance: 430.0
click at [981, 443] on div "2 2 2 2 79 80 72 33 25 1 101 94 78 22 2 68 71 34 32 26 23 24 18 16 17 3 21 11 2…" at bounding box center [549, 309] width 1098 height 618
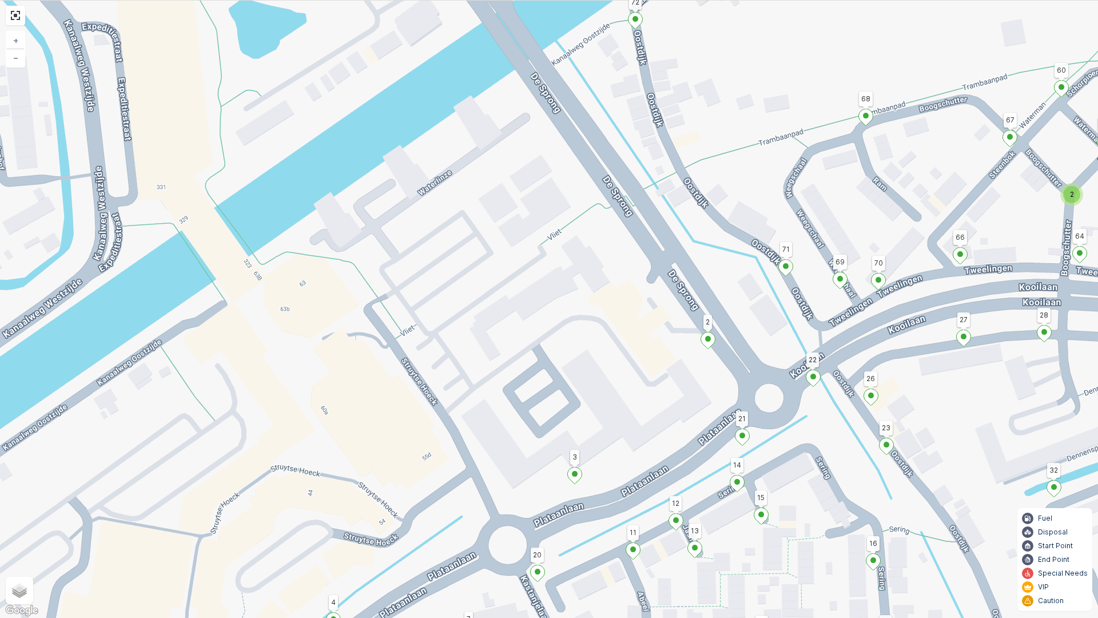
drag, startPoint x: 808, startPoint y: 264, endPoint x: 814, endPoint y: 391, distance: 127.7
click at [814, 391] on div "2 2 2 2 79 80 72 33 25 1 101 94 78 22 2 68 71 34 32 26 23 24 18 16 17 3 21 11 2…" at bounding box center [549, 309] width 1098 height 618
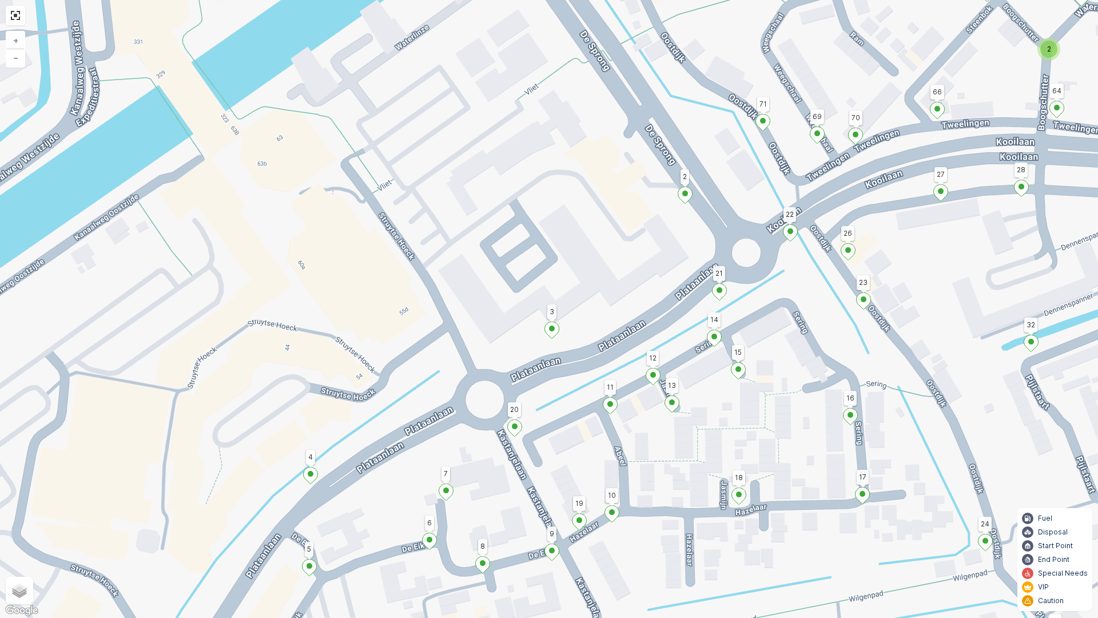
drag, startPoint x: 953, startPoint y: 400, endPoint x: 929, endPoint y: 287, distance: 115.9
click at [929, 287] on div "2 2 2 2 79 80 72 33 25 1 101 94 78 22 2 68 71 34 32 26 23 24 18 16 17 3 21 11 2…" at bounding box center [549, 309] width 1098 height 618
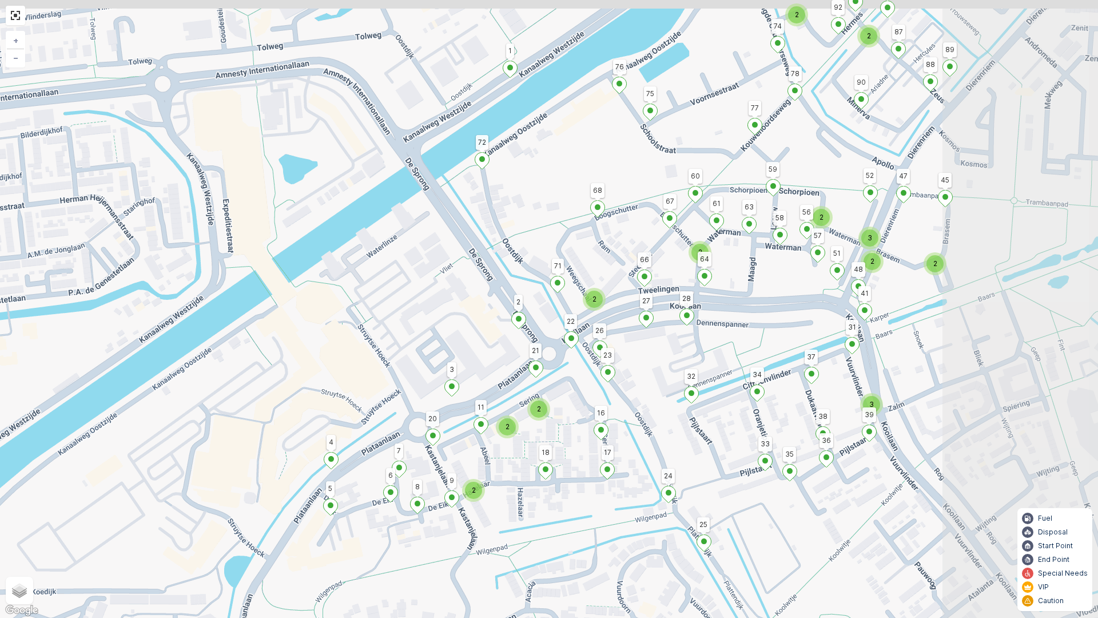
drag, startPoint x: 801, startPoint y: 435, endPoint x: 764, endPoint y: 489, distance: 65.8
click at [764, 489] on div "2 2 2 2 2 2 2 2 3 2 2 2 2 3 79 80 72 33 25 1 101 94 78 22 2 68 71 34 32 26 23 2…" at bounding box center [549, 309] width 1098 height 618
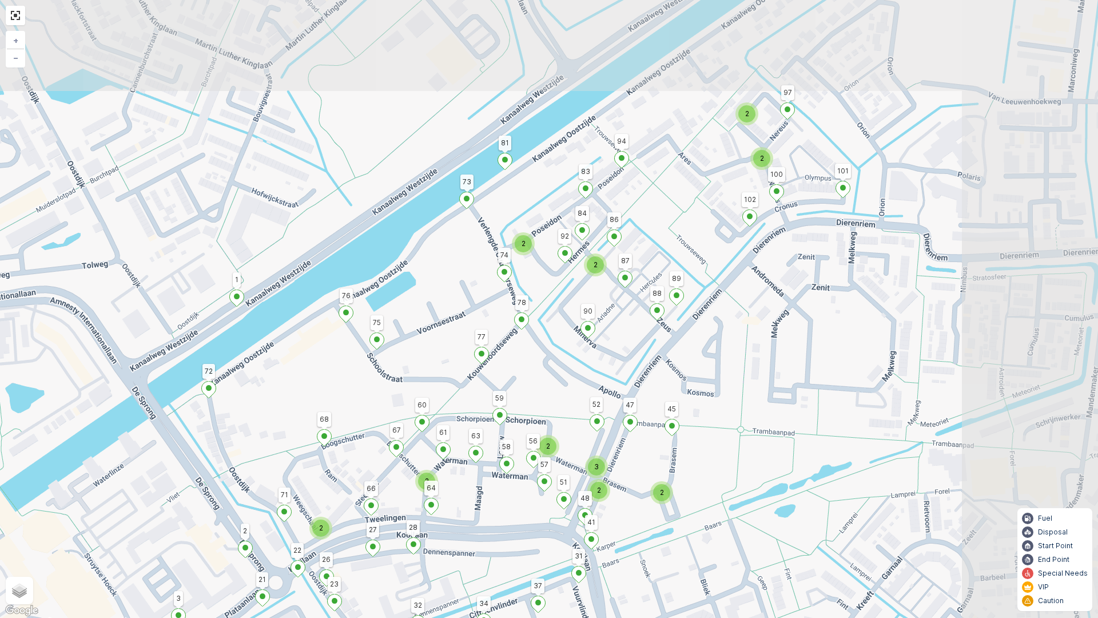
drag, startPoint x: 975, startPoint y: 252, endPoint x: 705, endPoint y: 487, distance: 358.0
click at [705, 487] on div "2 2 2 2 2 2 2 2 3 2 2 2 2 3 79 80 72 33 25 1 101 94 78 22 2 68 71 34 32 26 23 2…" at bounding box center [549, 309] width 1098 height 618
